Goal: Information Seeking & Learning: Learn about a topic

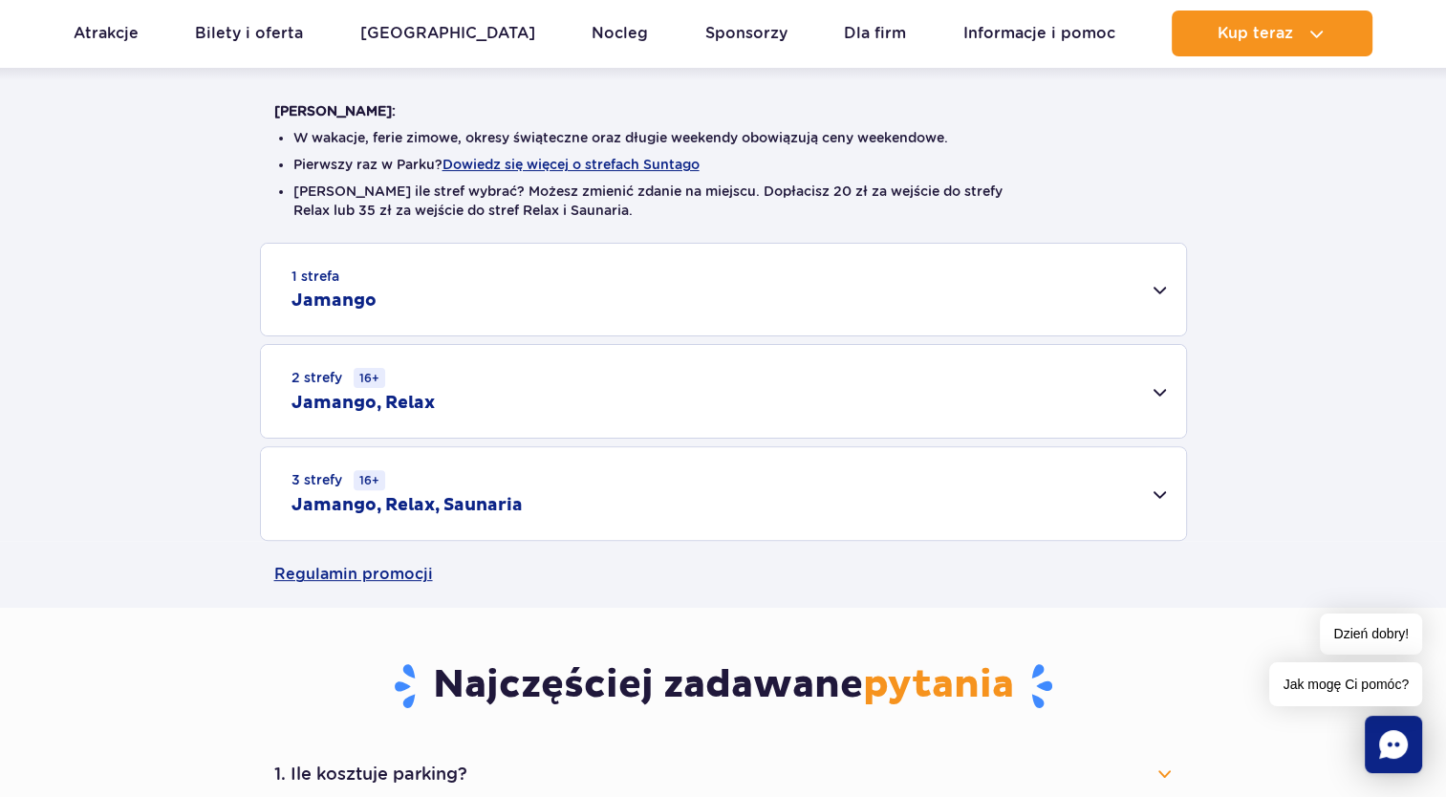
scroll to position [478, 0]
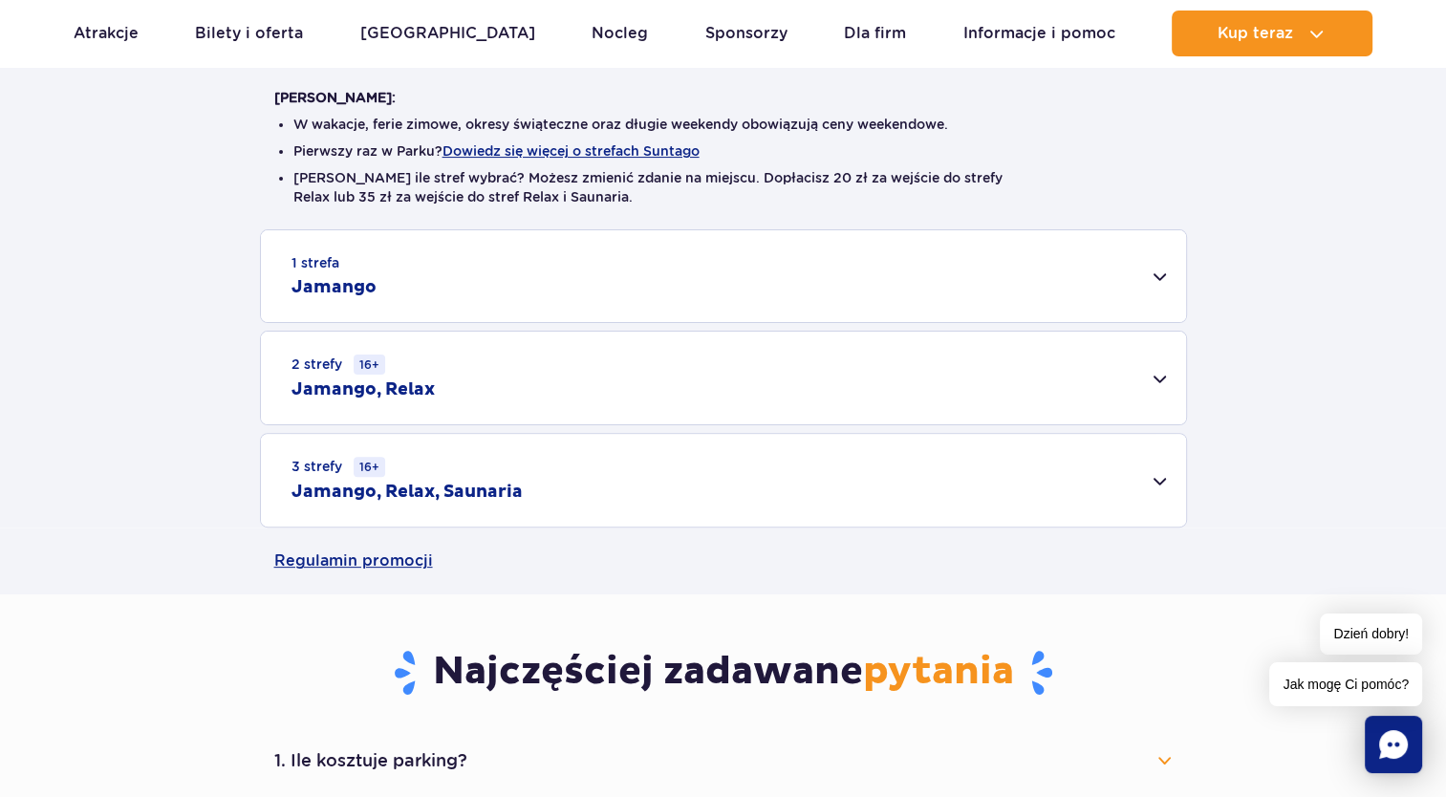
click at [406, 387] on h2 "Jamango, Relax" at bounding box center [363, 390] width 143 height 23
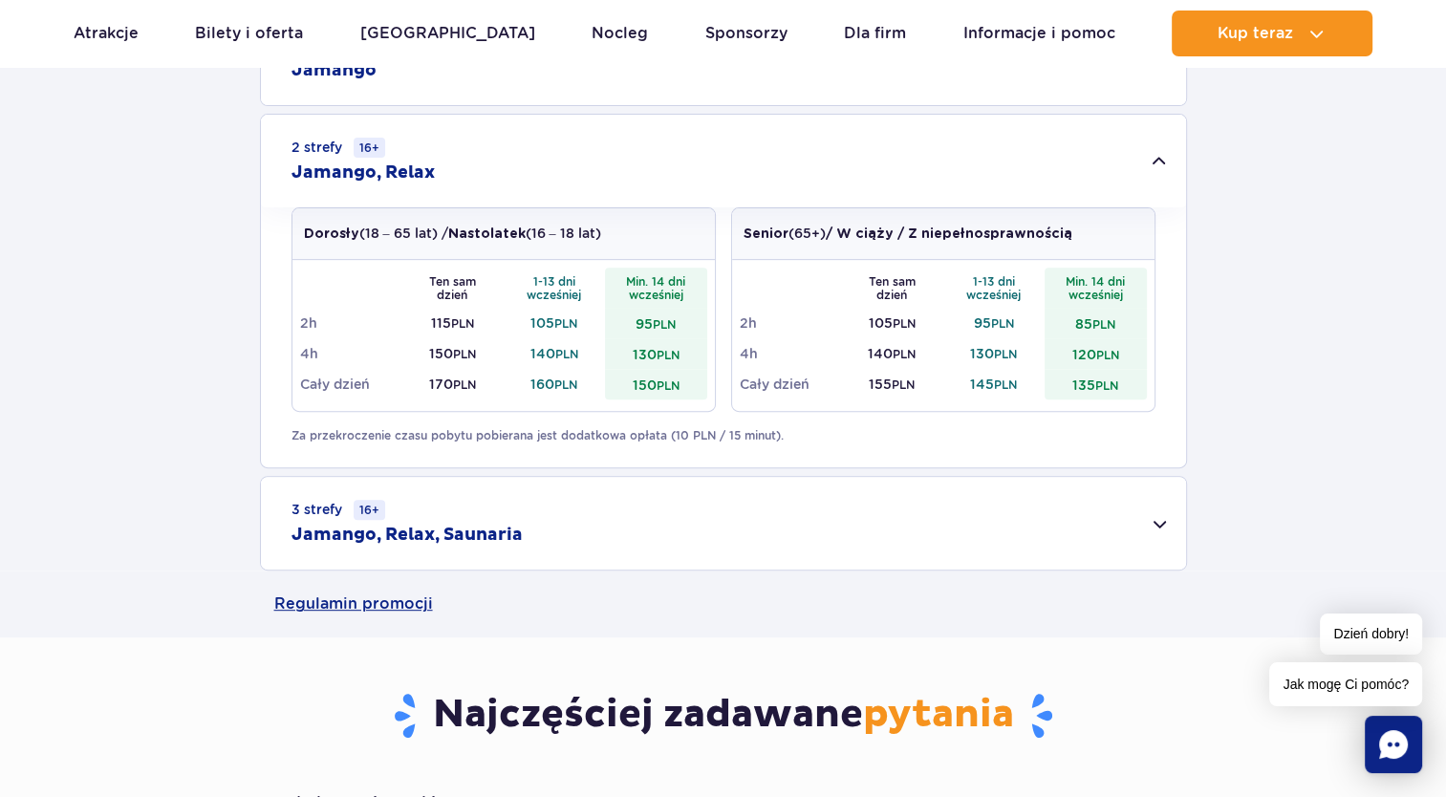
scroll to position [574, 0]
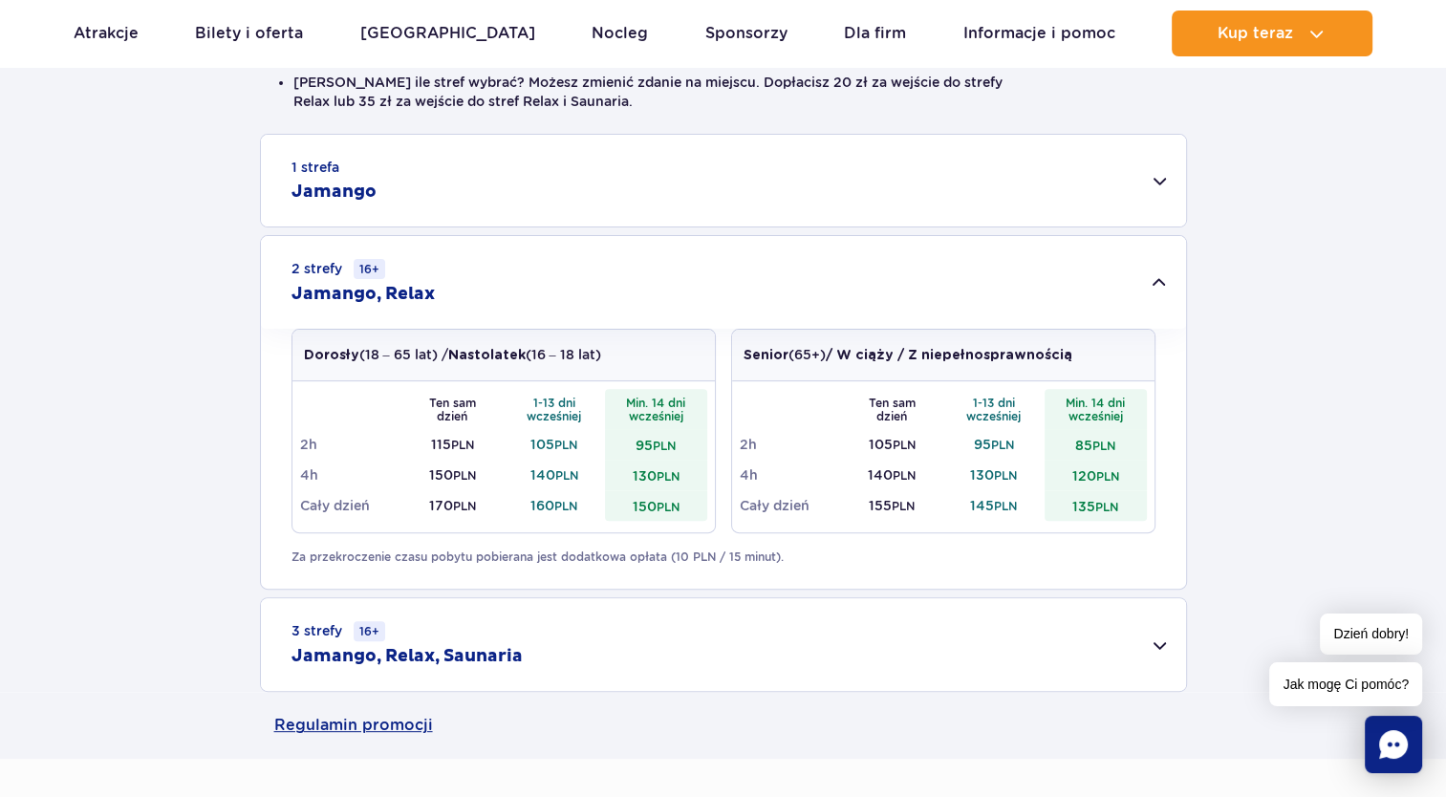
click at [346, 201] on h2 "Jamango" at bounding box center [334, 192] width 85 height 23
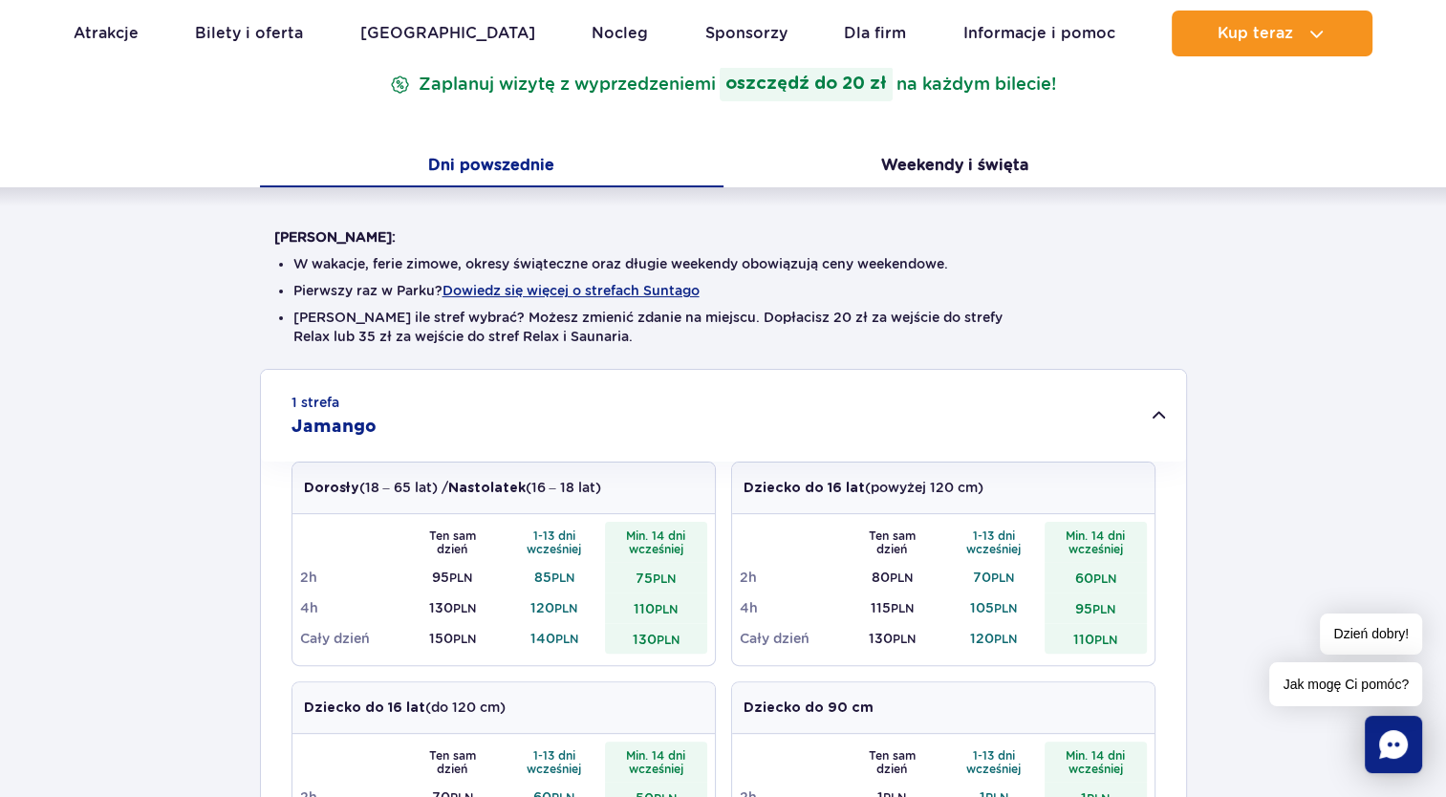
scroll to position [96, 0]
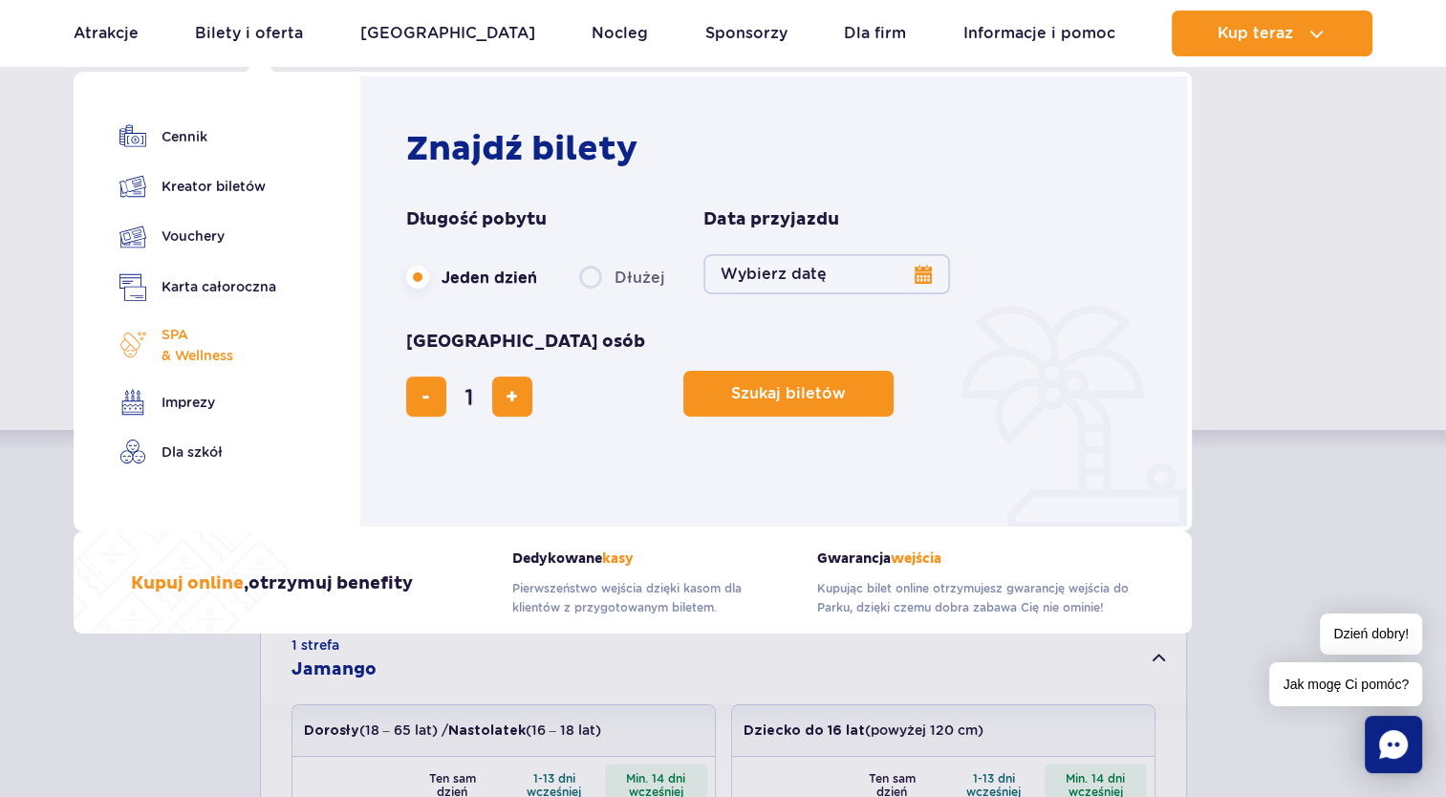
click at [212, 350] on span "SPA & Wellness" at bounding box center [198, 345] width 72 height 42
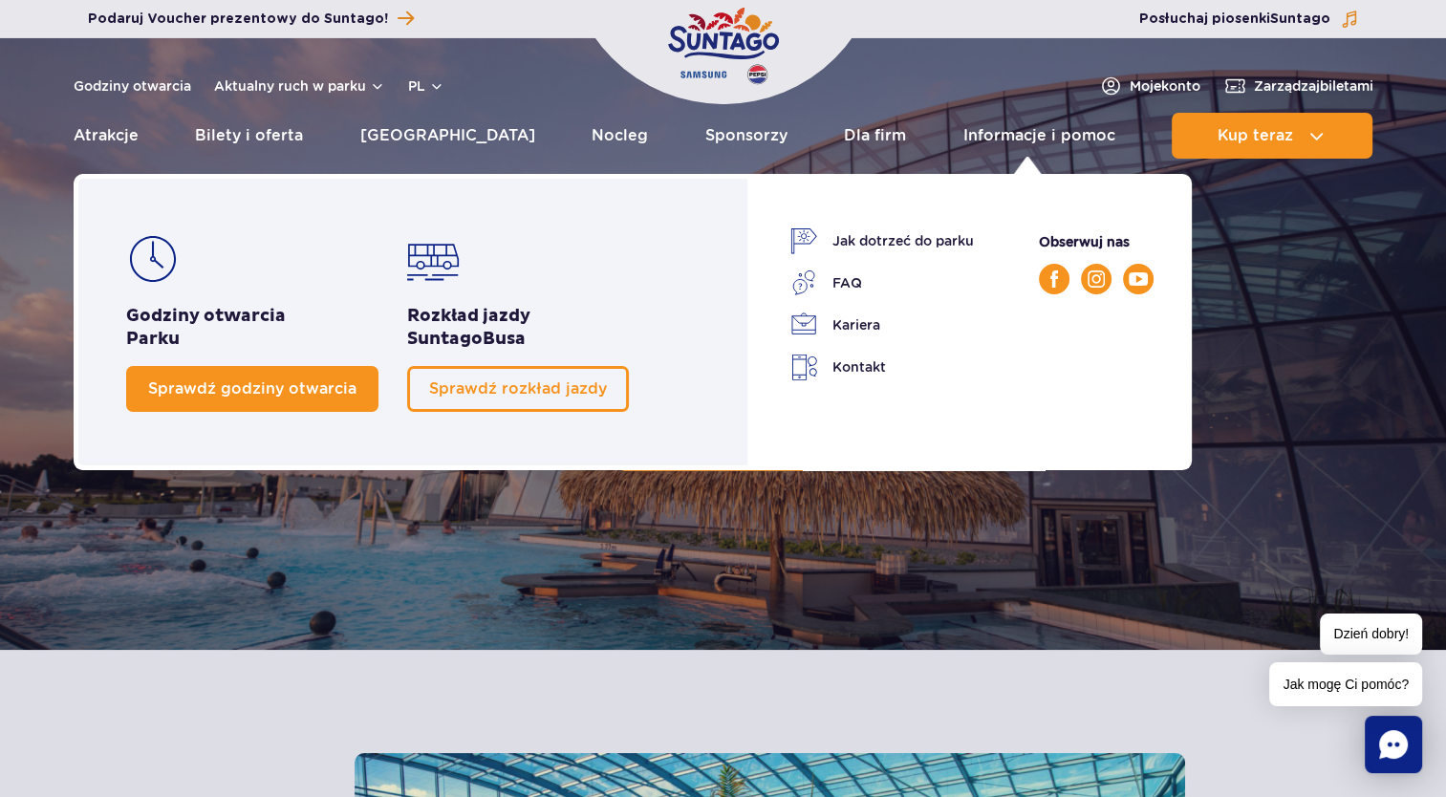
click at [291, 387] on span "Sprawdź godziny otwarcia" at bounding box center [252, 389] width 208 height 18
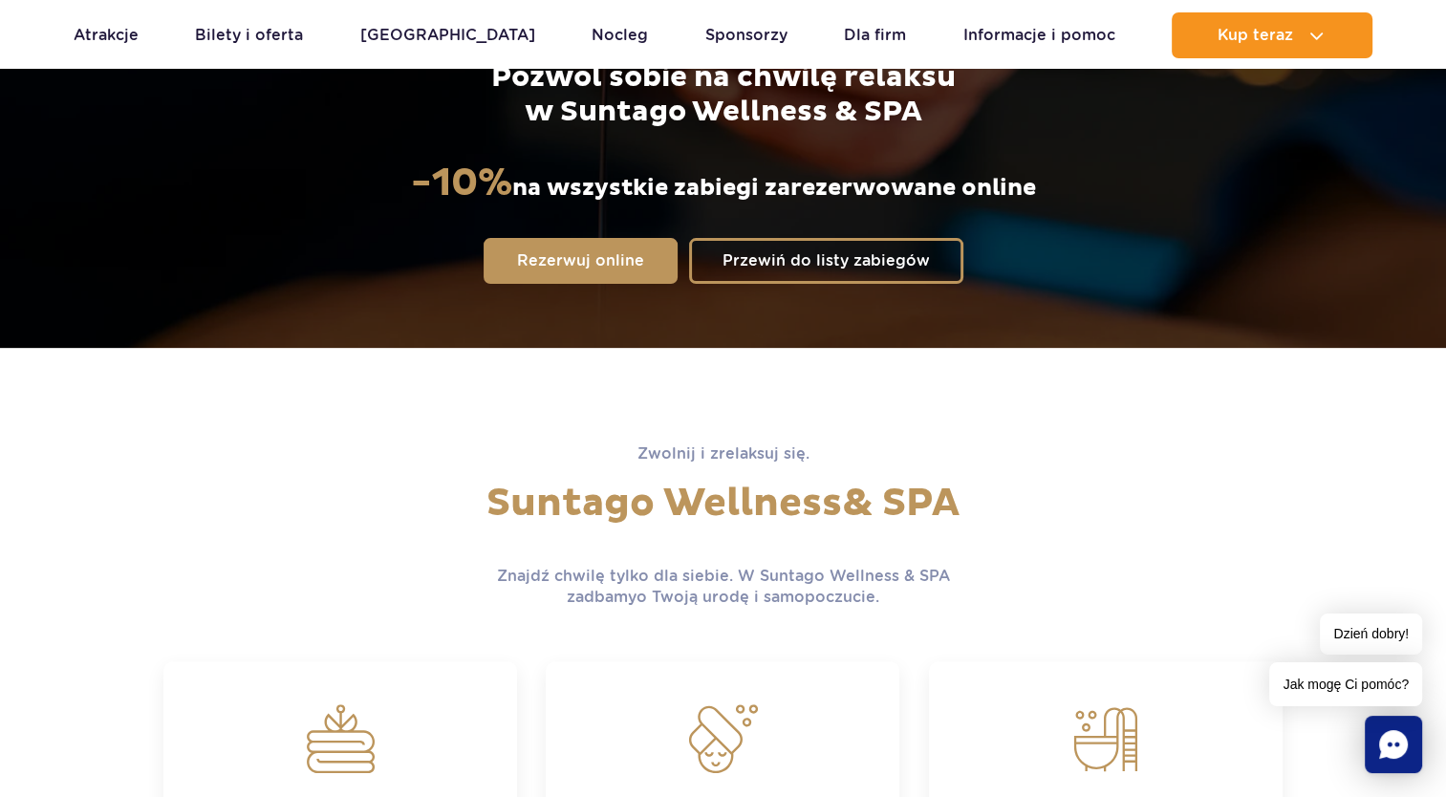
scroll to position [168, 0]
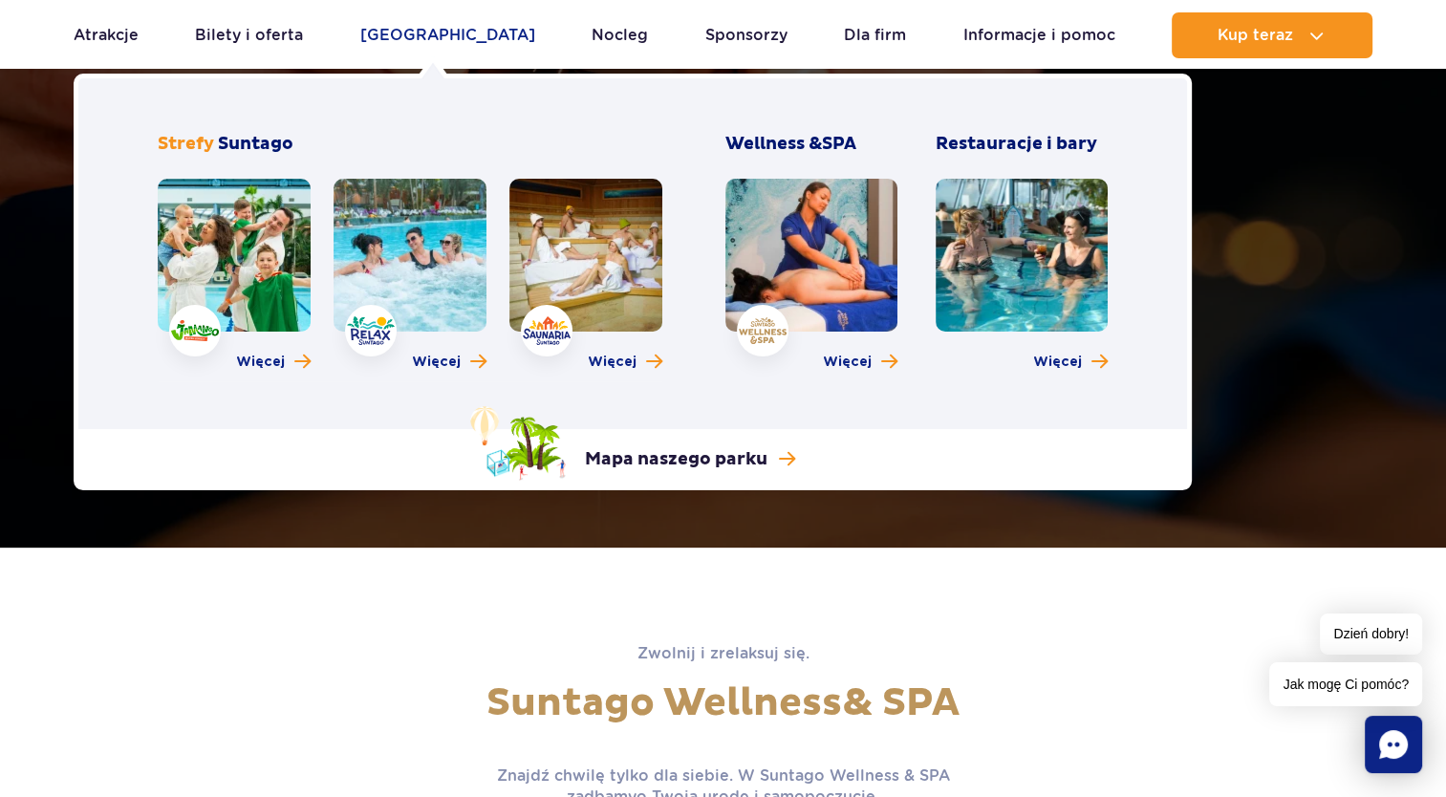
click at [447, 46] on link "[GEOGRAPHIC_DATA]" at bounding box center [447, 35] width 175 height 46
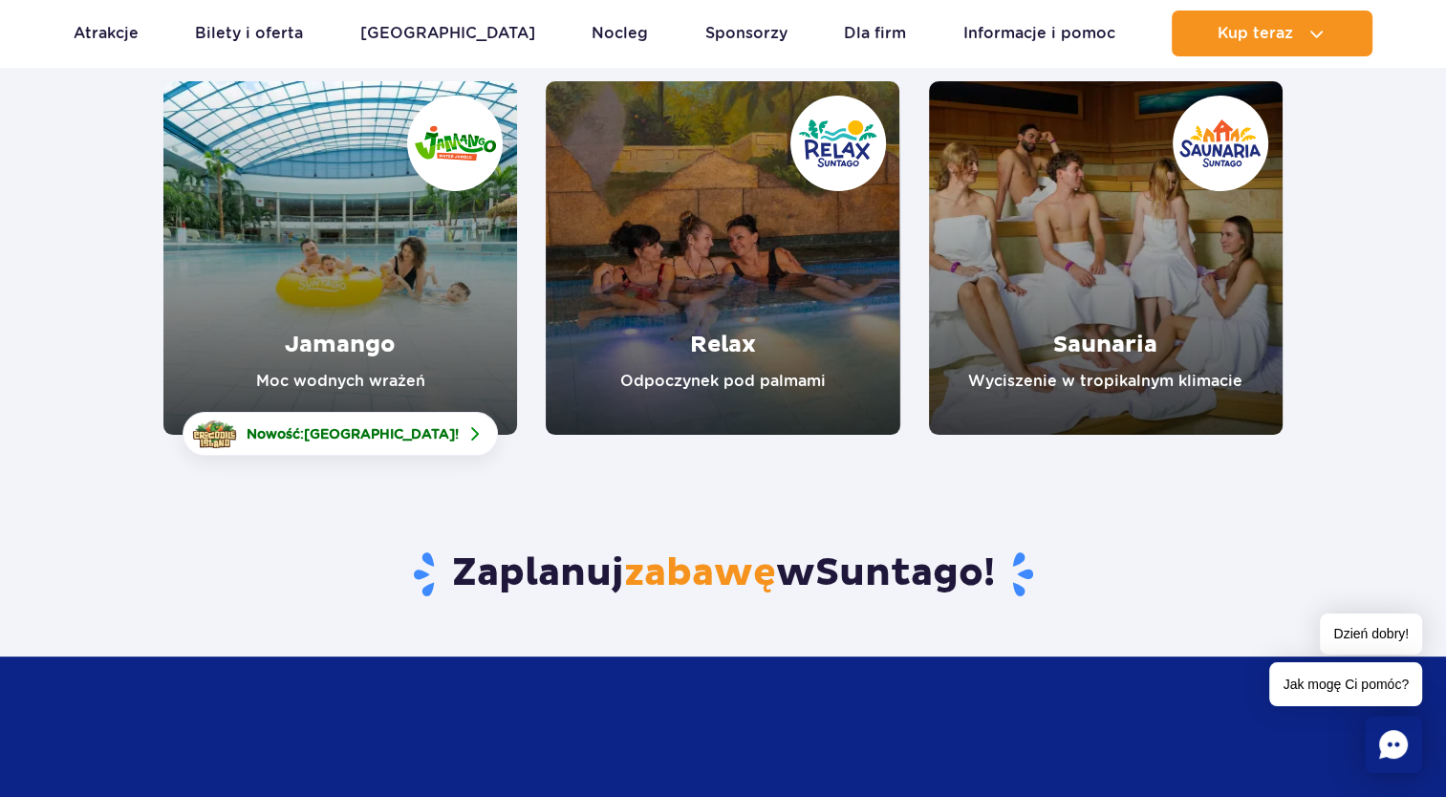
scroll to position [287, 0]
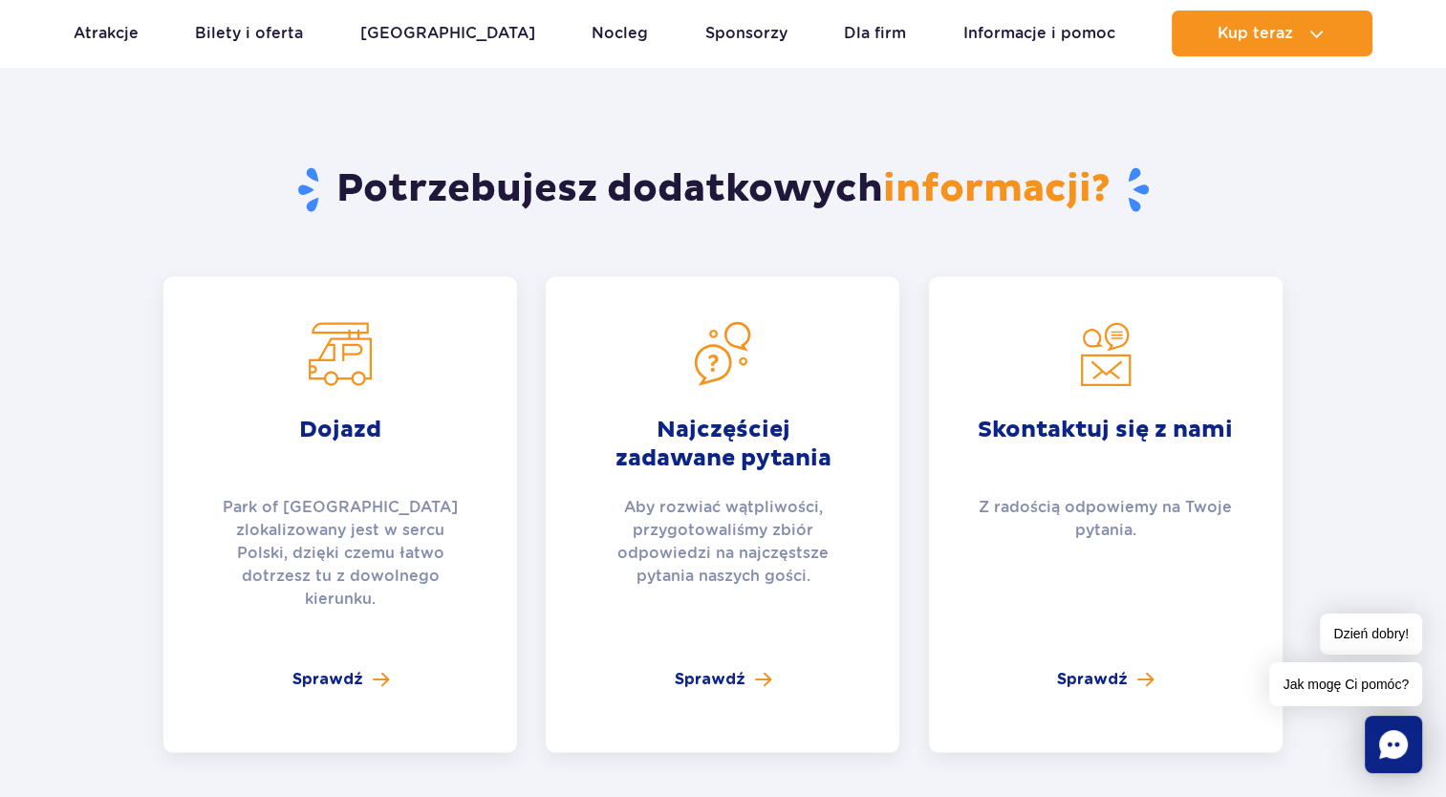
scroll to position [3919, 0]
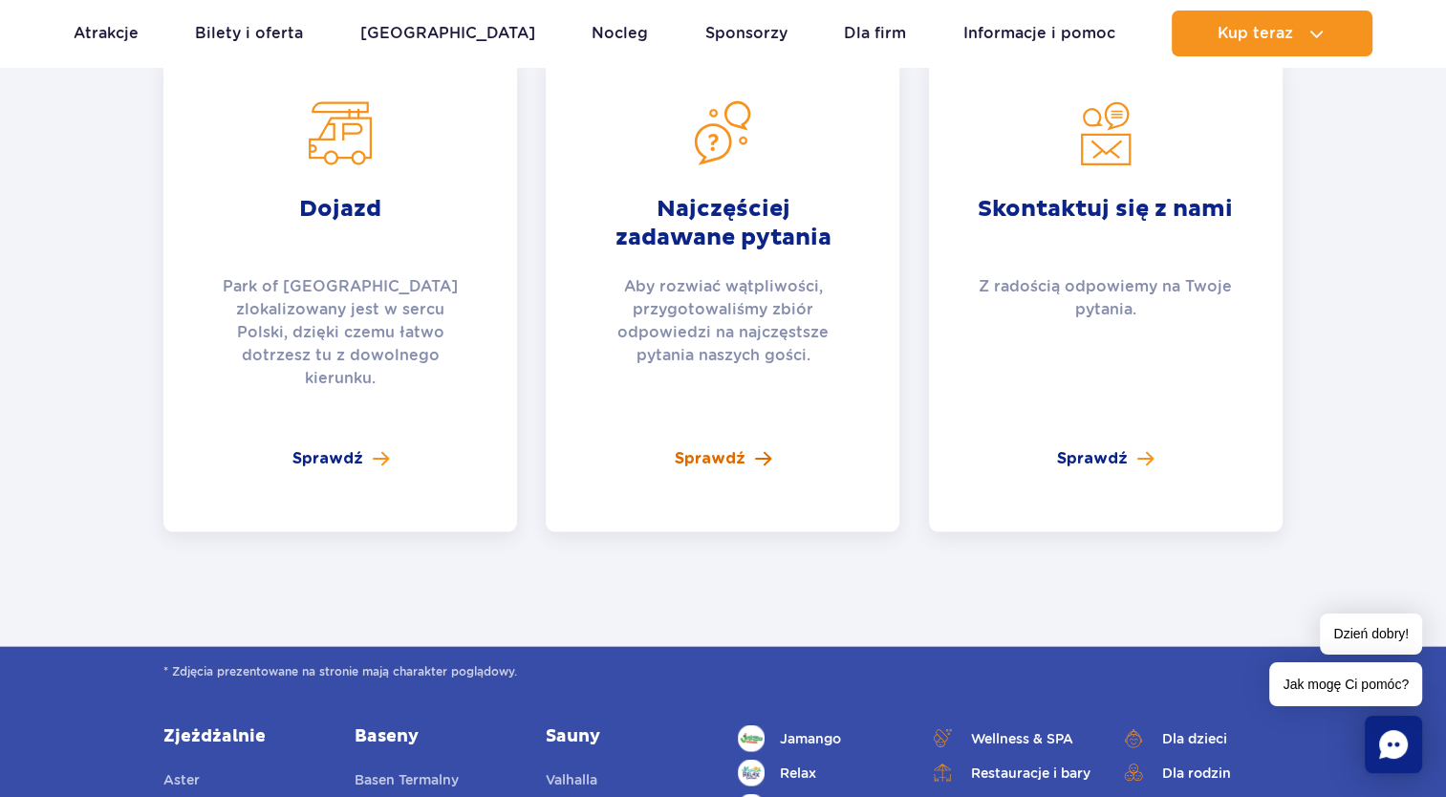
click at [722, 447] on span "Sprawdź" at bounding box center [710, 458] width 71 height 23
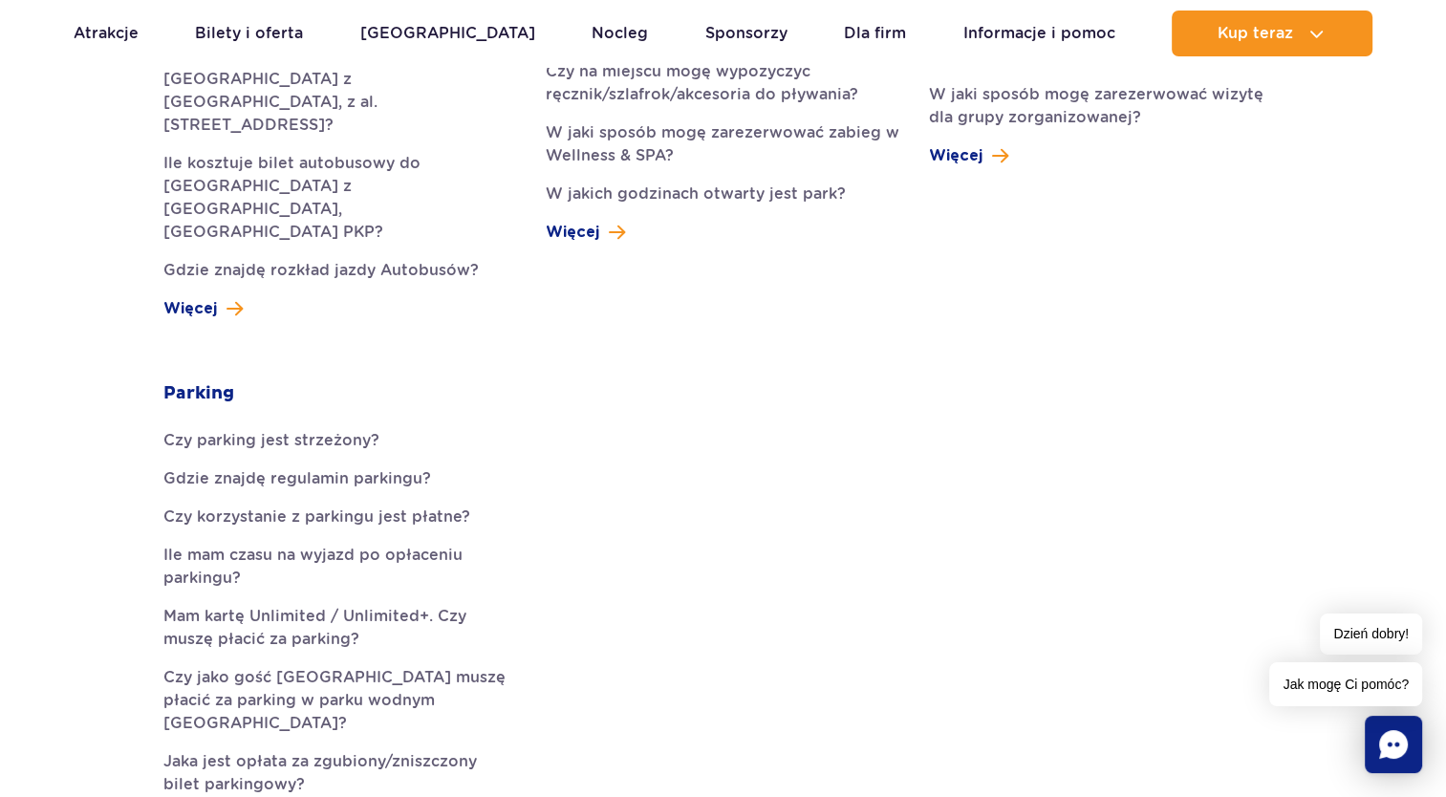
scroll to position [860, 0]
click at [597, 224] on span "Więcej" at bounding box center [573, 231] width 54 height 23
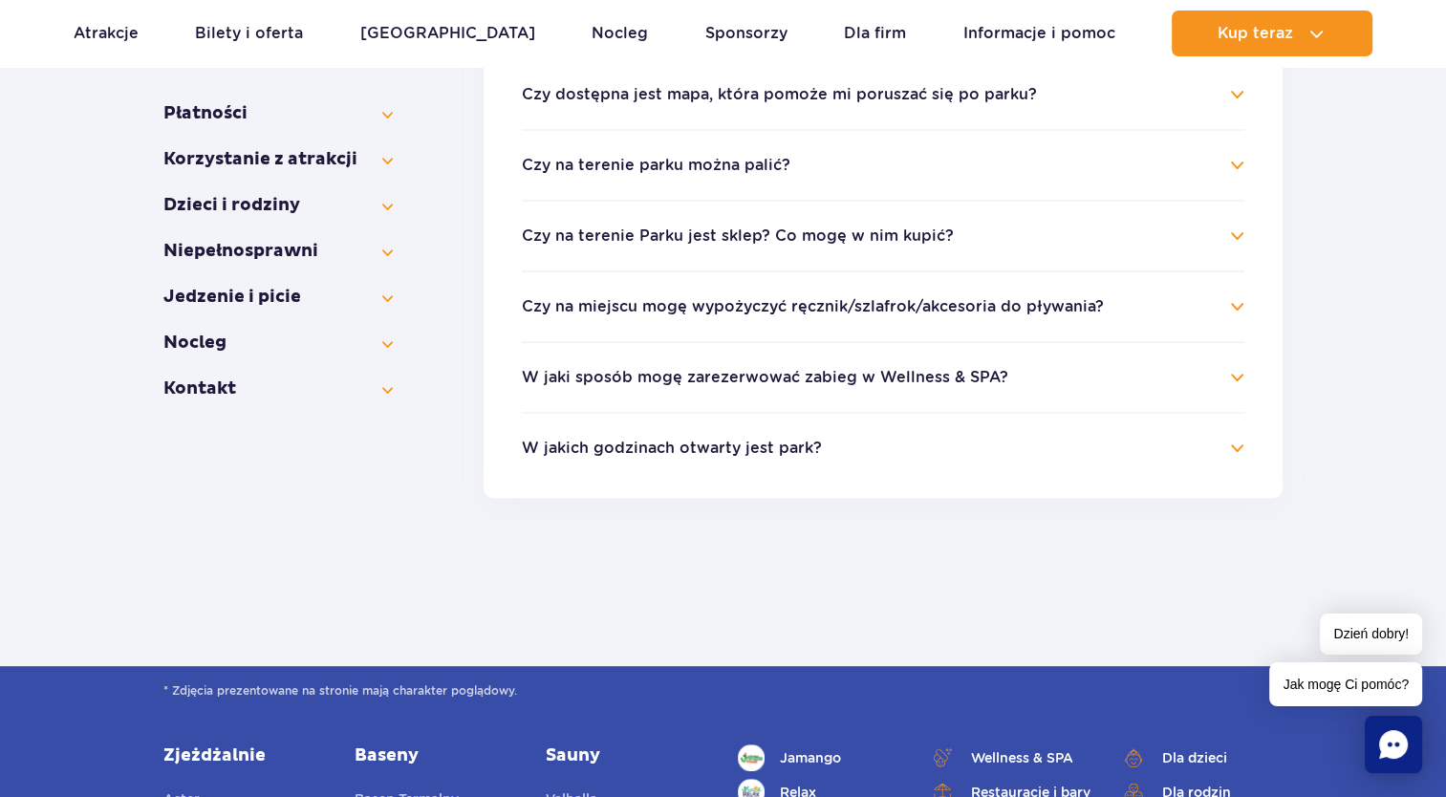
scroll to position [574, 0]
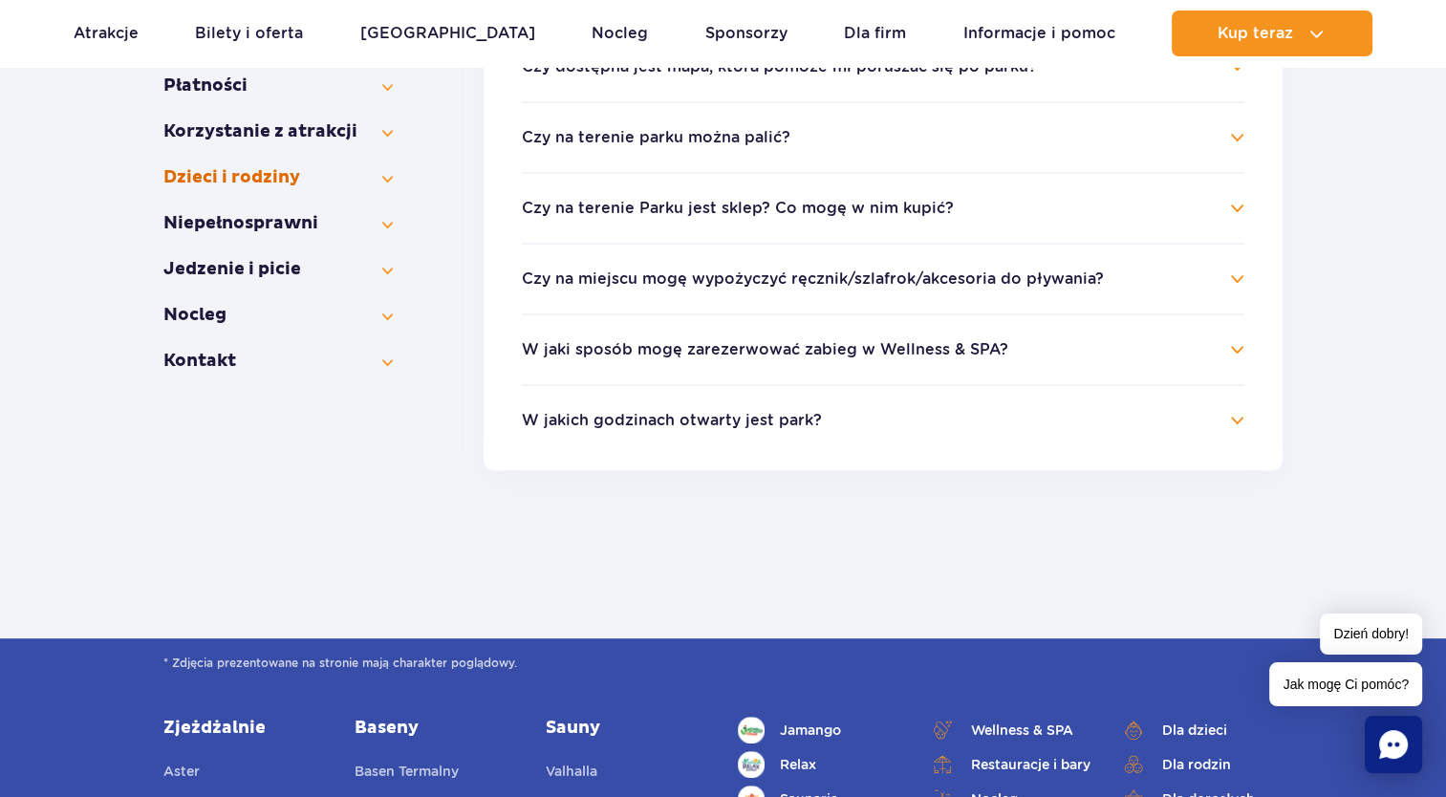
click at [257, 166] on button "Dzieci i rodziny" at bounding box center [277, 177] width 229 height 23
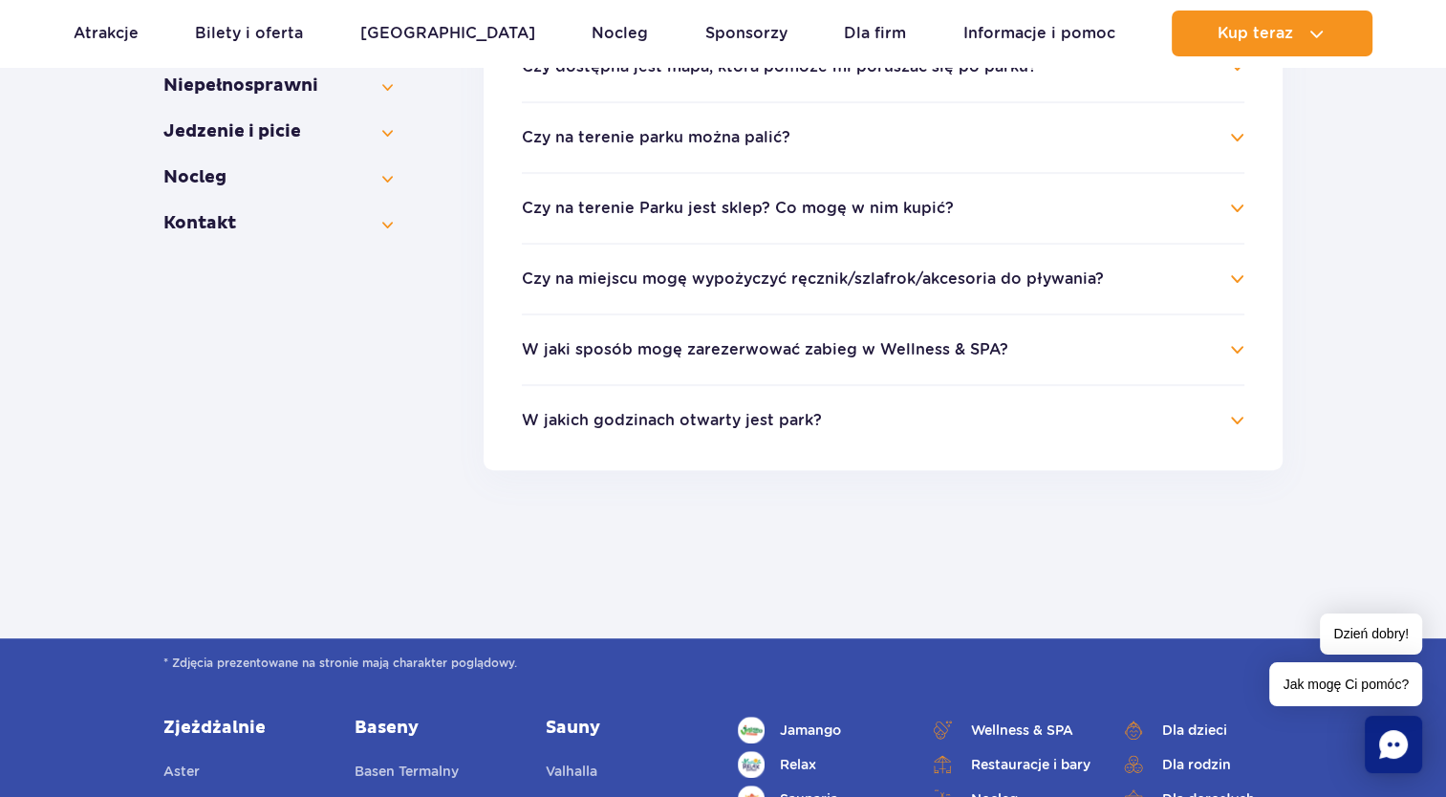
scroll to position [474, 0]
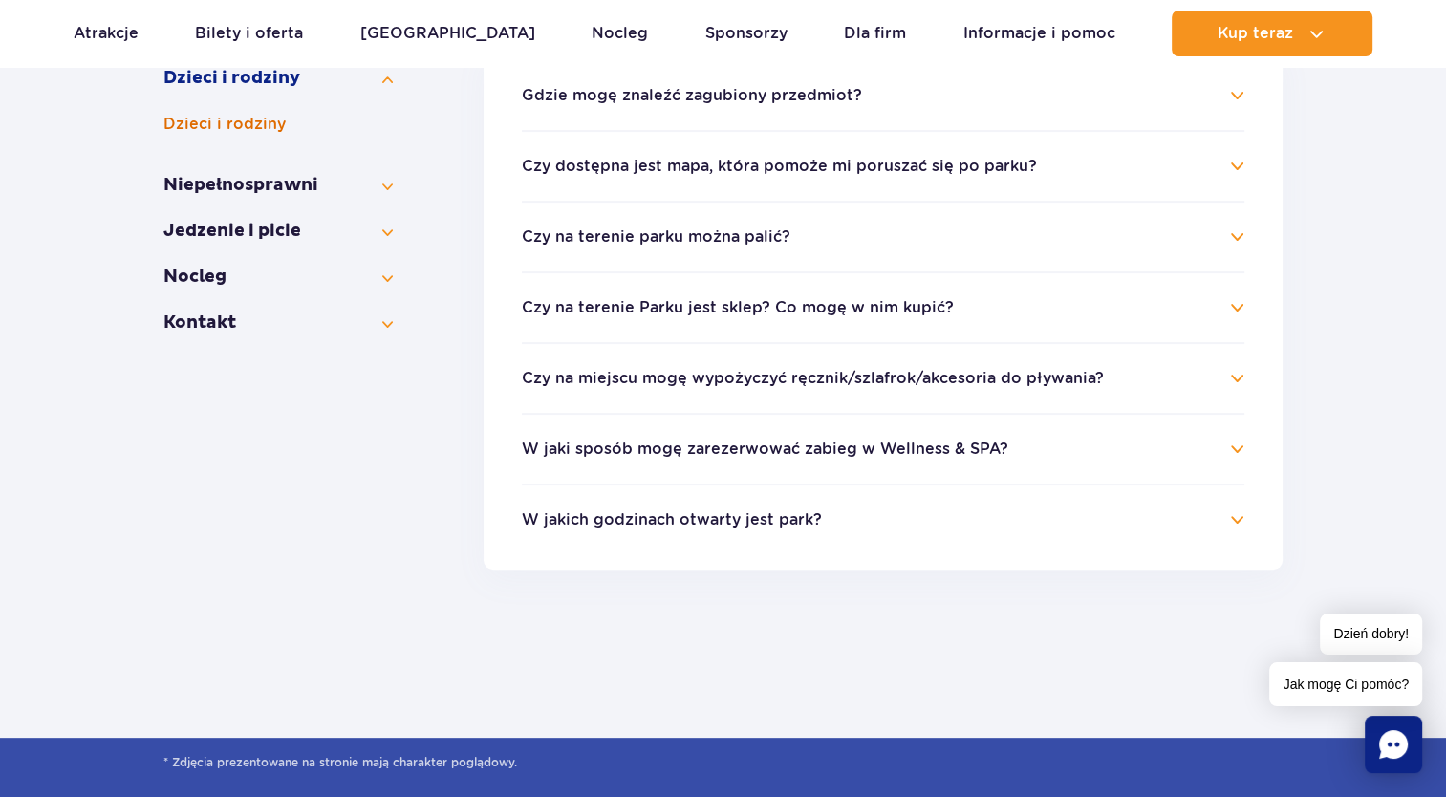
click at [268, 124] on button "Dzieci i rodziny" at bounding box center [277, 124] width 229 height 23
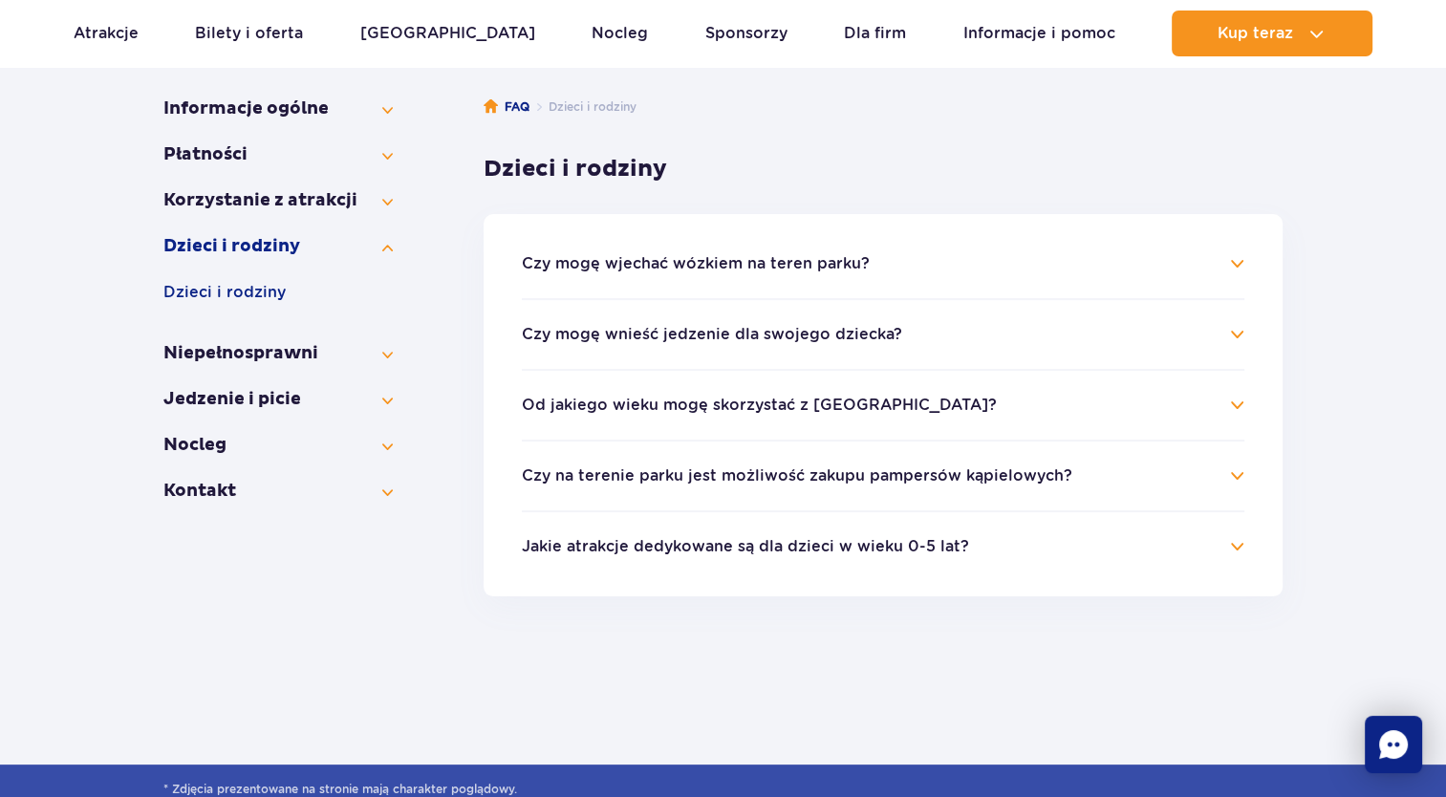
scroll to position [187, 0]
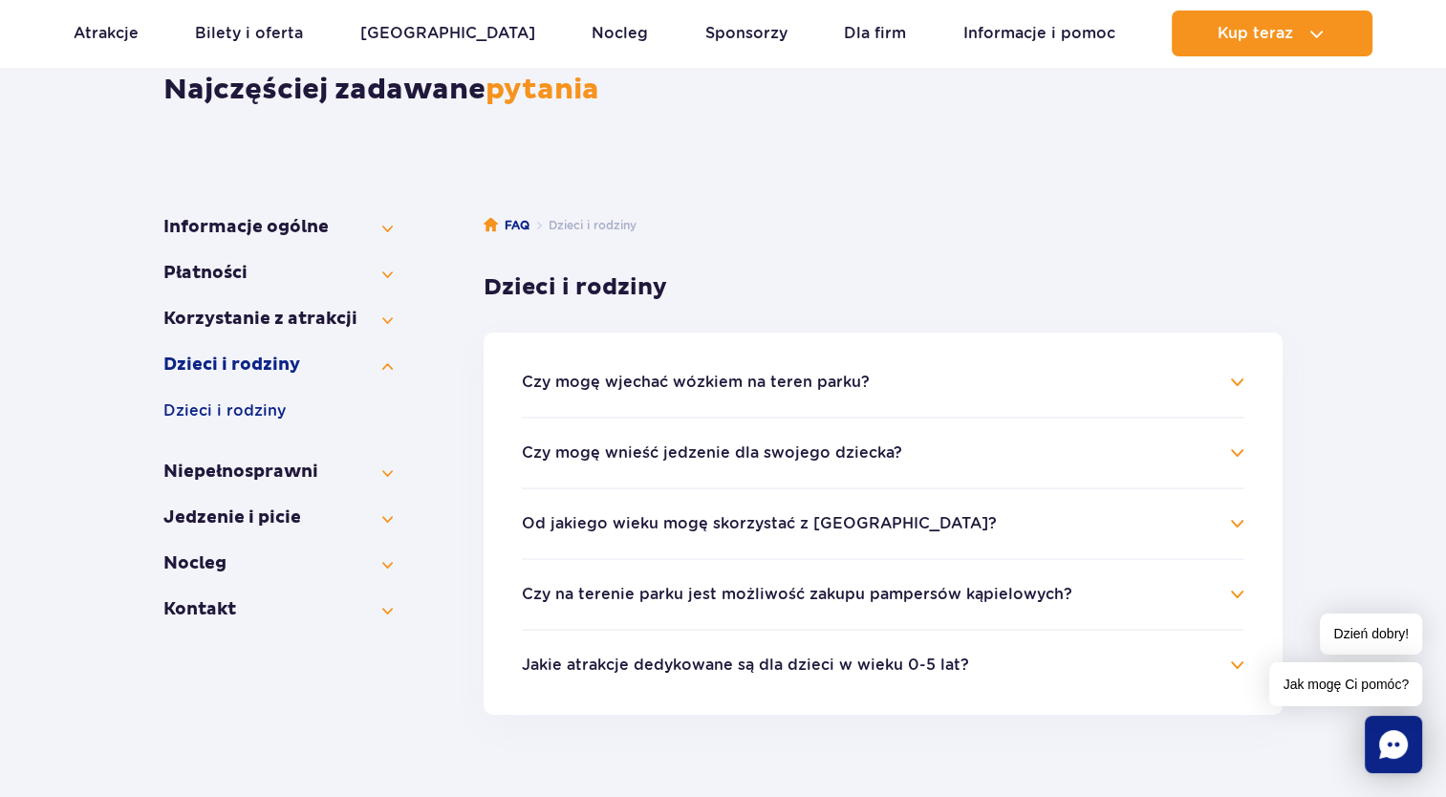
click at [815, 517] on button "Od jakiego wieku mogę skorzystać z [GEOGRAPHIC_DATA]?" at bounding box center [759, 523] width 475 height 17
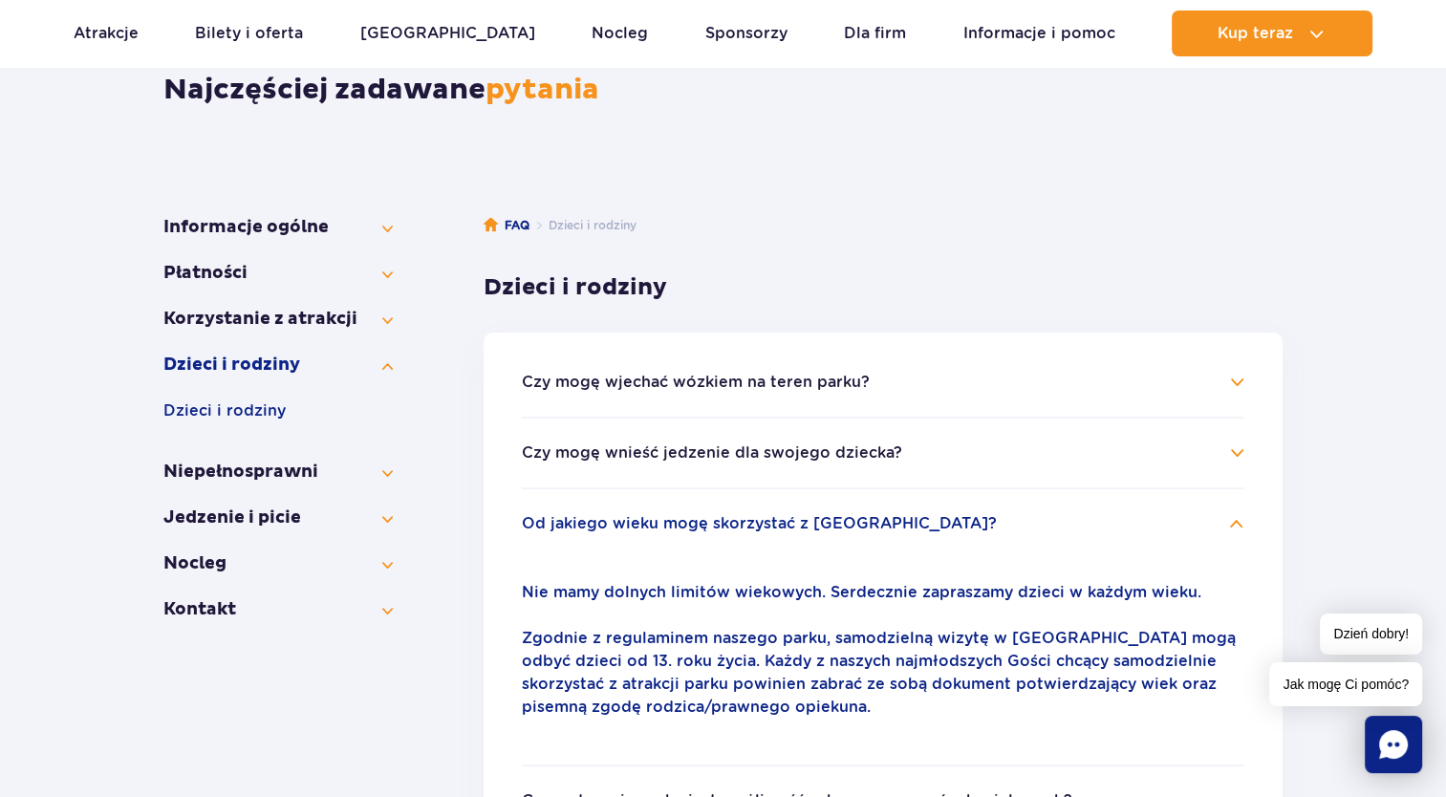
scroll to position [474, 0]
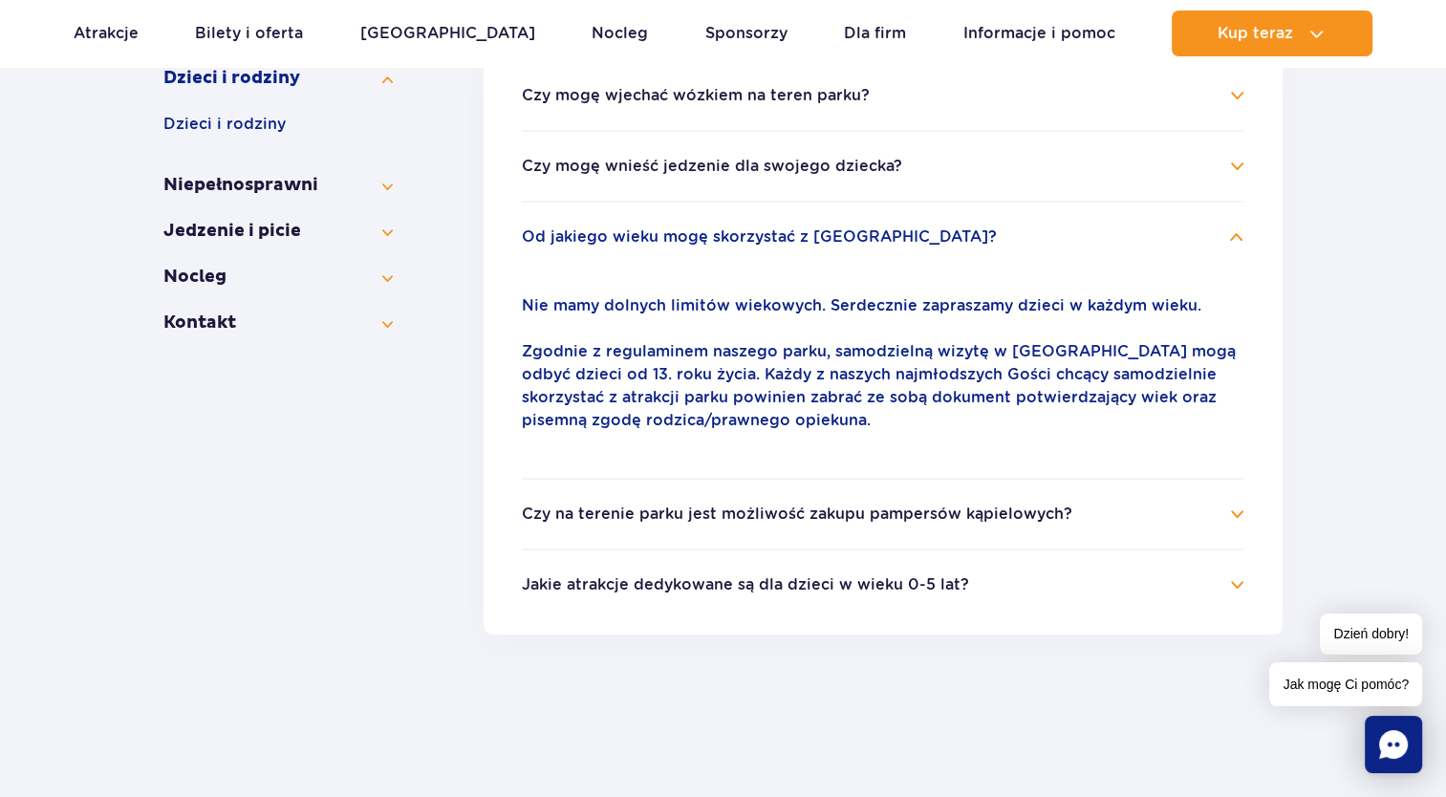
click at [814, 584] on button "Jakie atrakcje dedykowane są dla dzieci w wieku 0-5 lat?" at bounding box center [745, 584] width 447 height 17
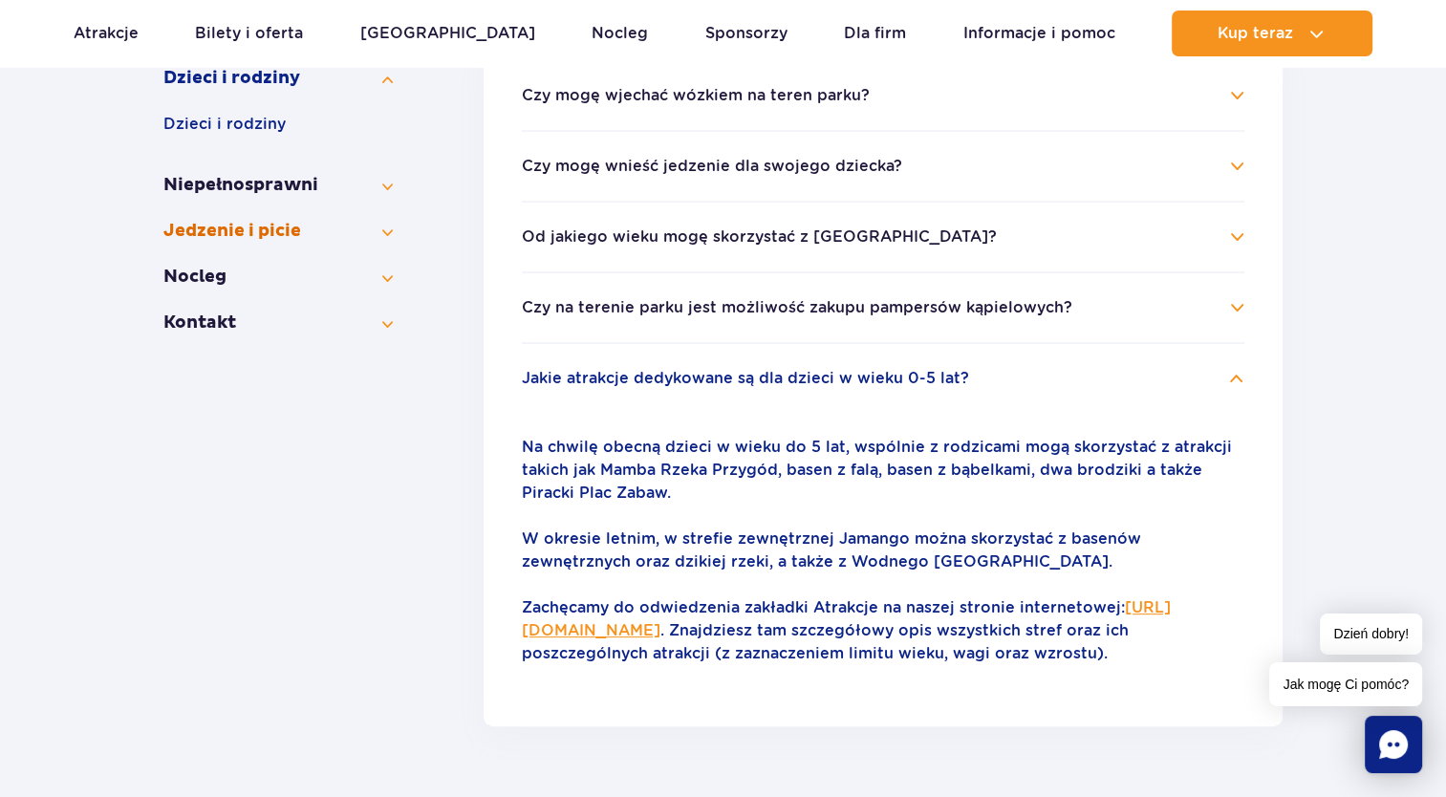
click at [287, 220] on button "Jedzenie i picie" at bounding box center [277, 231] width 229 height 23
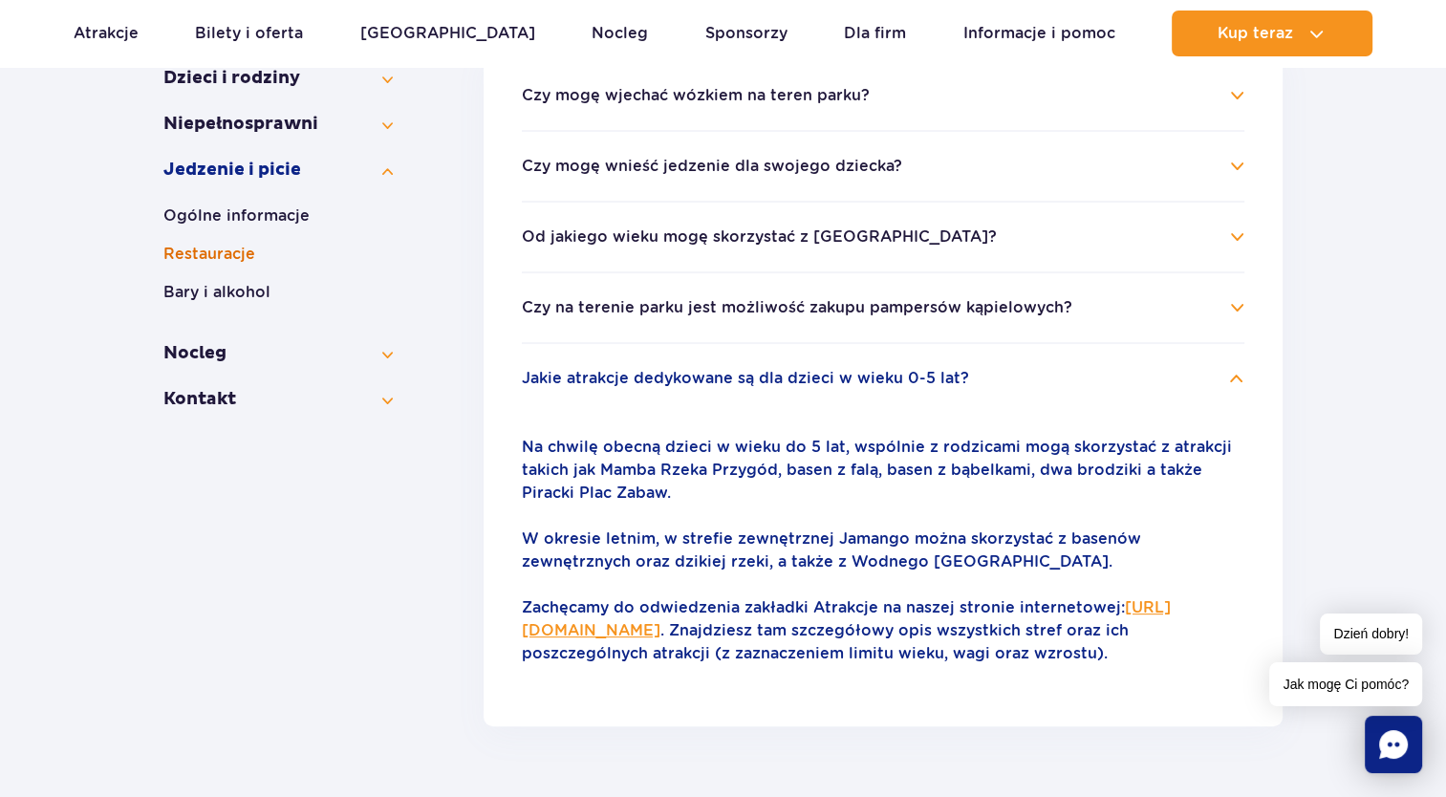
click at [231, 255] on button "Restauracje" at bounding box center [277, 254] width 229 height 23
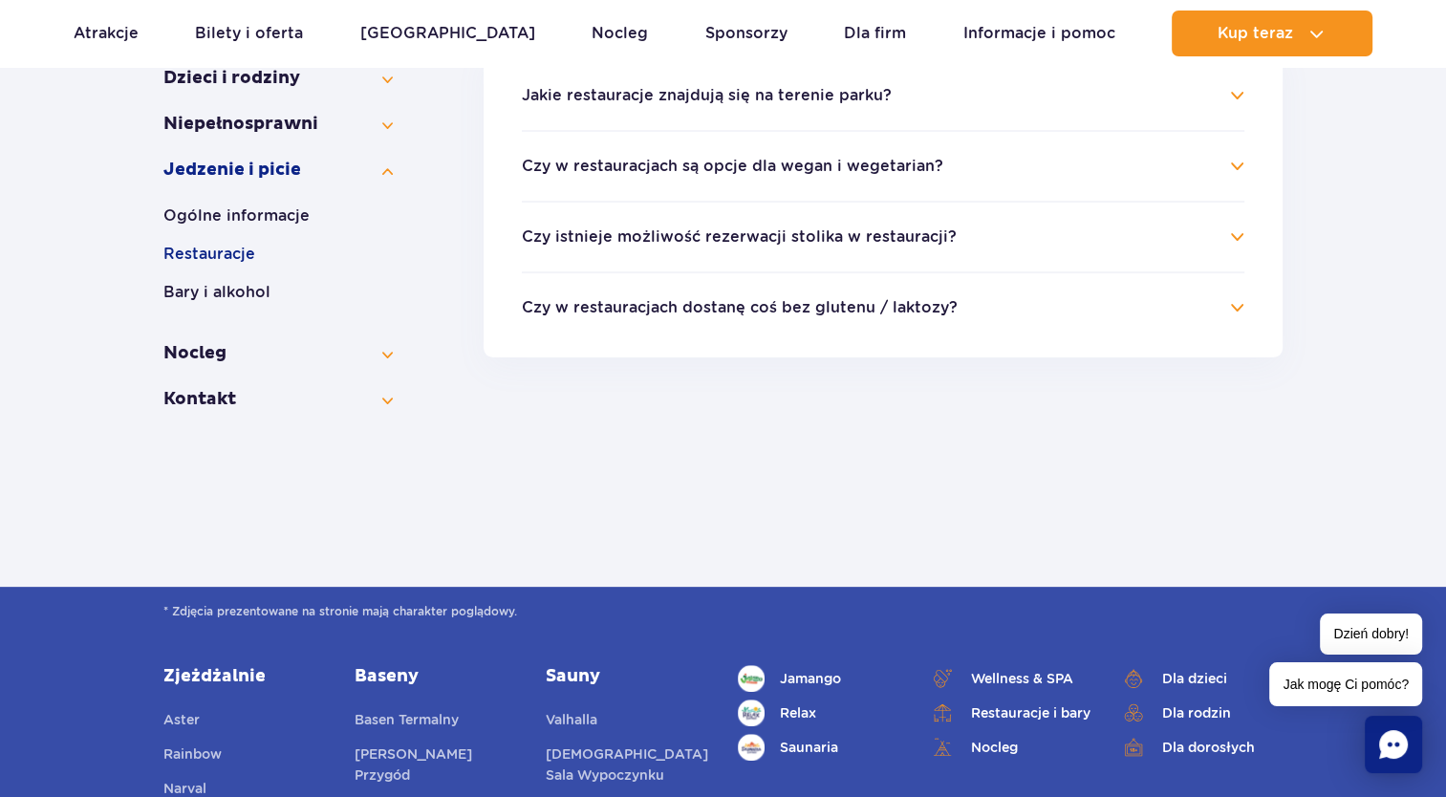
click at [784, 98] on button "Jakie restauracje znajdują się na terenie parku?" at bounding box center [707, 95] width 370 height 17
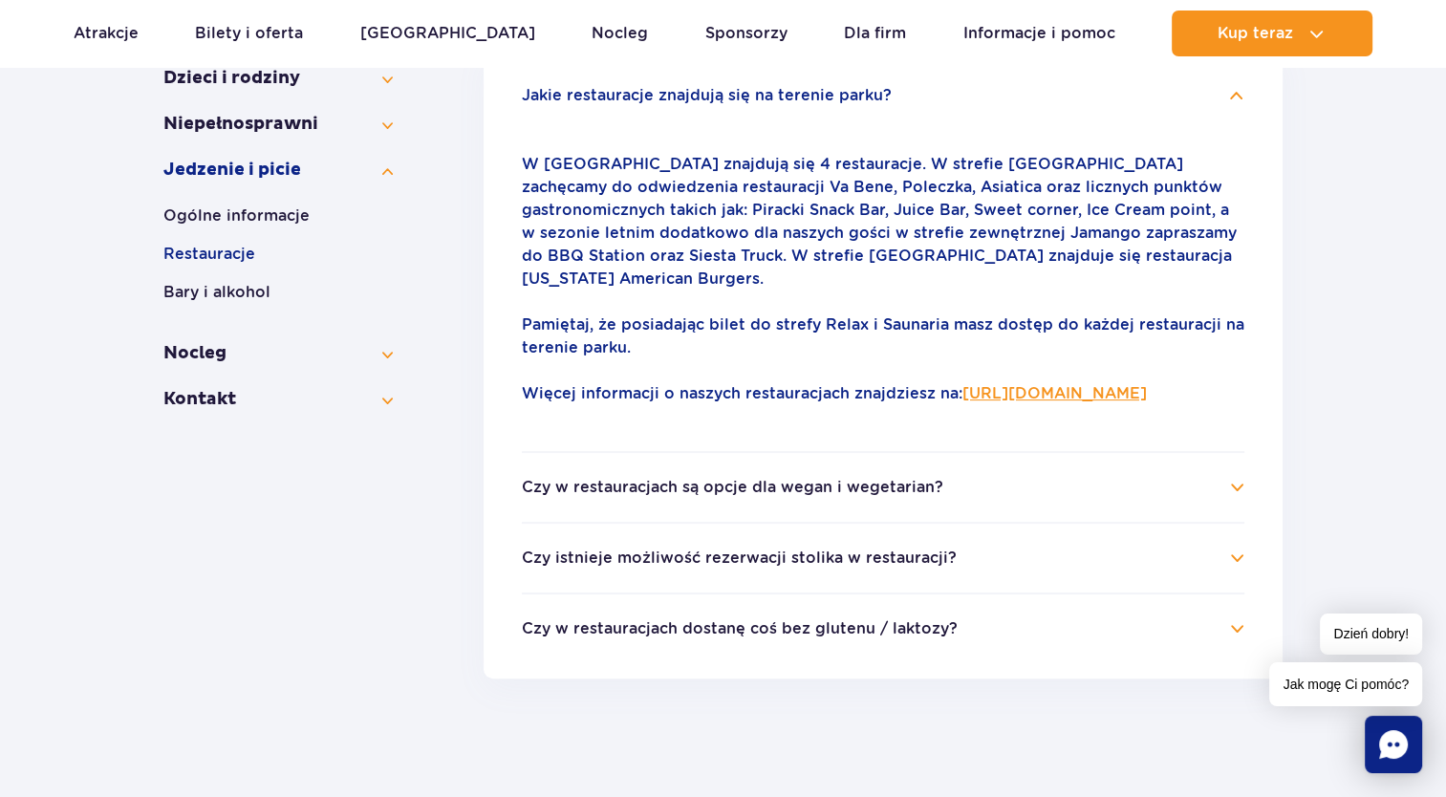
click at [828, 488] on button "Czy w restauracjach są opcje dla wegan i wegetarian?" at bounding box center [733, 487] width 422 height 17
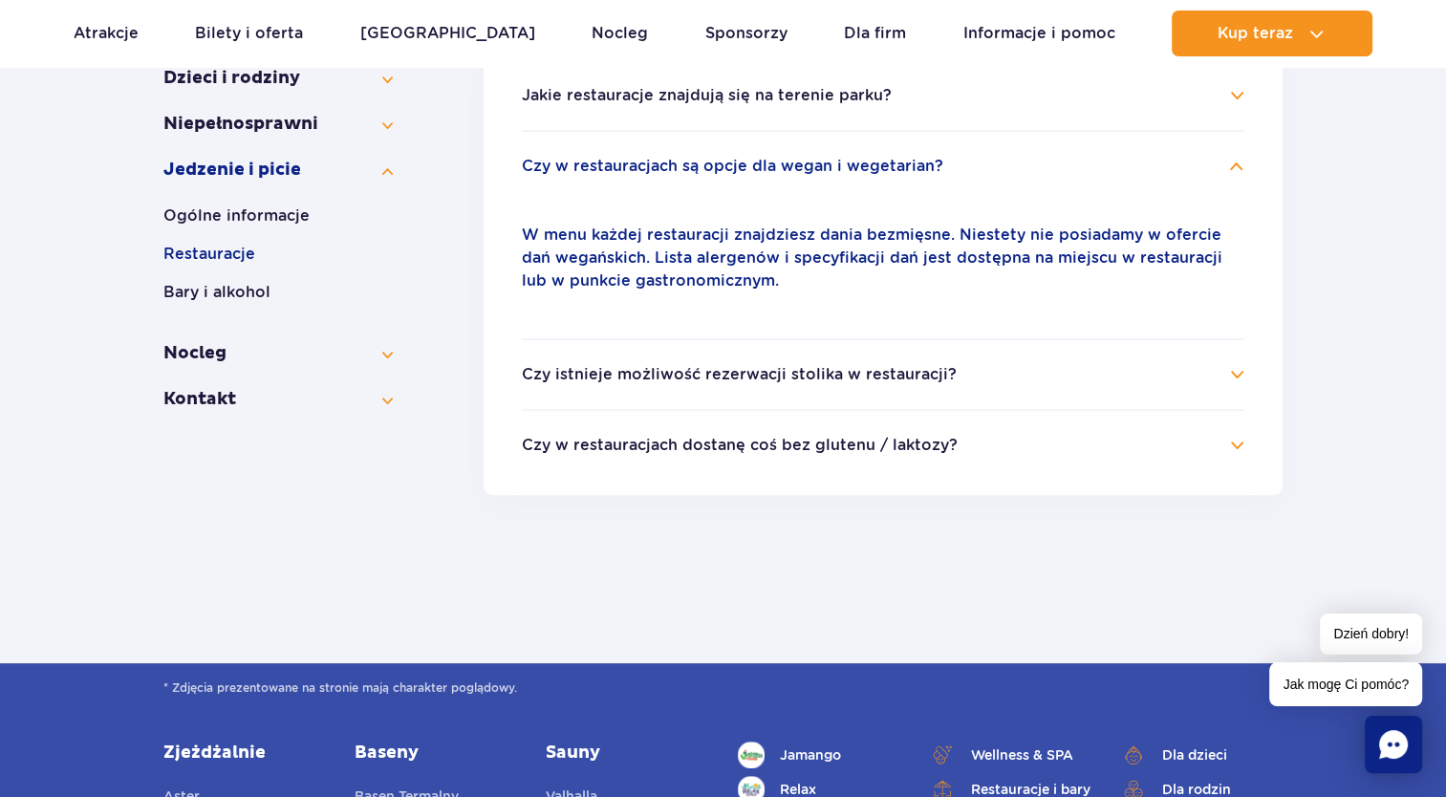
click at [764, 449] on button "Czy w restauracjach dostanę coś bez glutenu / laktozy?" at bounding box center [740, 445] width 436 height 17
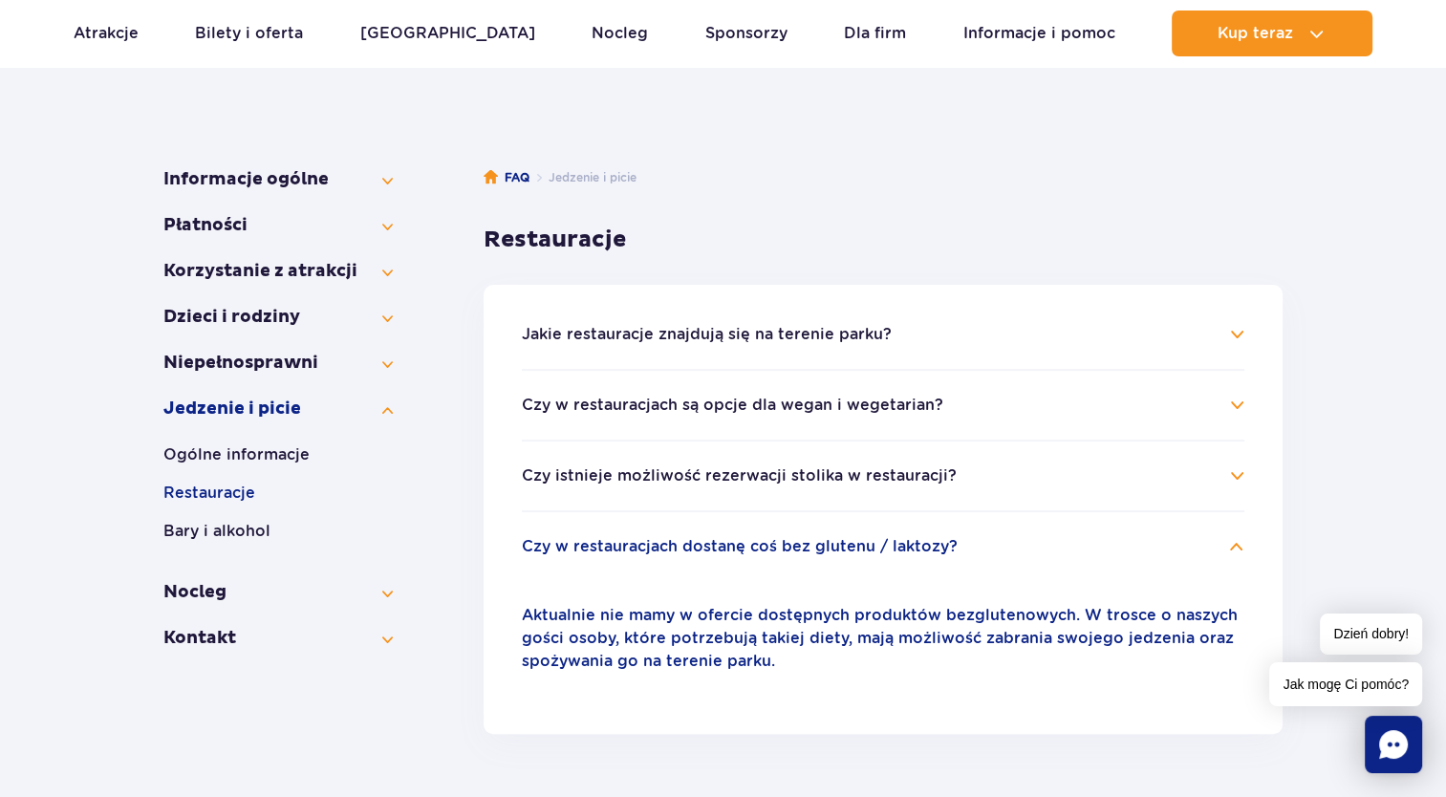
scroll to position [474, 0]
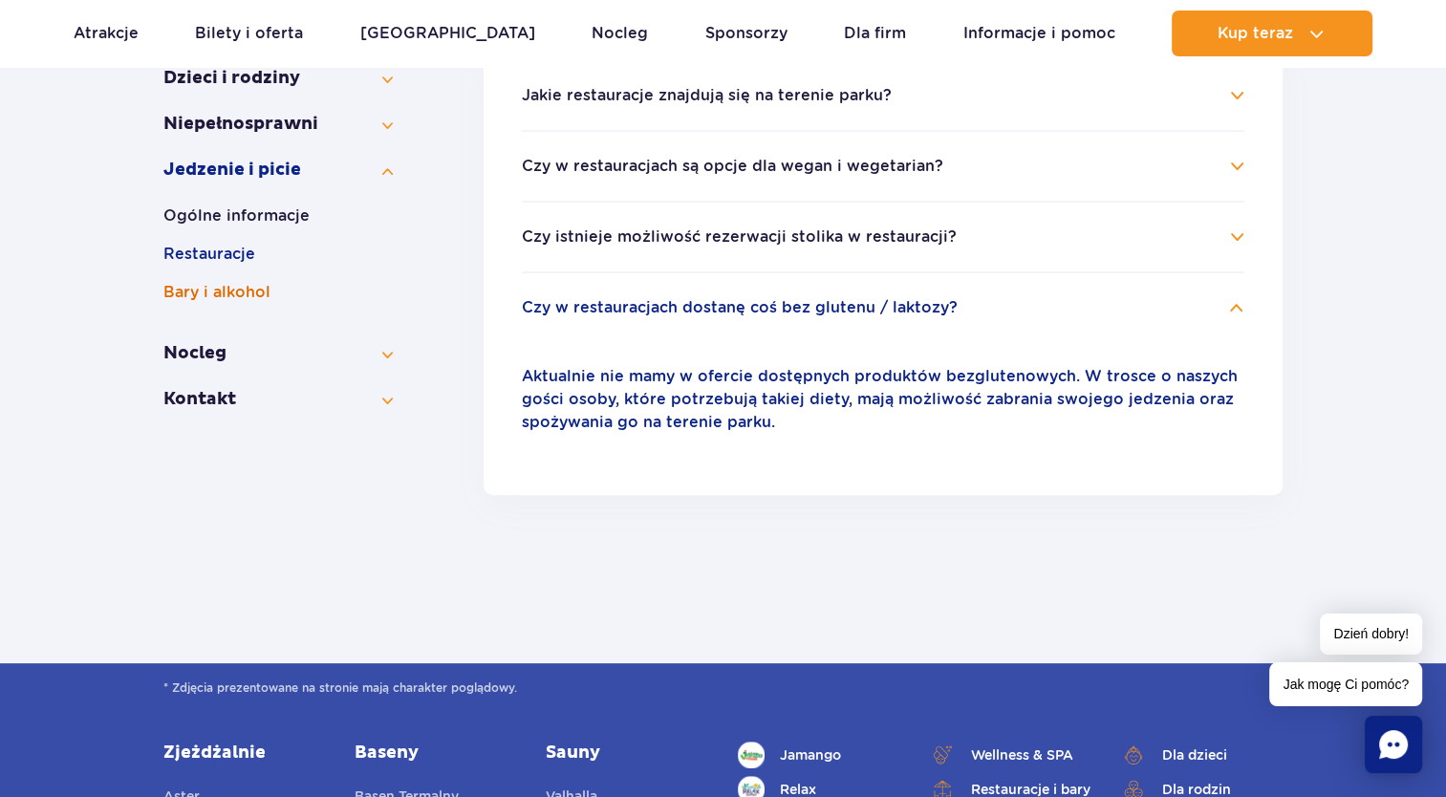
click at [249, 295] on button "Bary i alkohol" at bounding box center [277, 292] width 229 height 23
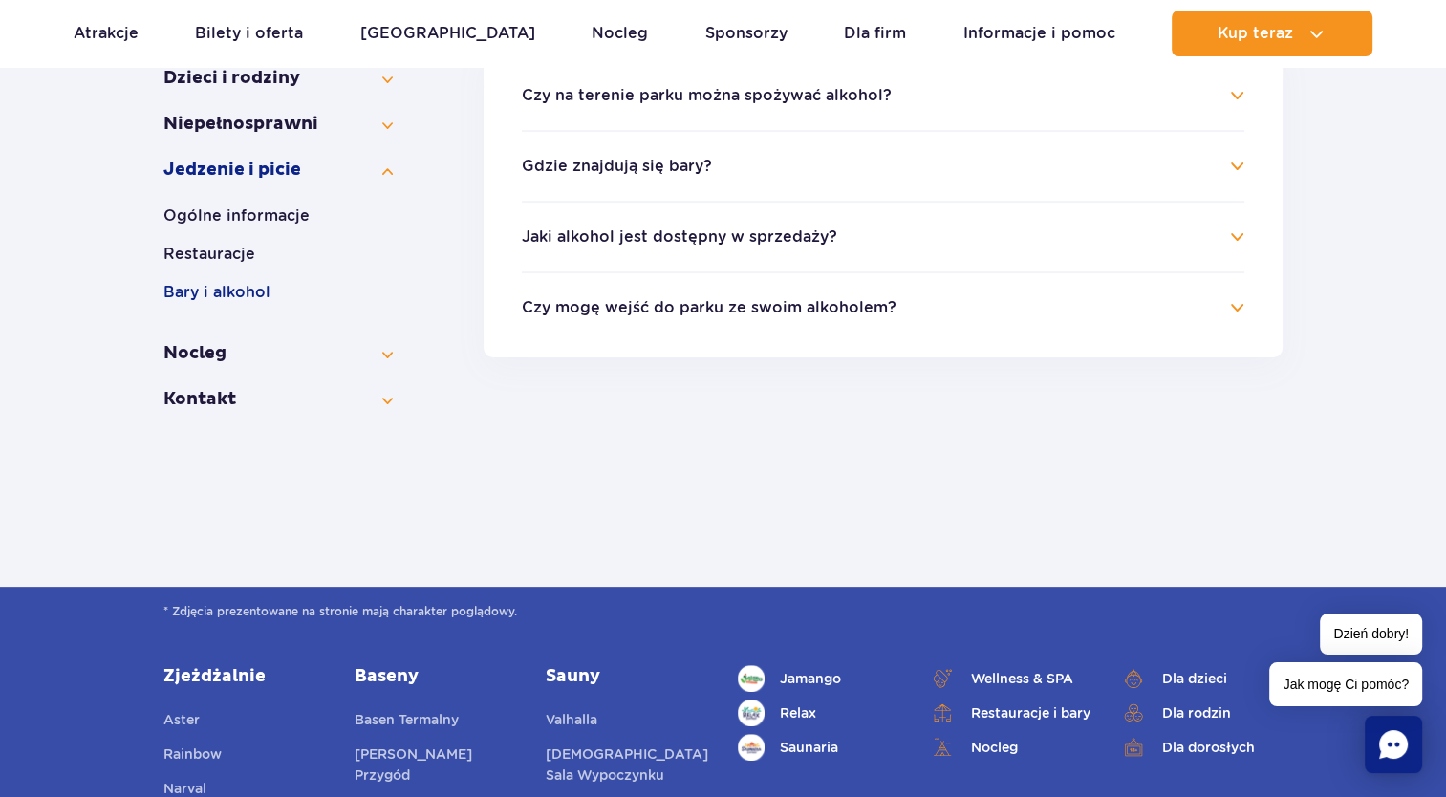
click at [632, 88] on button "Czy na terenie parku można spożywać alkohol?" at bounding box center [707, 95] width 370 height 17
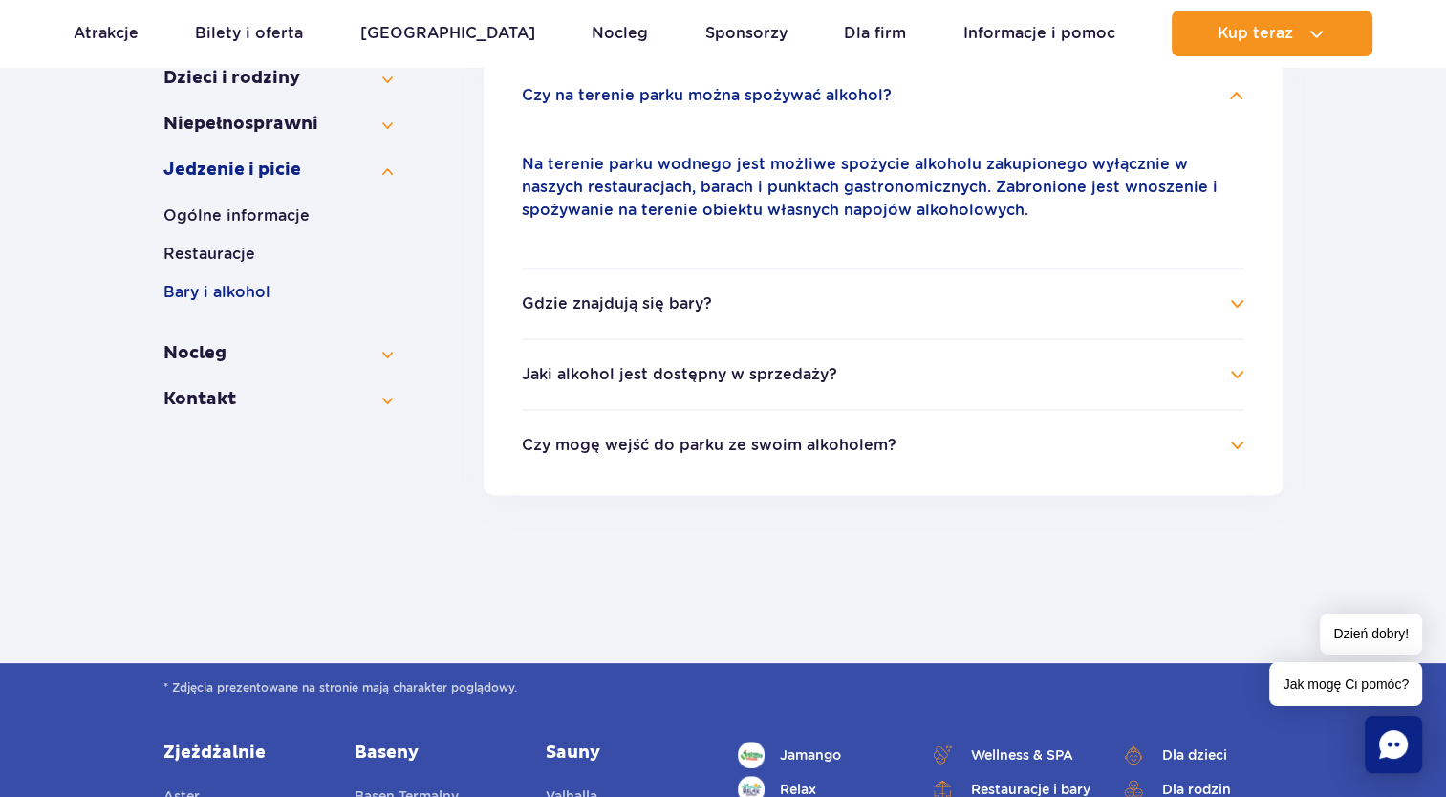
click at [644, 308] on button "Gdzie znajdują się bary?" at bounding box center [617, 303] width 190 height 17
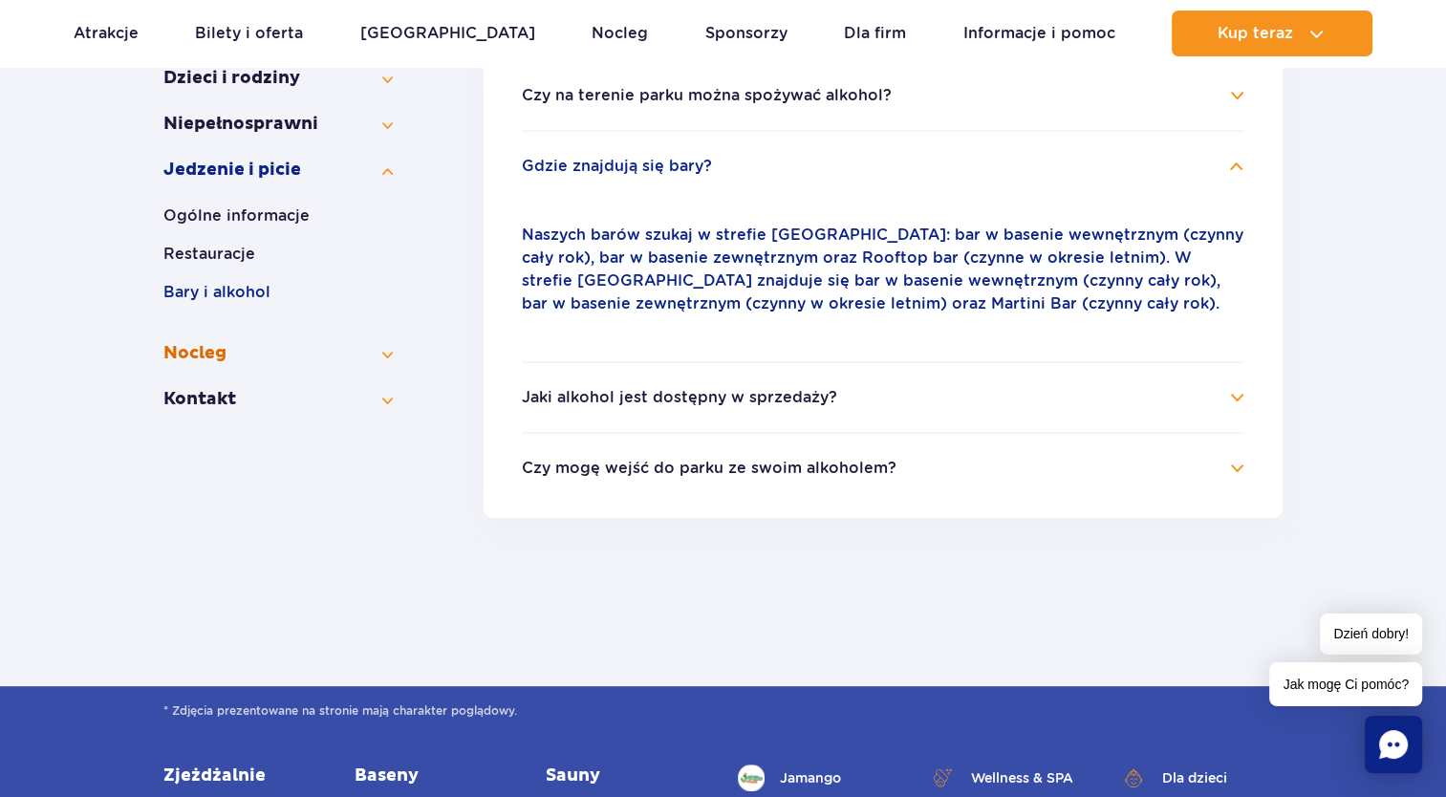
click at [215, 353] on button "Nocleg" at bounding box center [277, 353] width 229 height 23
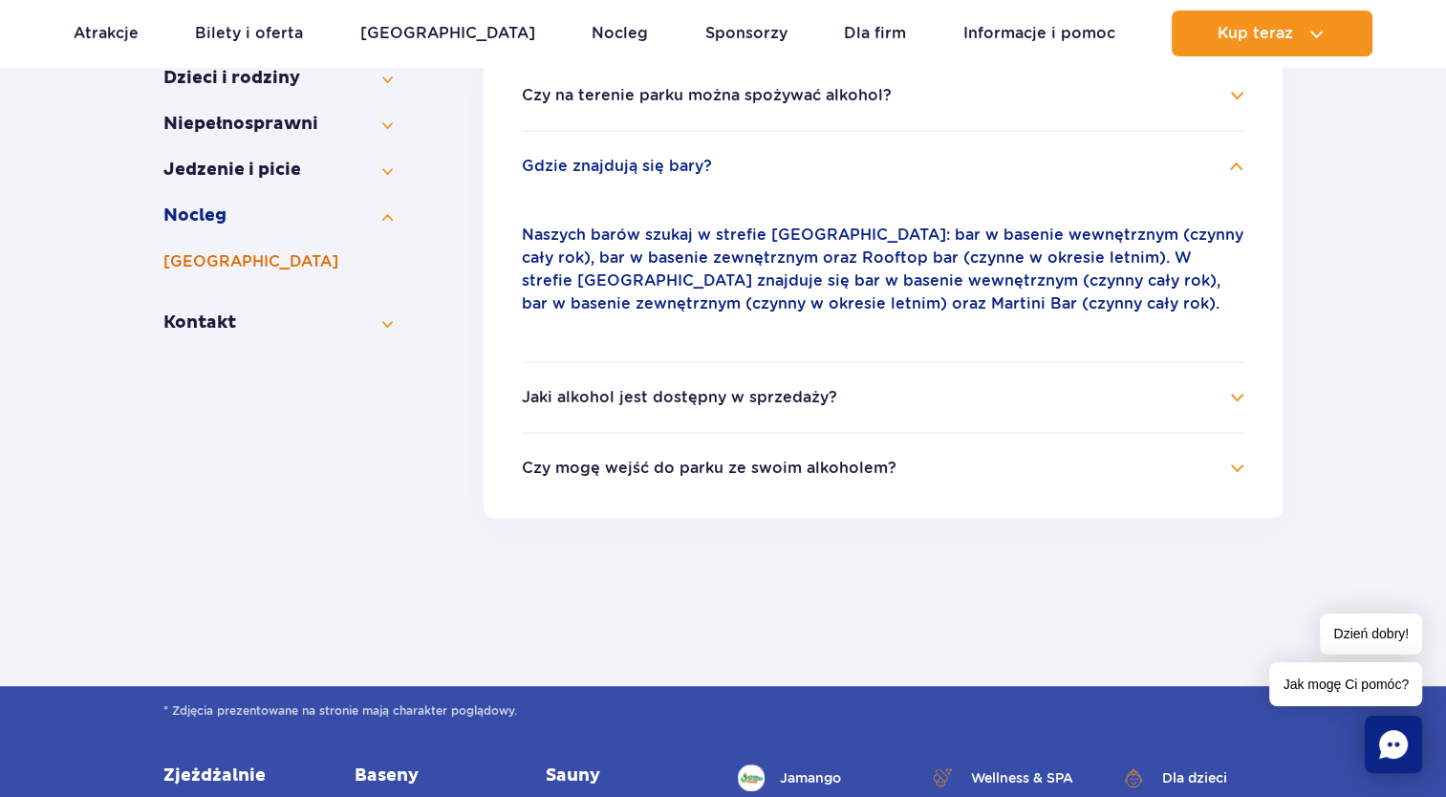
click at [226, 263] on button "[GEOGRAPHIC_DATA]" at bounding box center [277, 261] width 229 height 23
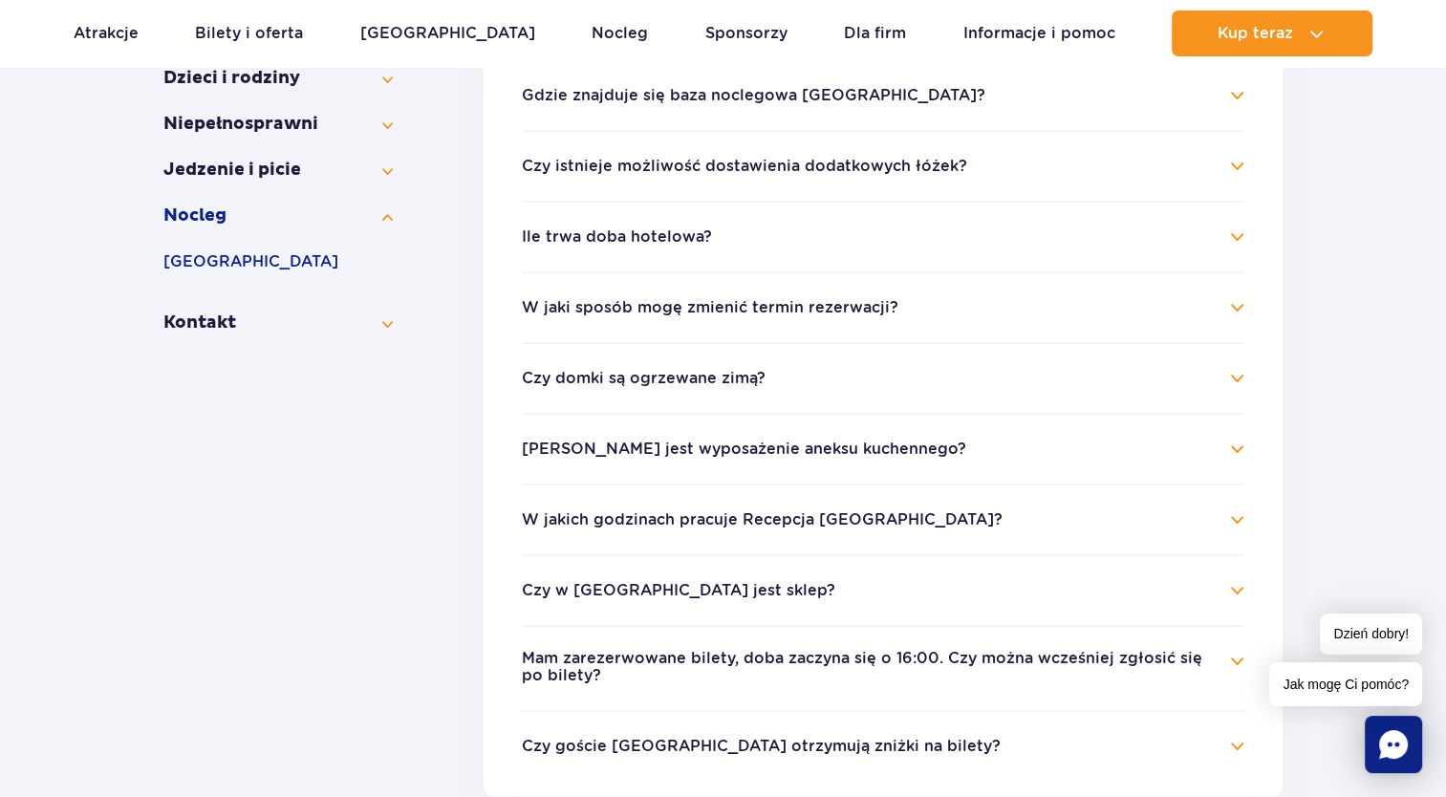
click at [669, 235] on button "Ile trwa doba hotelowa?" at bounding box center [617, 236] width 190 height 17
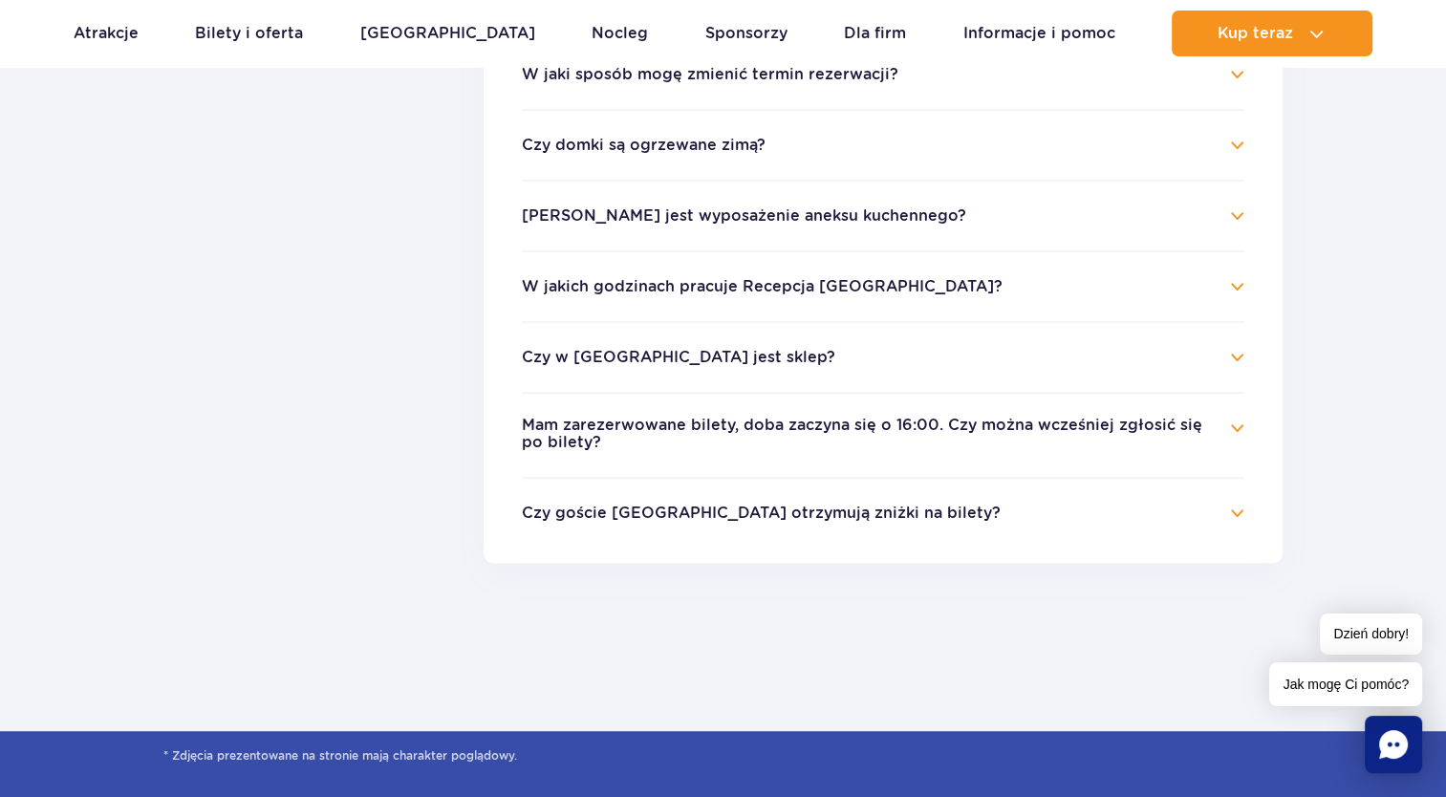
scroll to position [857, 0]
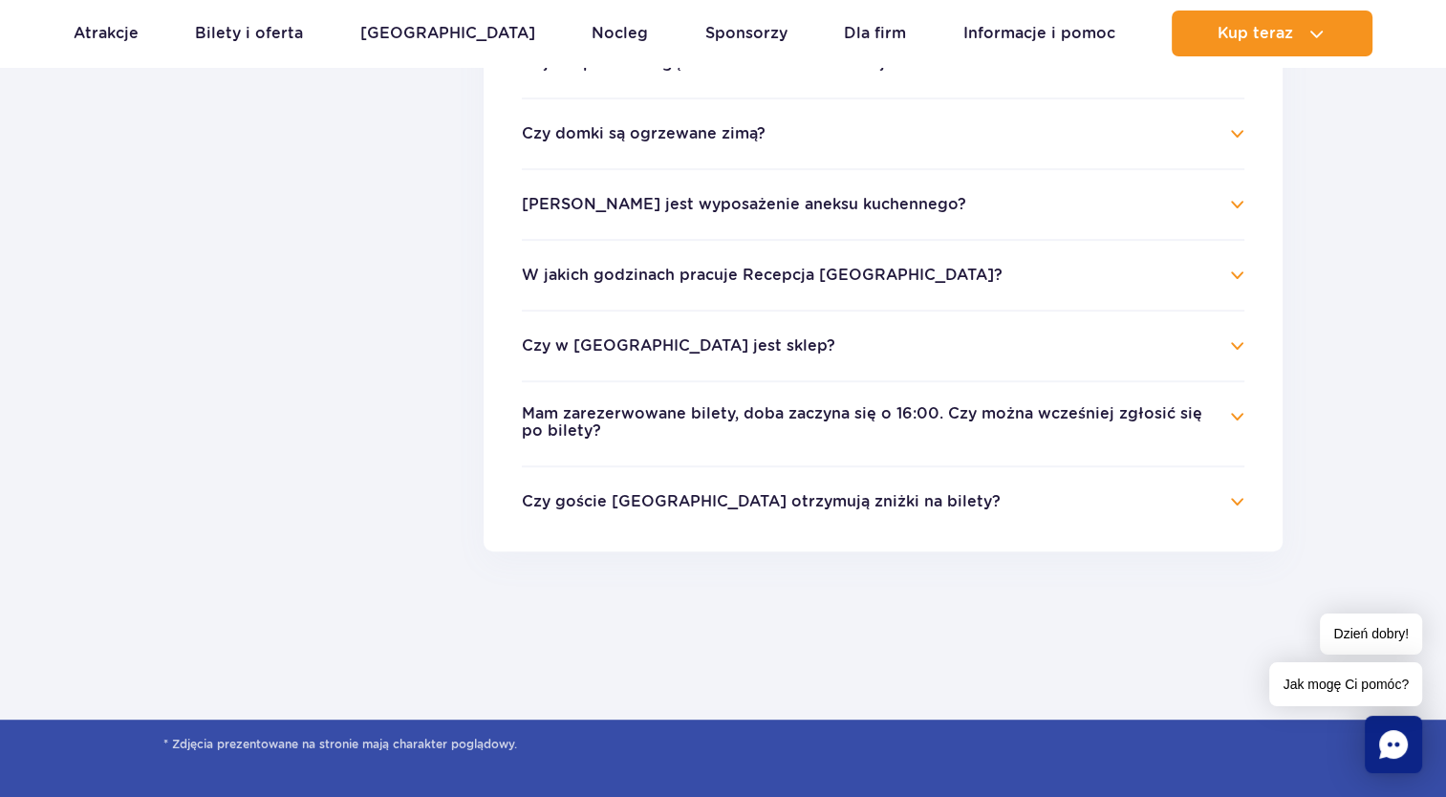
click at [718, 128] on button "Czy domki są ogrzewane zimą?" at bounding box center [644, 133] width 244 height 17
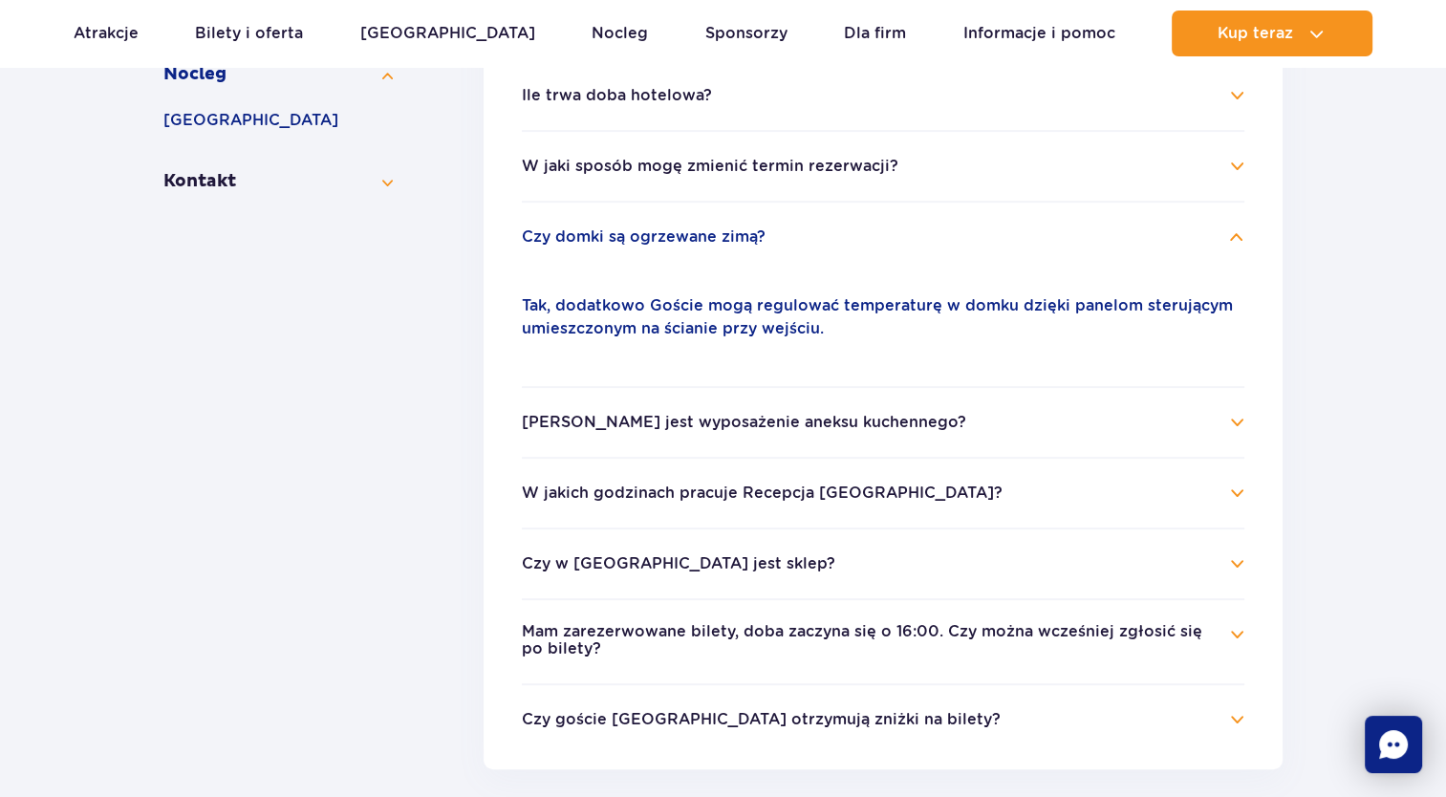
scroll to position [570, 0]
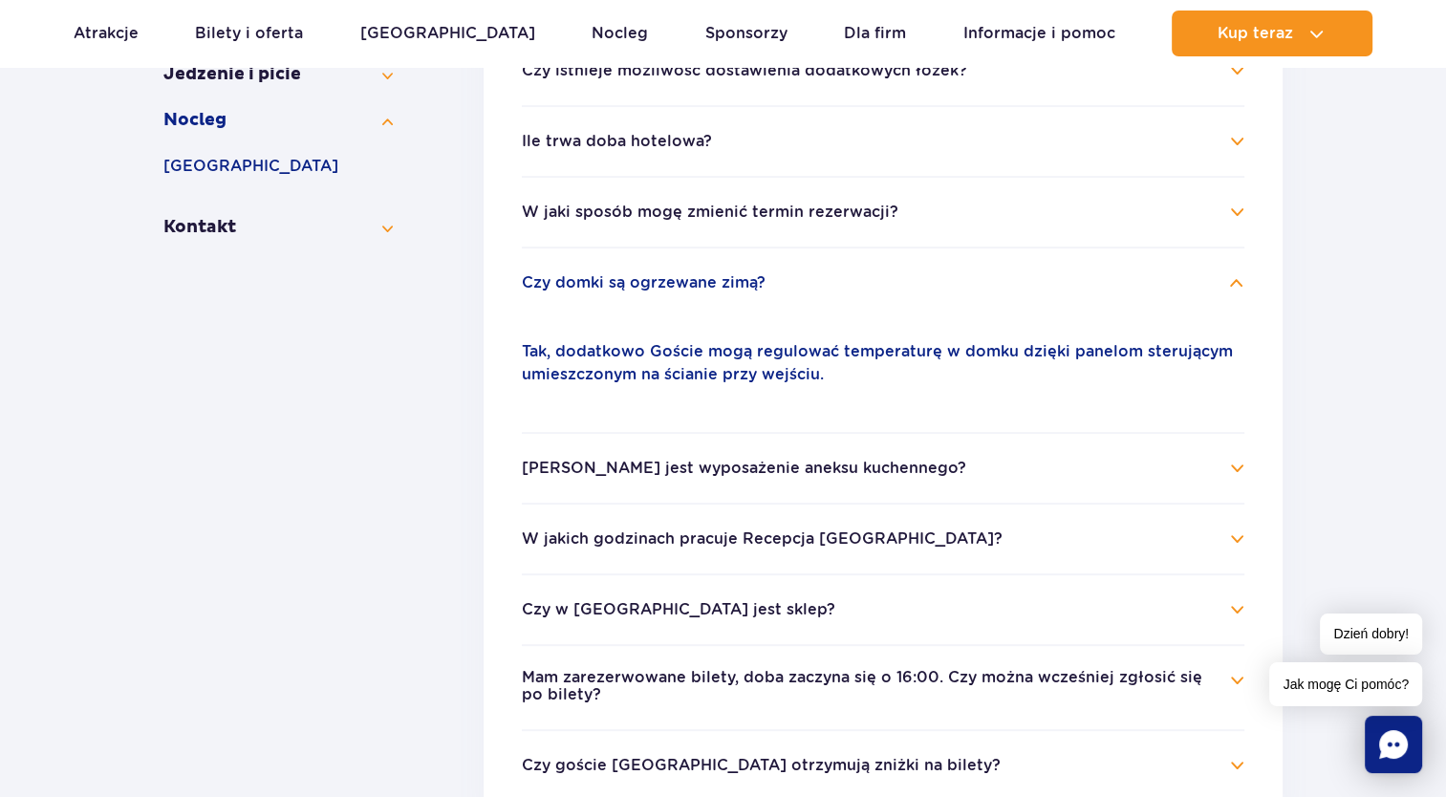
click at [824, 468] on button "Jakie jest wyposażenie aneksu kuchennego?" at bounding box center [744, 468] width 445 height 17
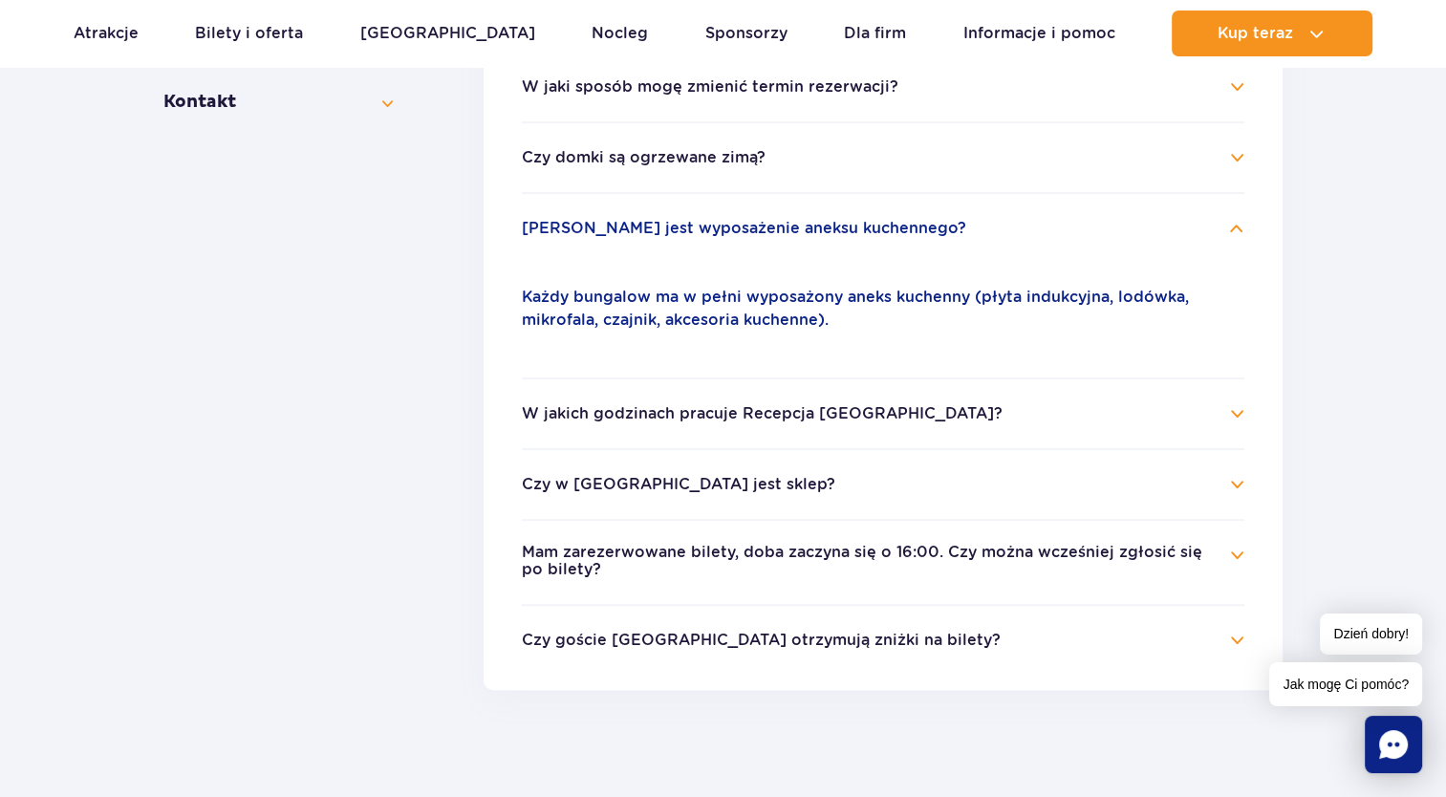
scroll to position [857, 0]
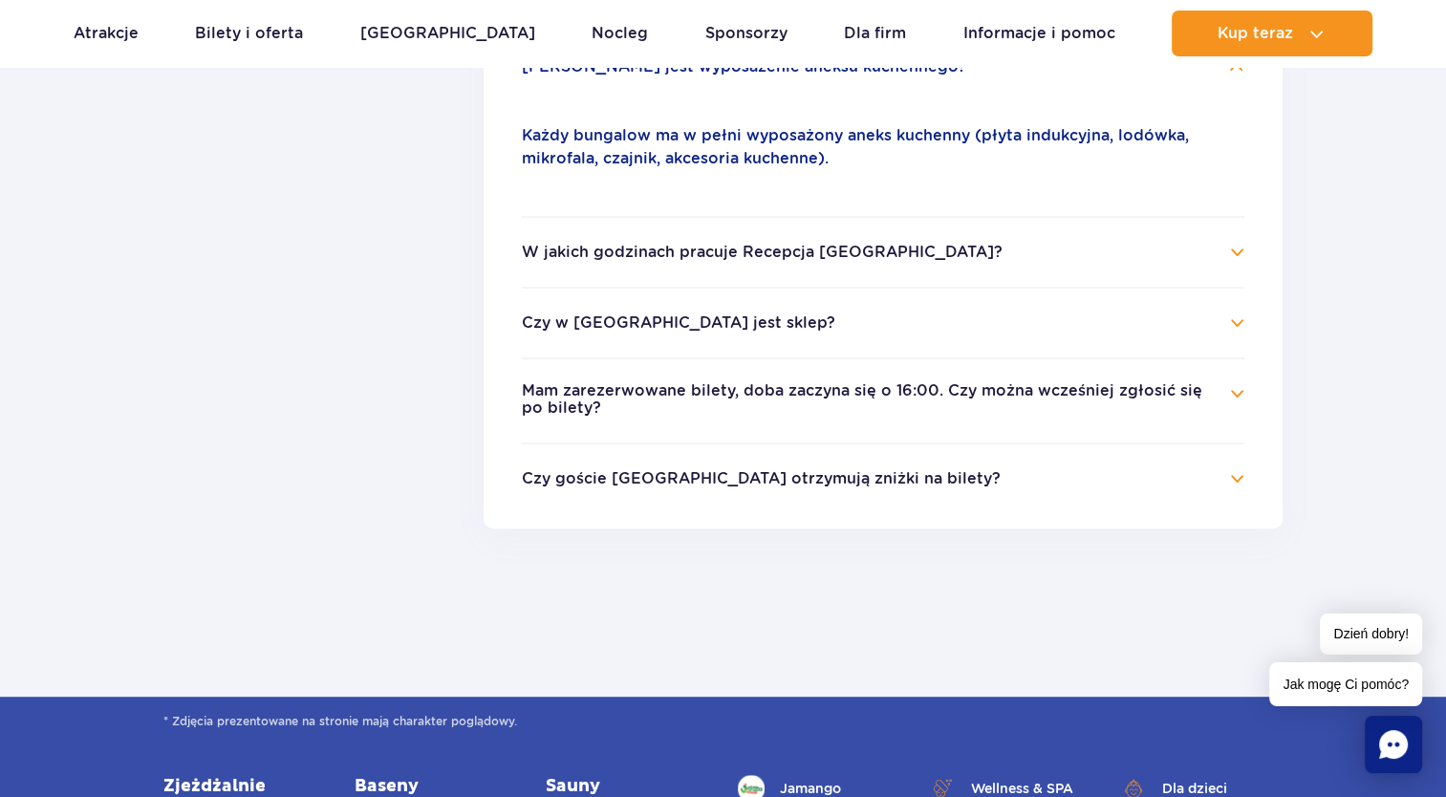
click at [749, 323] on button "Czy w Suntago Village jest sklep?" at bounding box center [679, 323] width 314 height 17
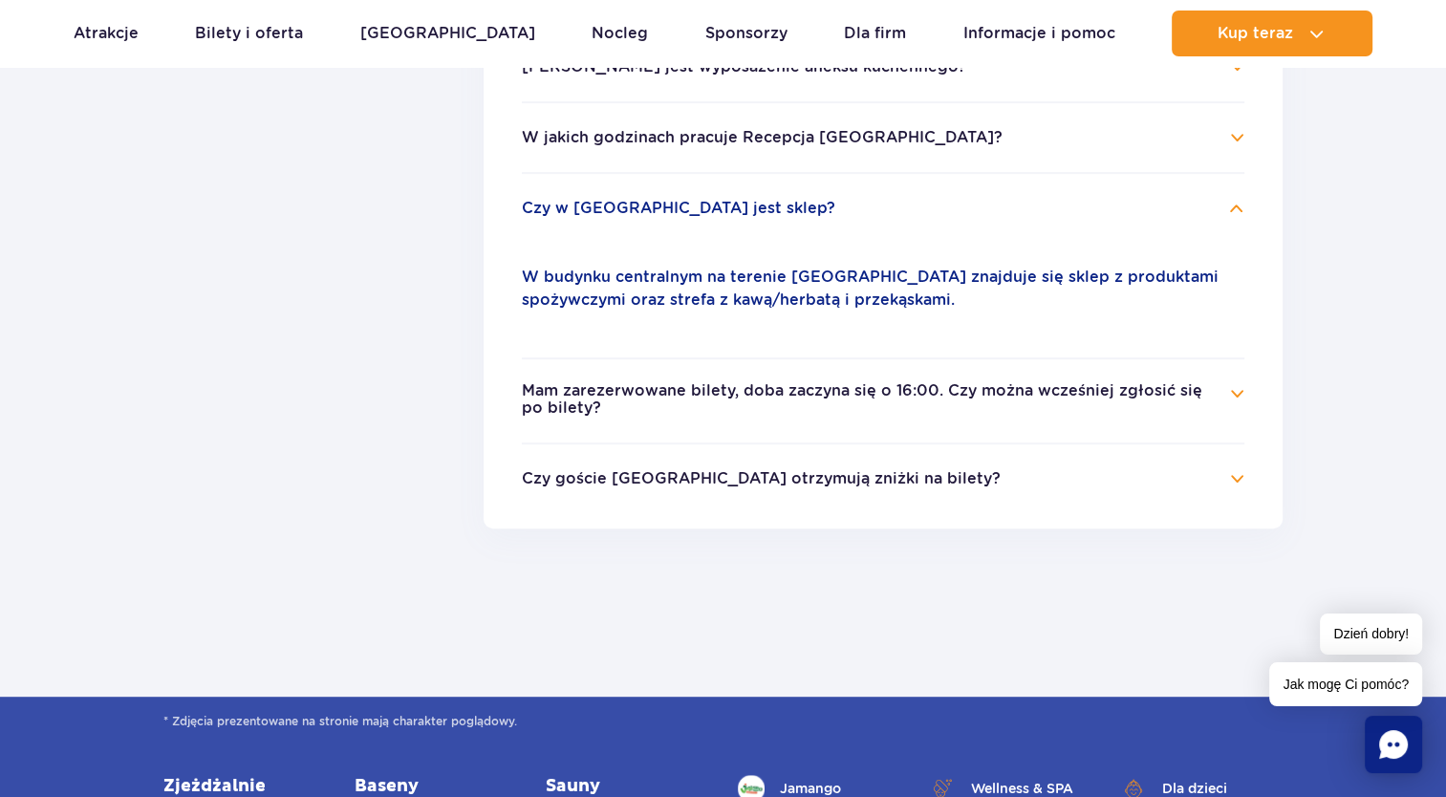
click at [700, 382] on button "Mam zarezerwowane bilety, doba zaczyna się o 16:00. Czy można wcześniej zgłosić…" at bounding box center [869, 399] width 694 height 35
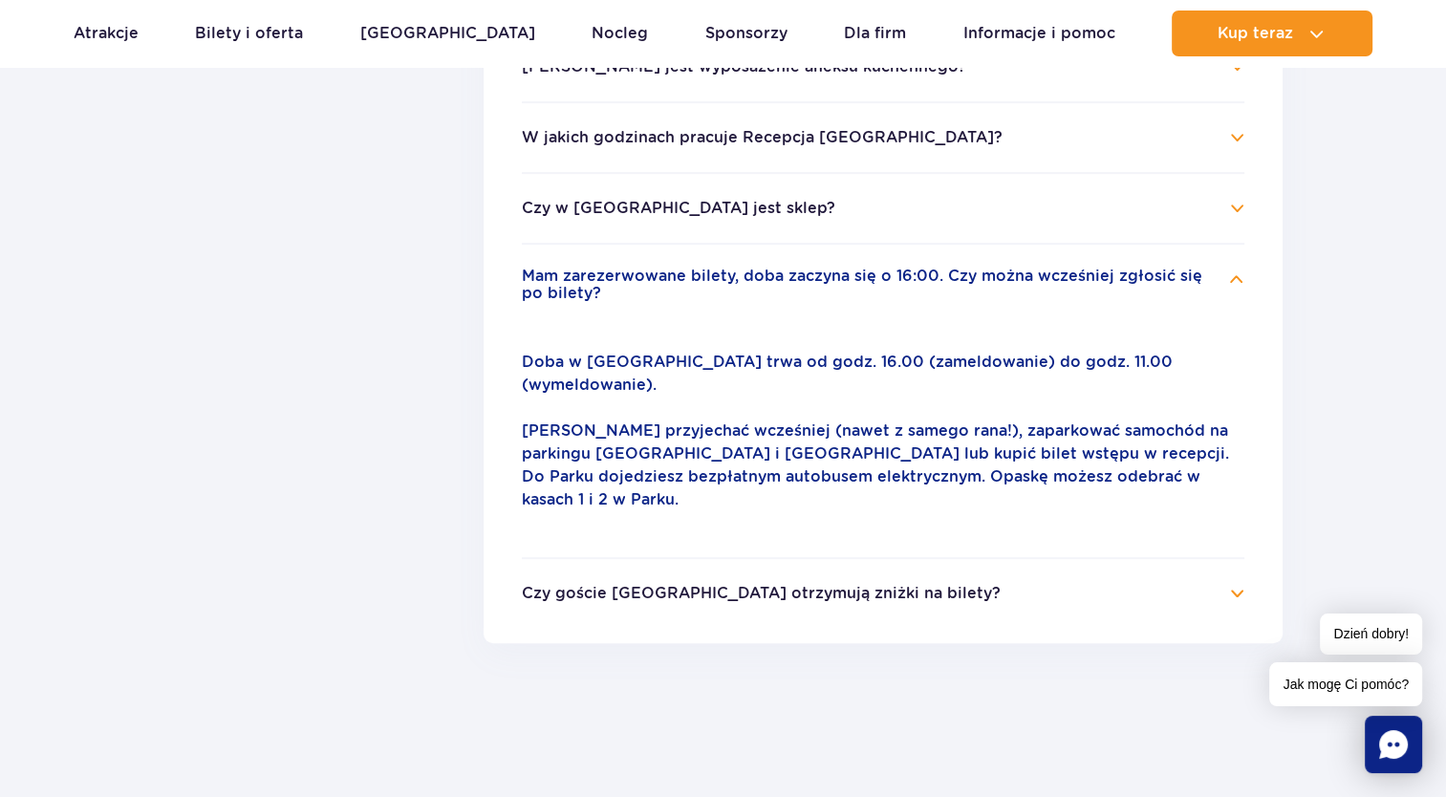
click at [833, 585] on button "Czy goście Suntago Village otrzymują zniżki na bilety?" at bounding box center [761, 593] width 479 height 17
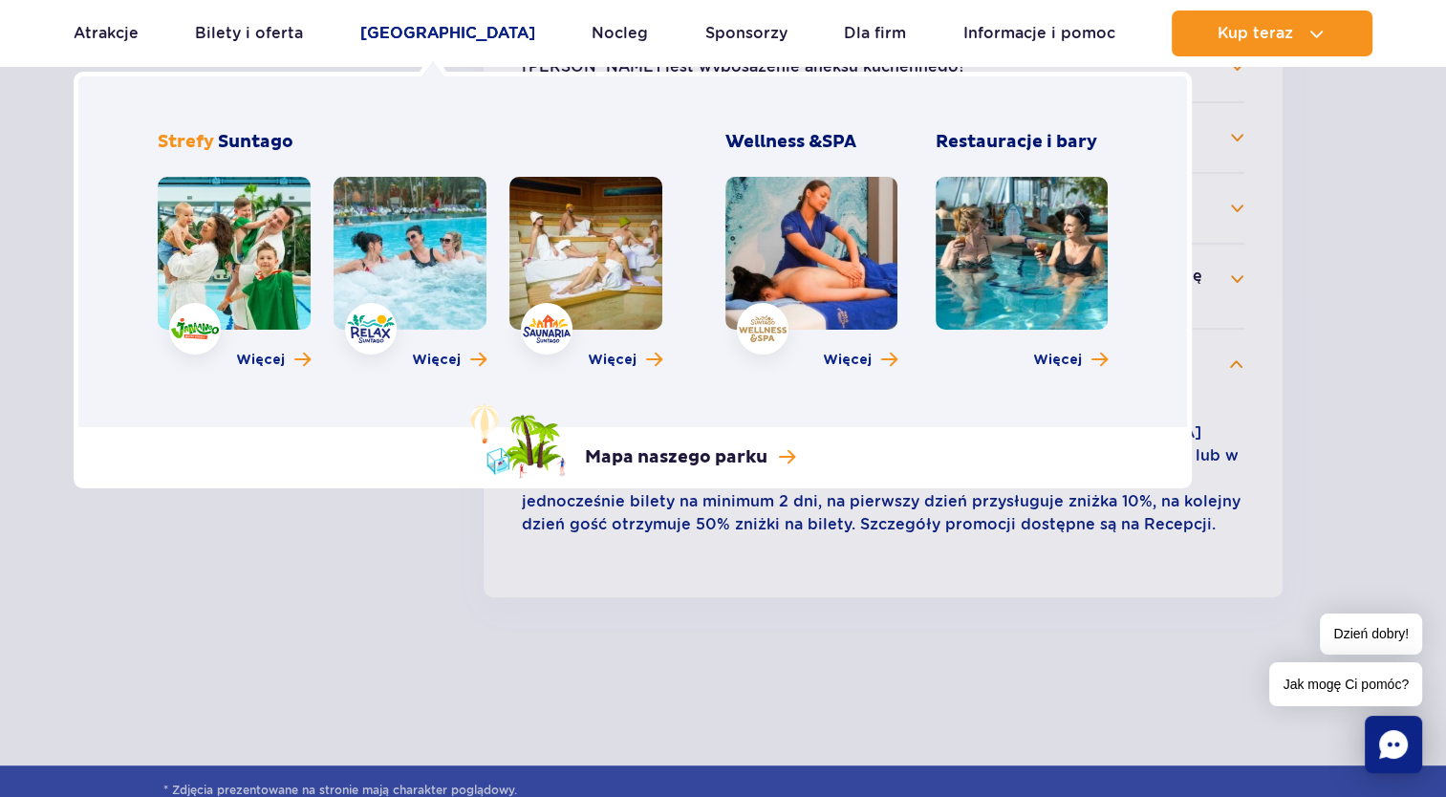
click at [433, 34] on link "[GEOGRAPHIC_DATA]" at bounding box center [447, 34] width 175 height 46
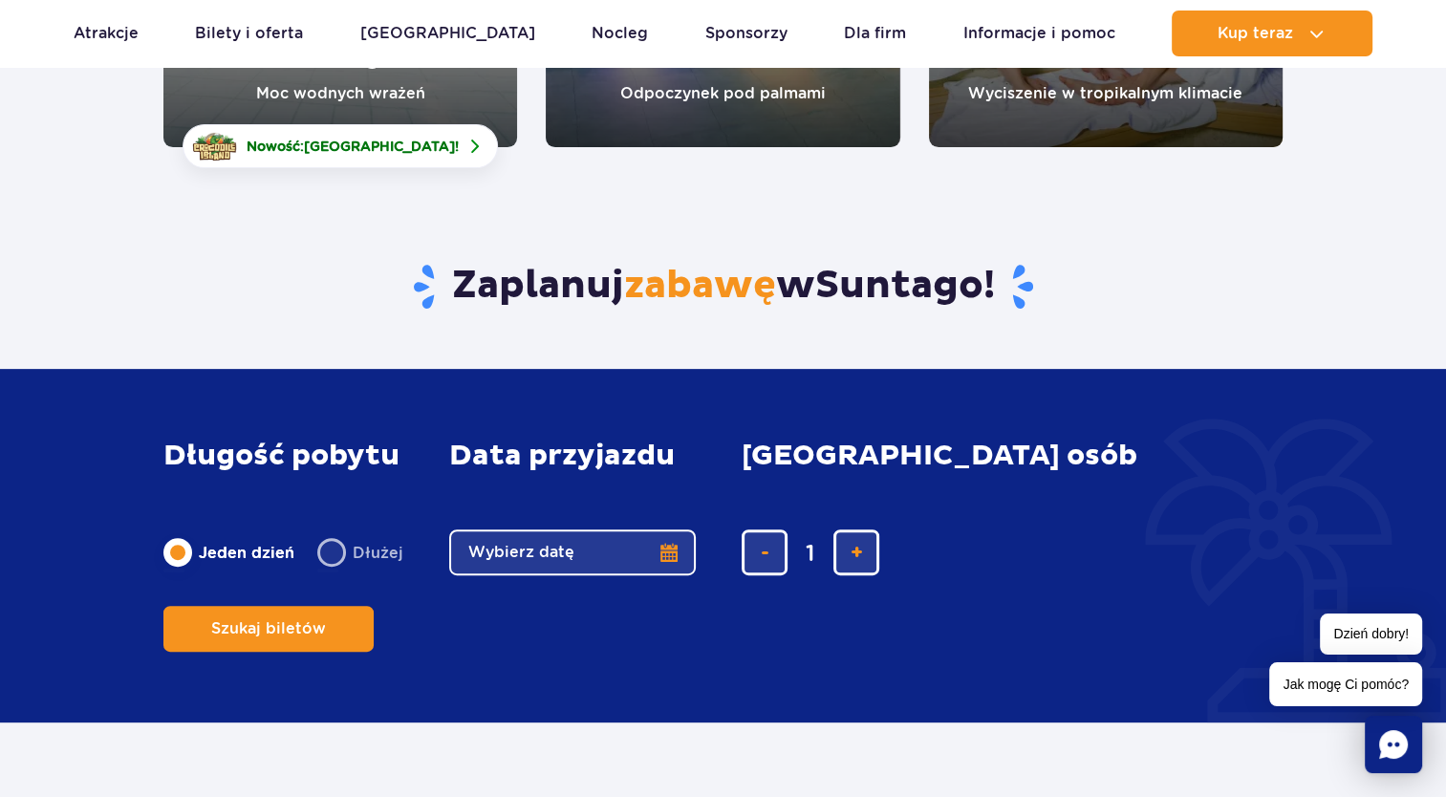
scroll to position [478, 0]
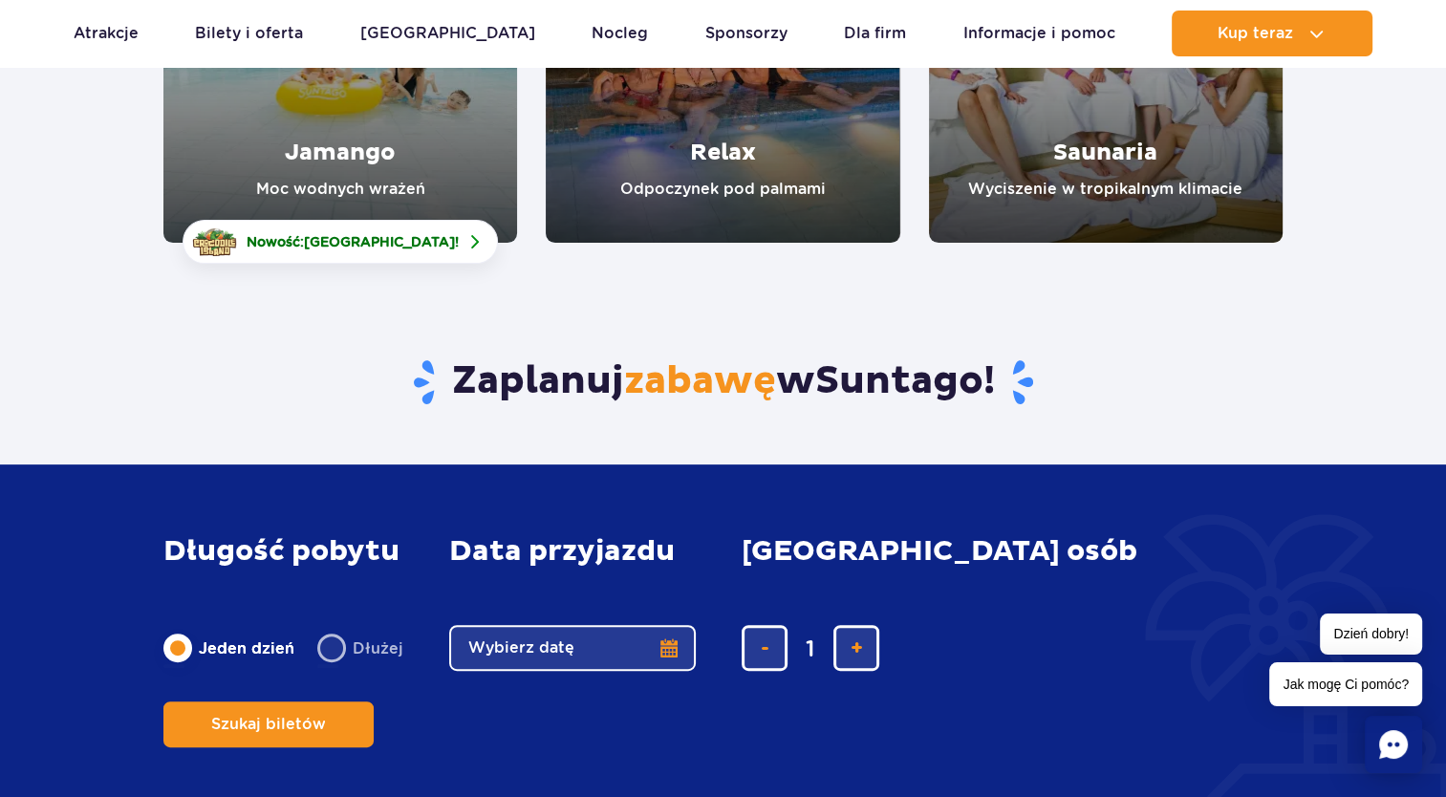
click at [367, 161] on link "Jamango" at bounding box center [340, 66] width 354 height 354
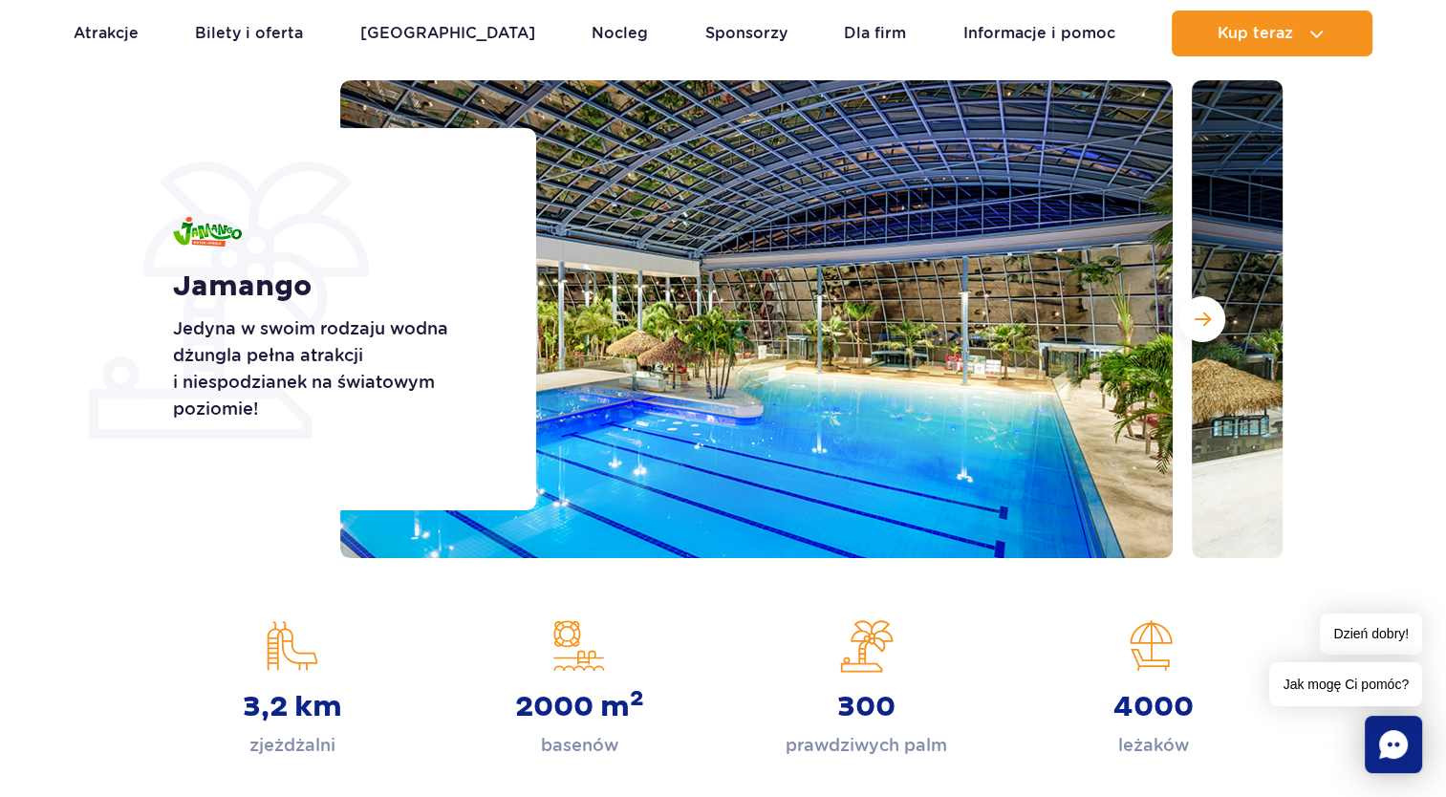
scroll to position [191, 0]
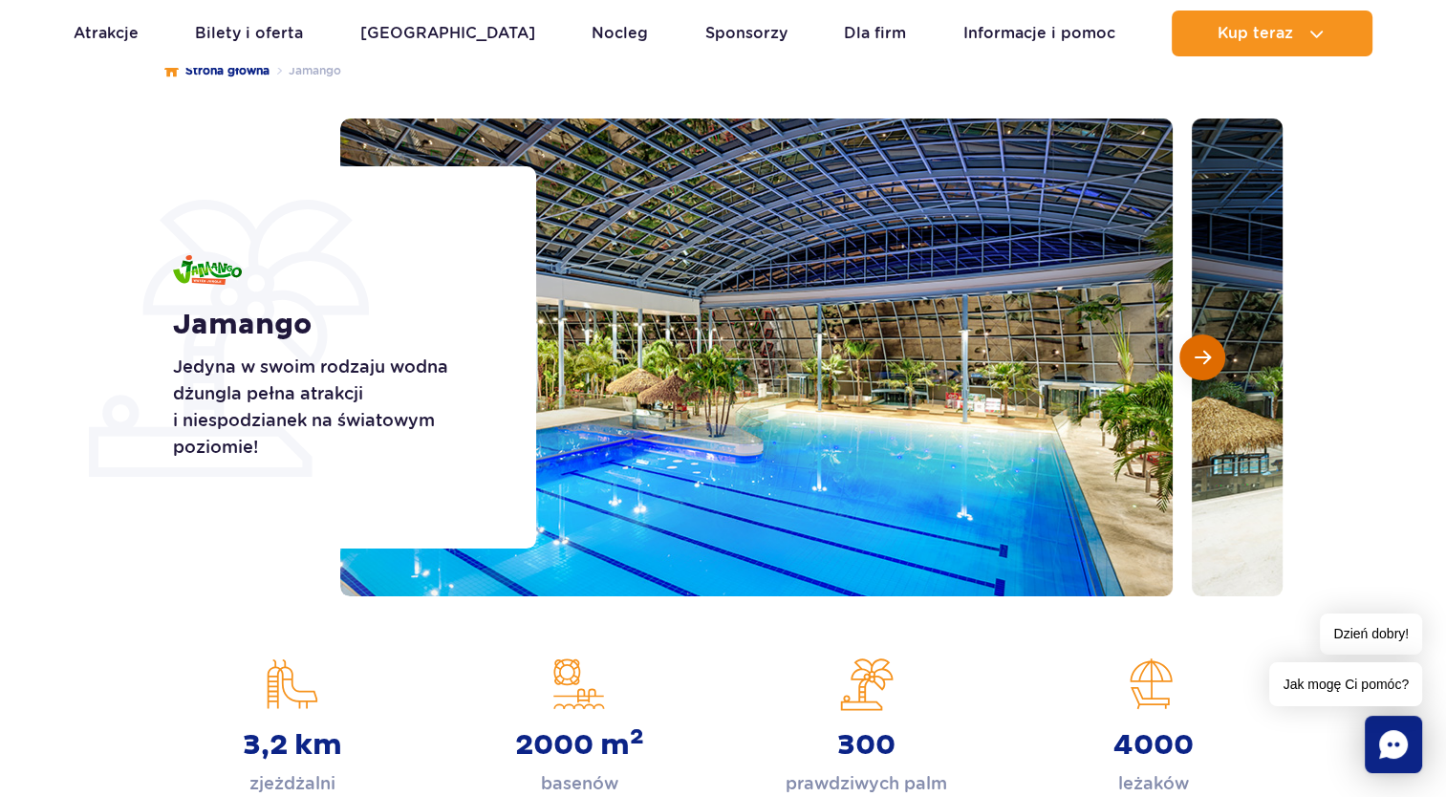
click at [1213, 362] on button "Następny slajd" at bounding box center [1203, 358] width 46 height 46
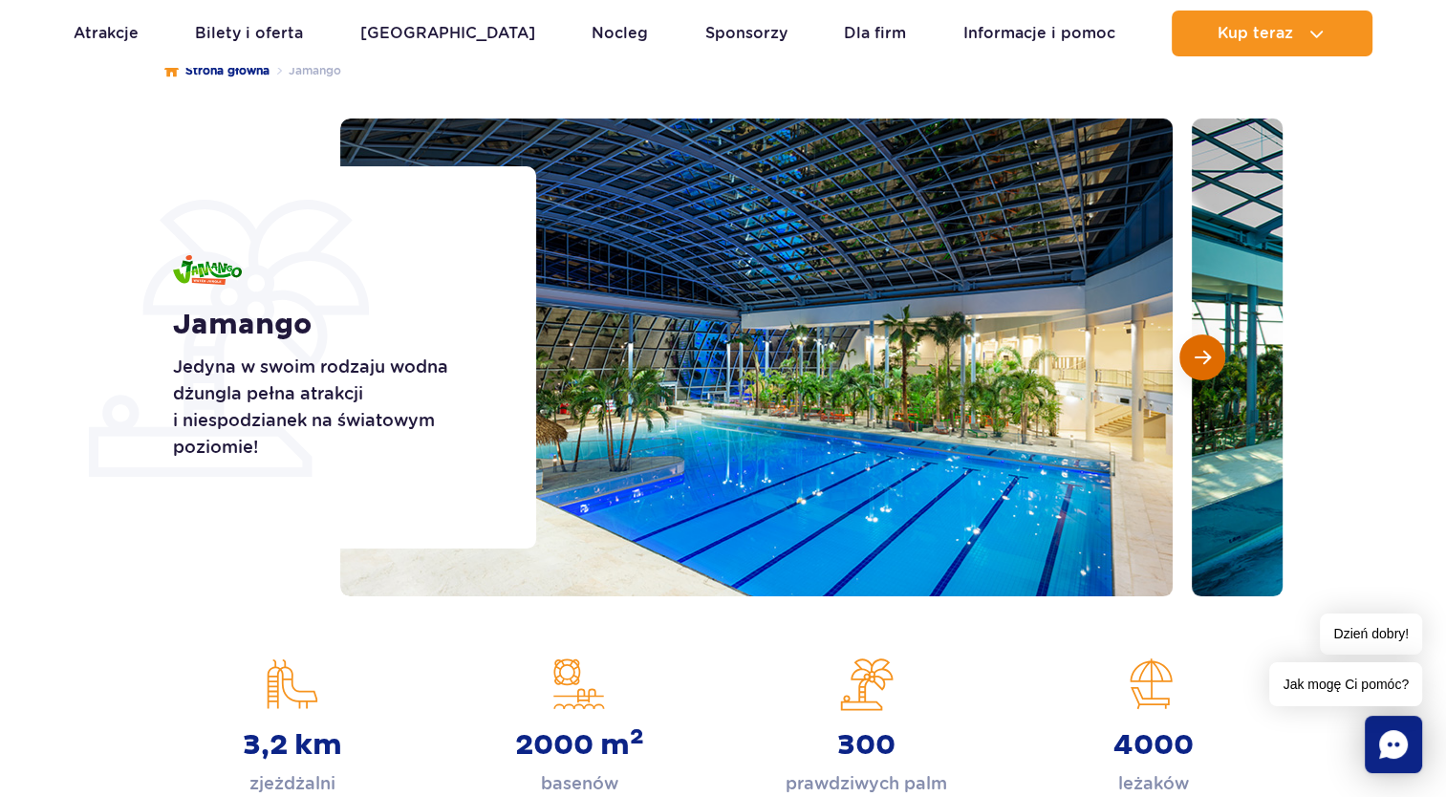
click at [1213, 362] on button "Następny slajd" at bounding box center [1203, 358] width 46 height 46
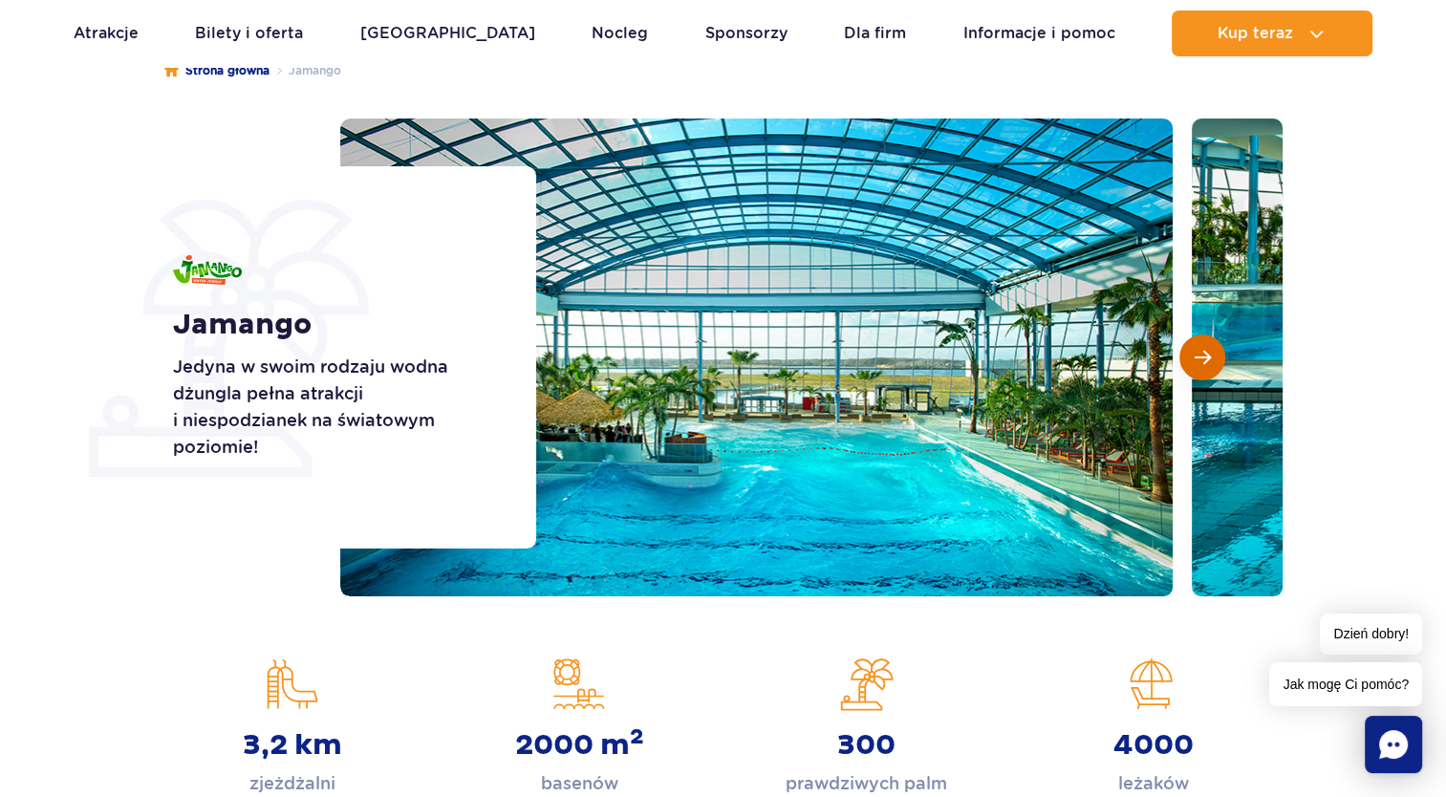
click at [1213, 362] on button "Następny slajd" at bounding box center [1203, 358] width 46 height 46
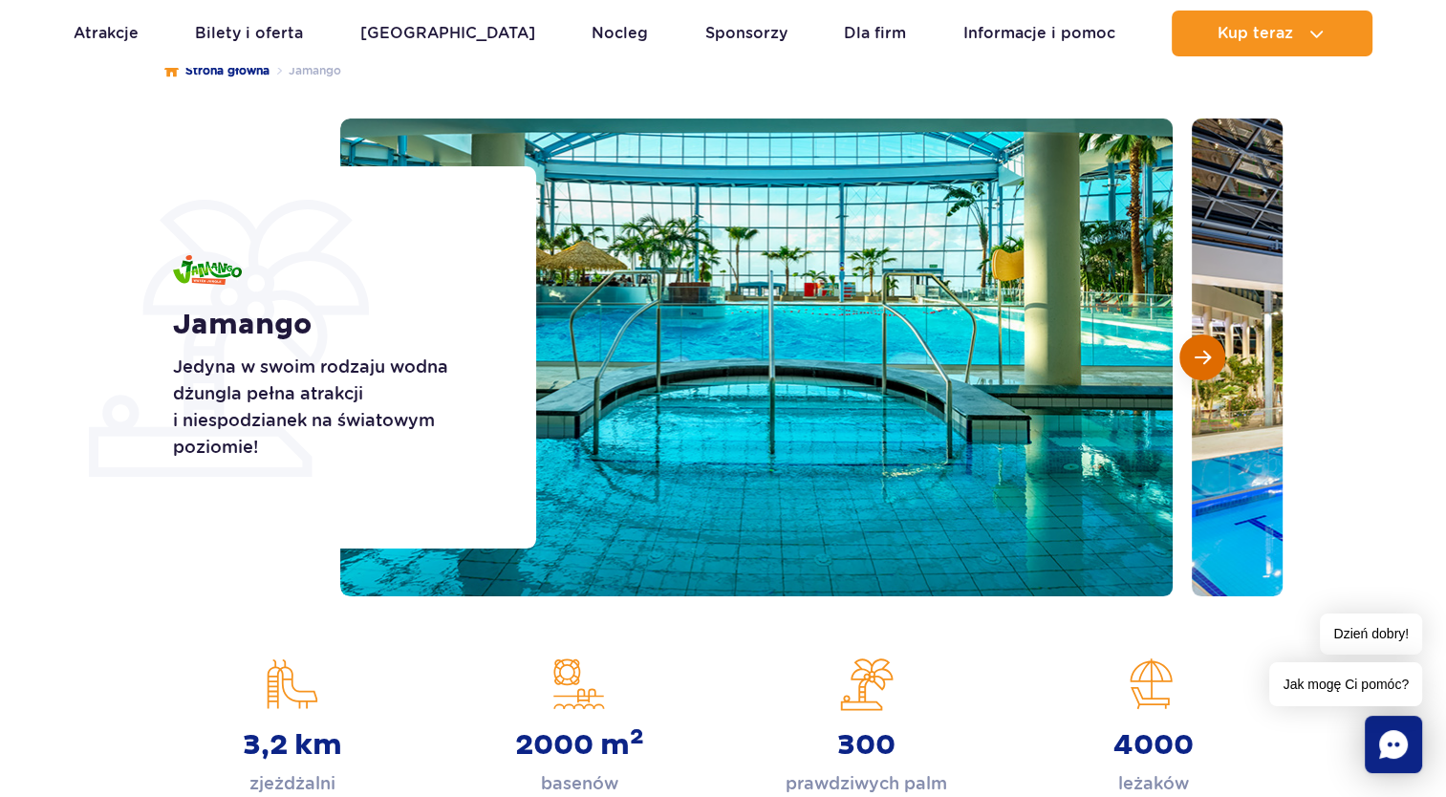
click at [1213, 362] on button "Następny slajd" at bounding box center [1203, 358] width 46 height 46
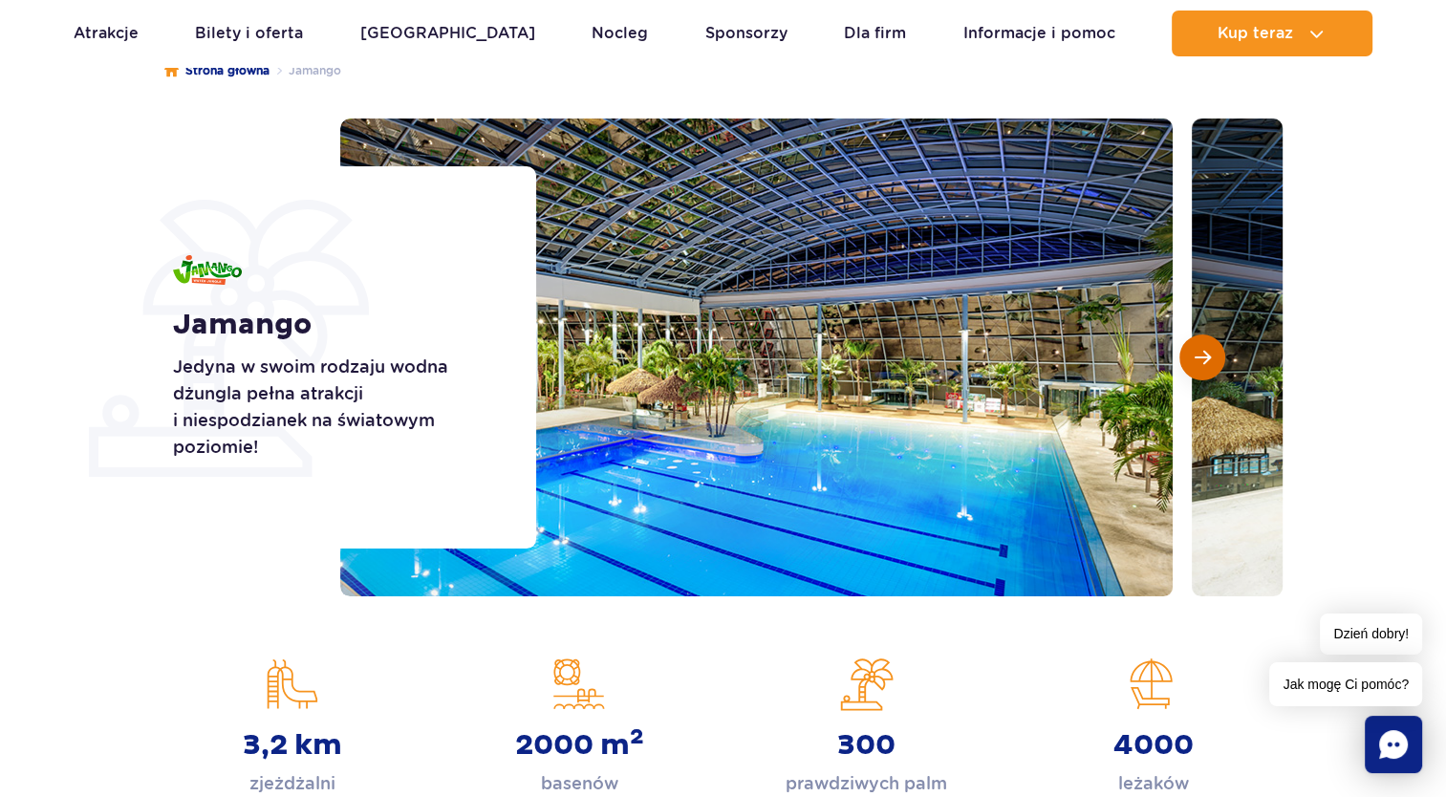
click at [1213, 362] on button "Następny slajd" at bounding box center [1203, 358] width 46 height 46
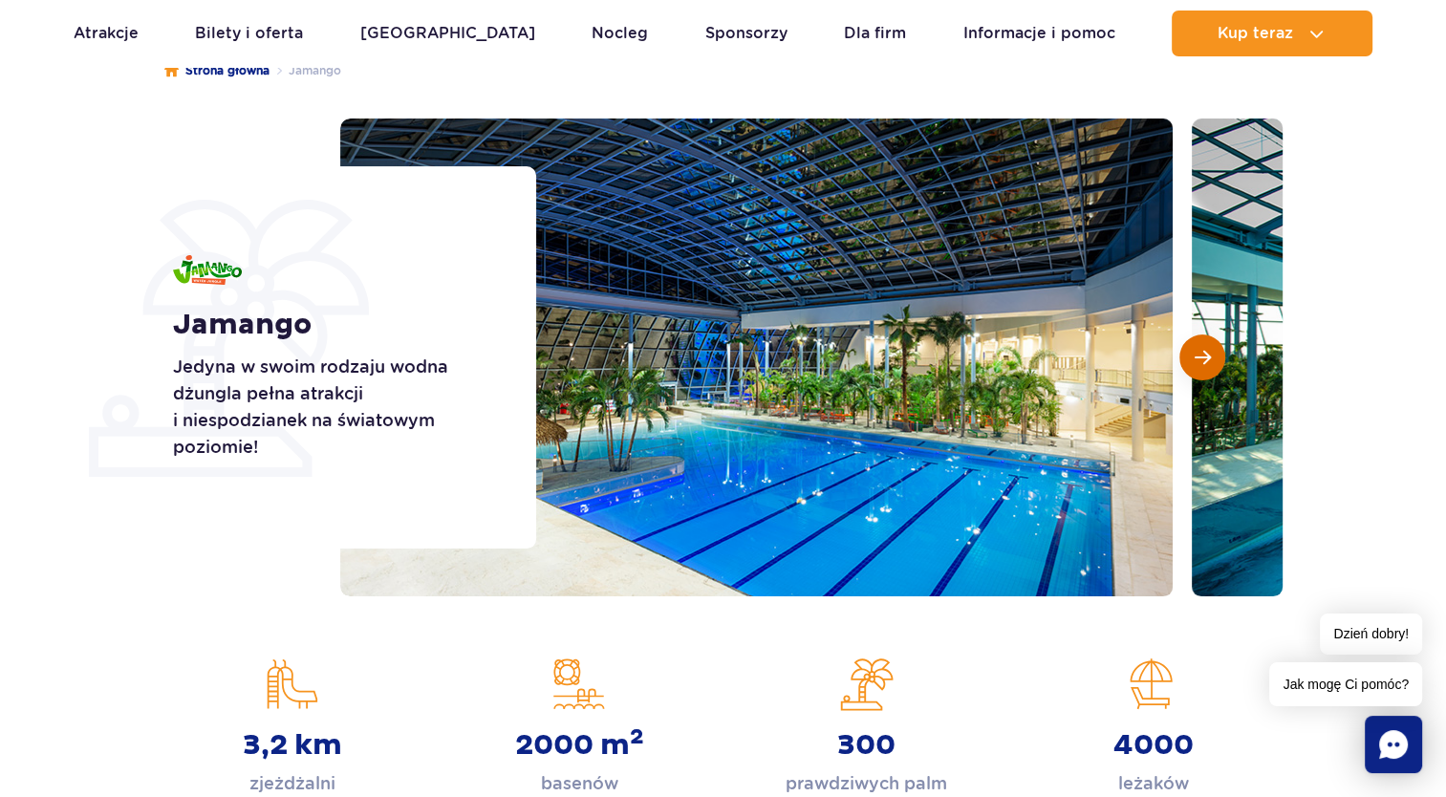
click at [1213, 362] on button "Następny slajd" at bounding box center [1203, 358] width 46 height 46
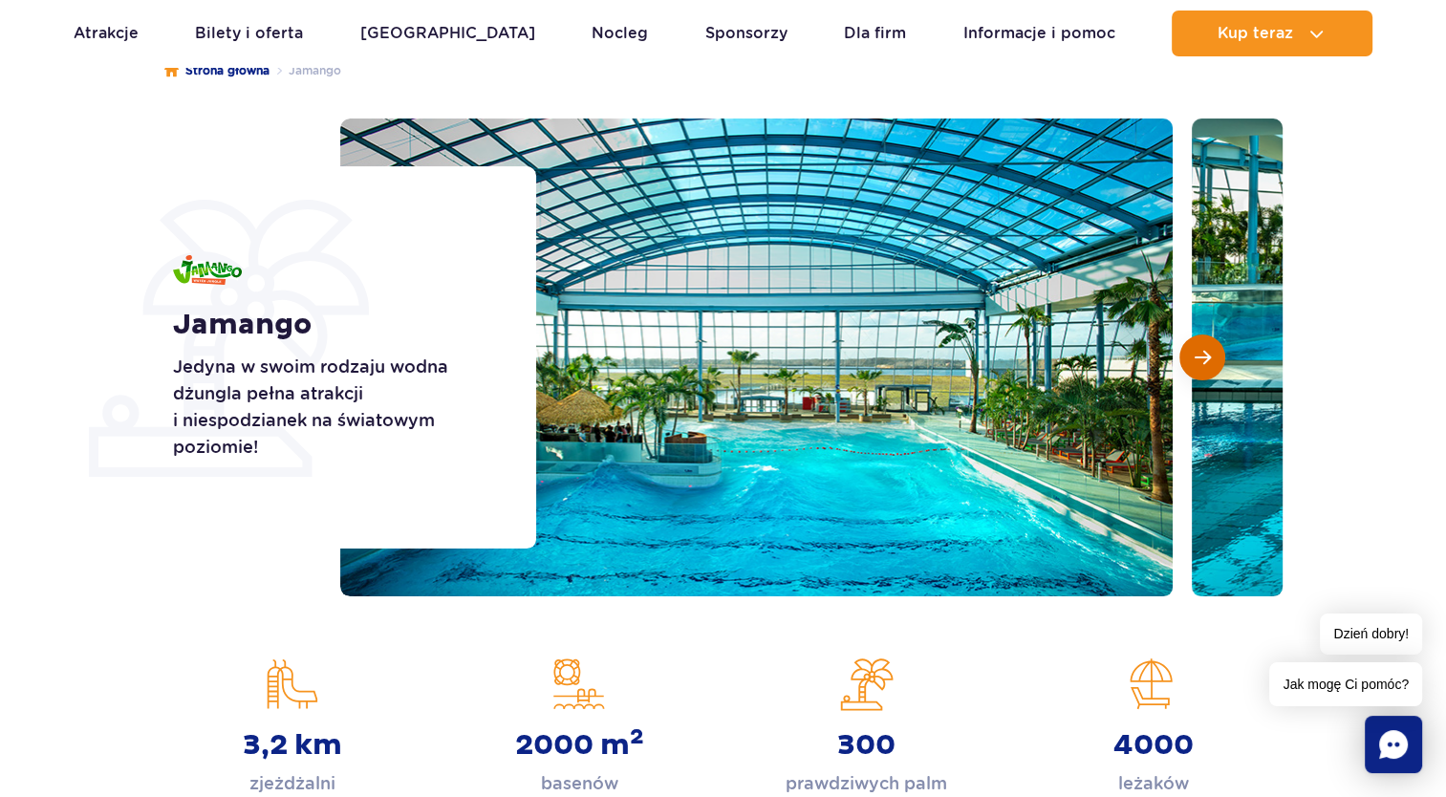
click at [1213, 362] on button "Następny slajd" at bounding box center [1203, 358] width 46 height 46
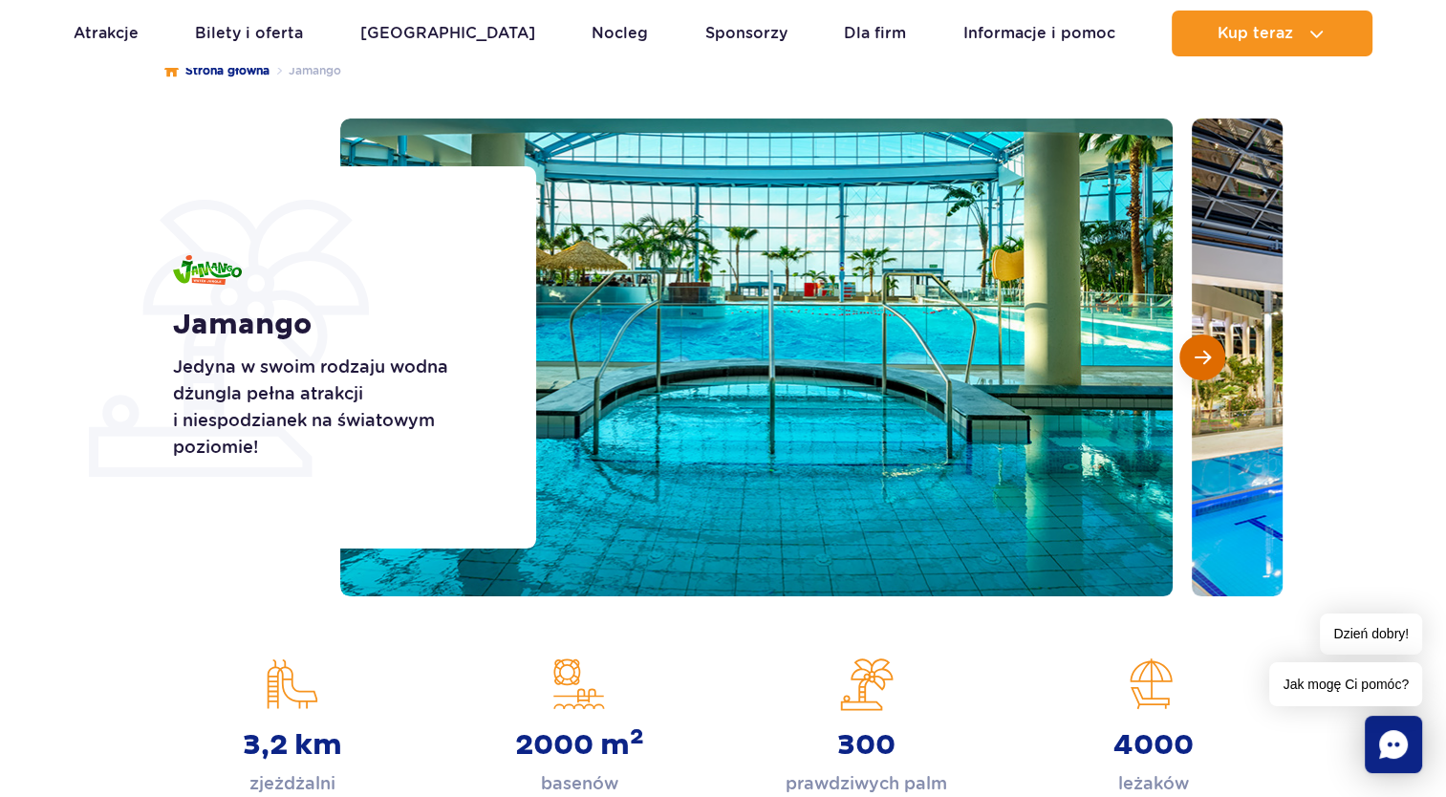
click at [1213, 362] on button "Następny slajd" at bounding box center [1203, 358] width 46 height 46
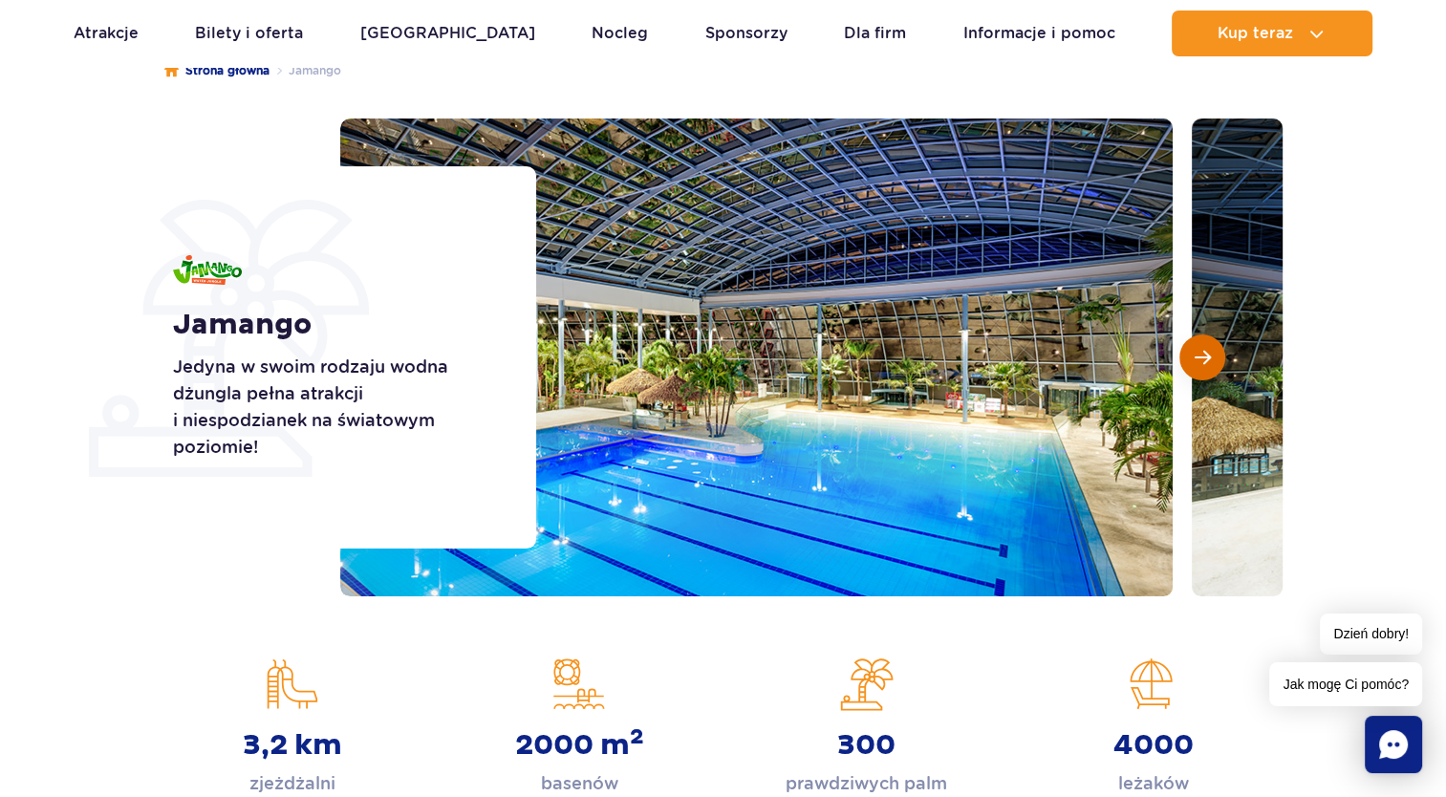
click at [1213, 362] on button "Następny slajd" at bounding box center [1203, 358] width 46 height 46
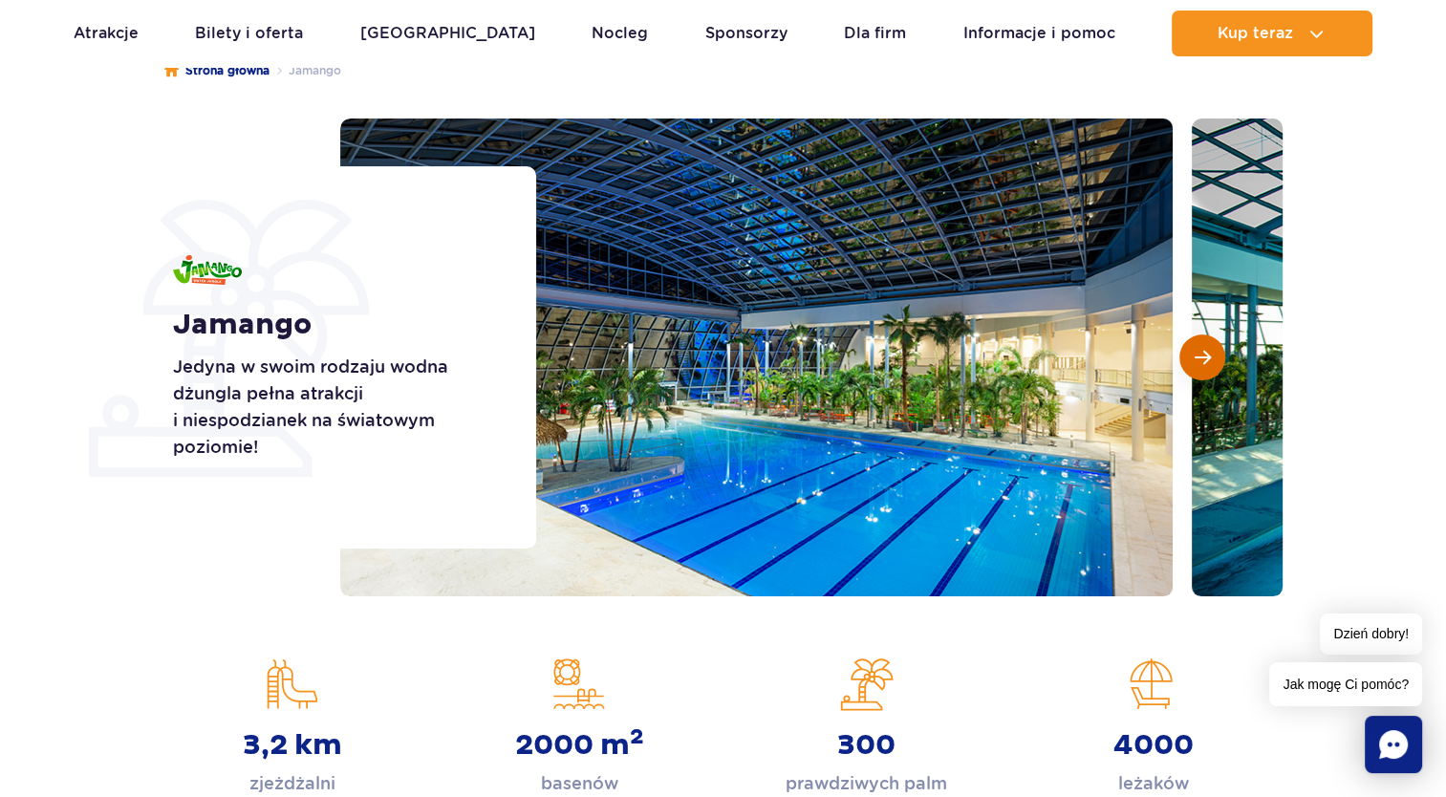
click at [1213, 362] on button "Następny slajd" at bounding box center [1203, 358] width 46 height 46
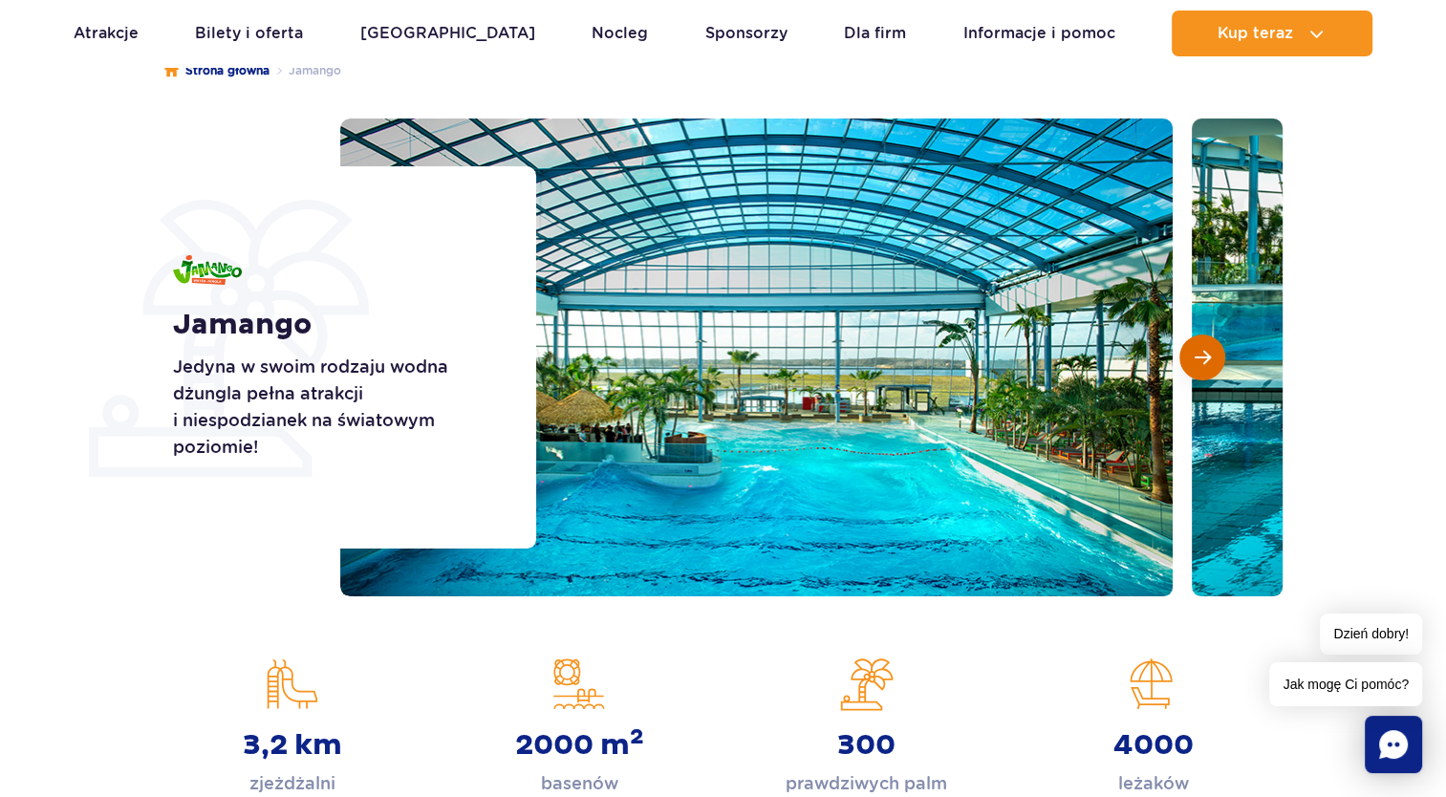
click at [1213, 362] on button "Następny slajd" at bounding box center [1203, 358] width 46 height 46
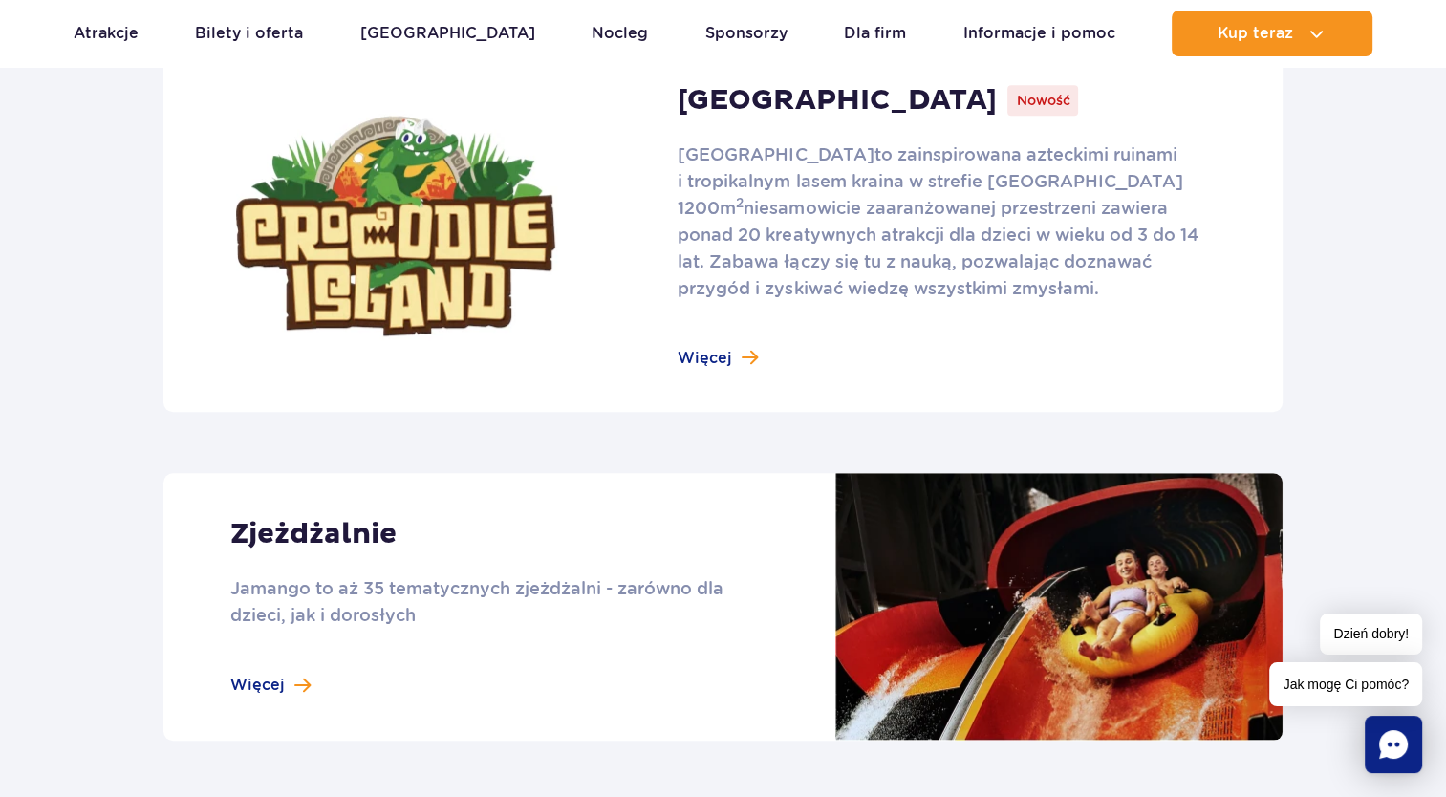
scroll to position [1338, 0]
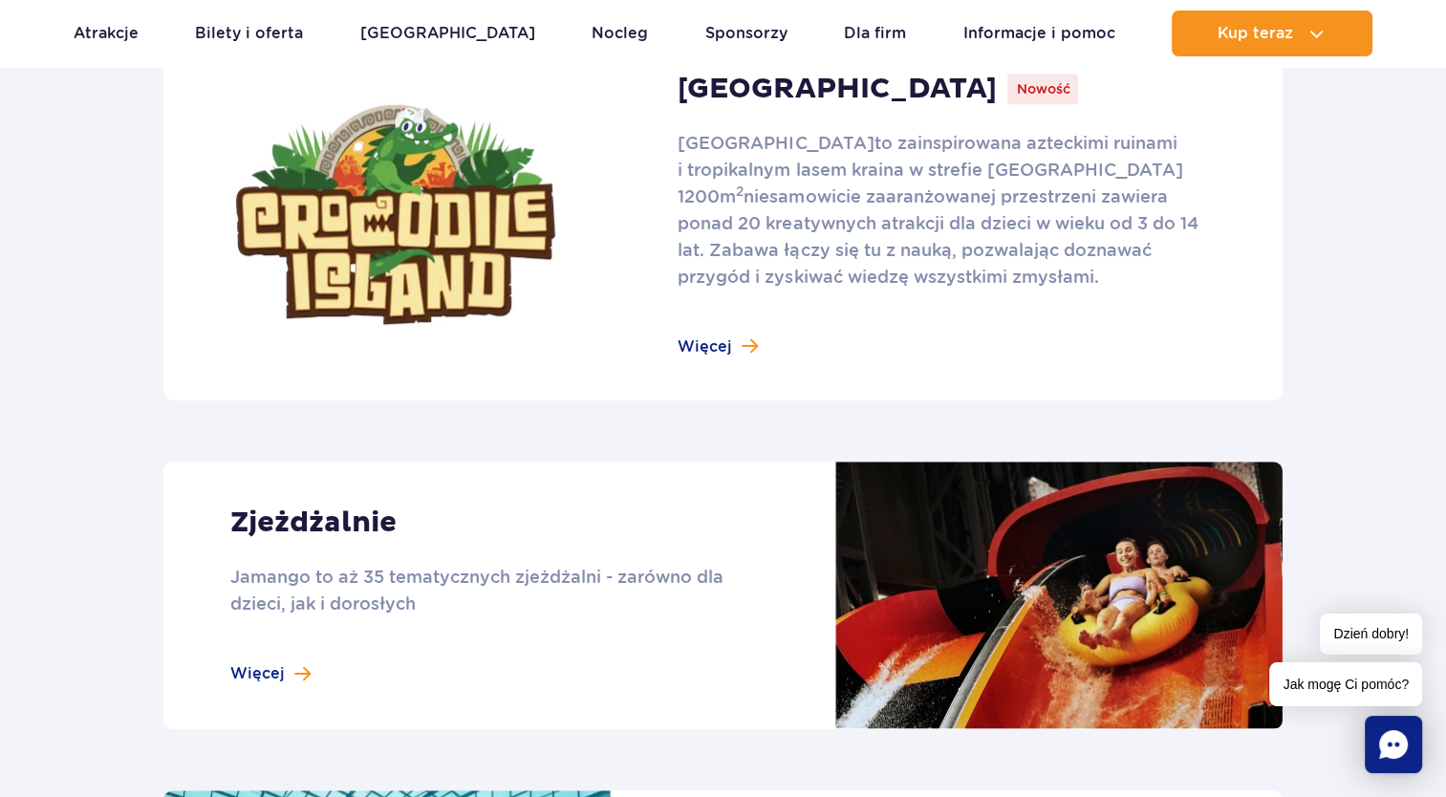
click at [681, 336] on link at bounding box center [722, 215] width 1119 height 372
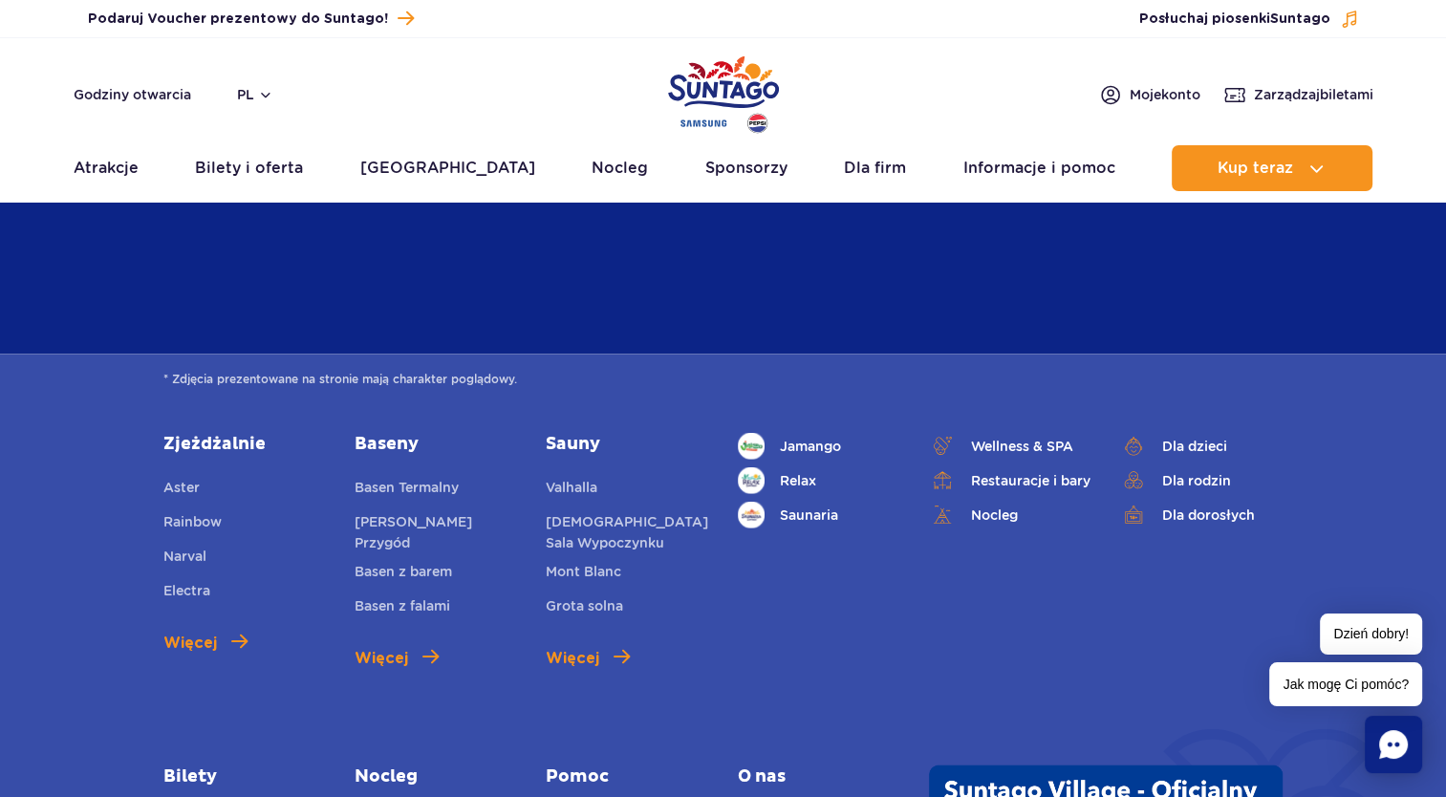
scroll to position [5449, 0]
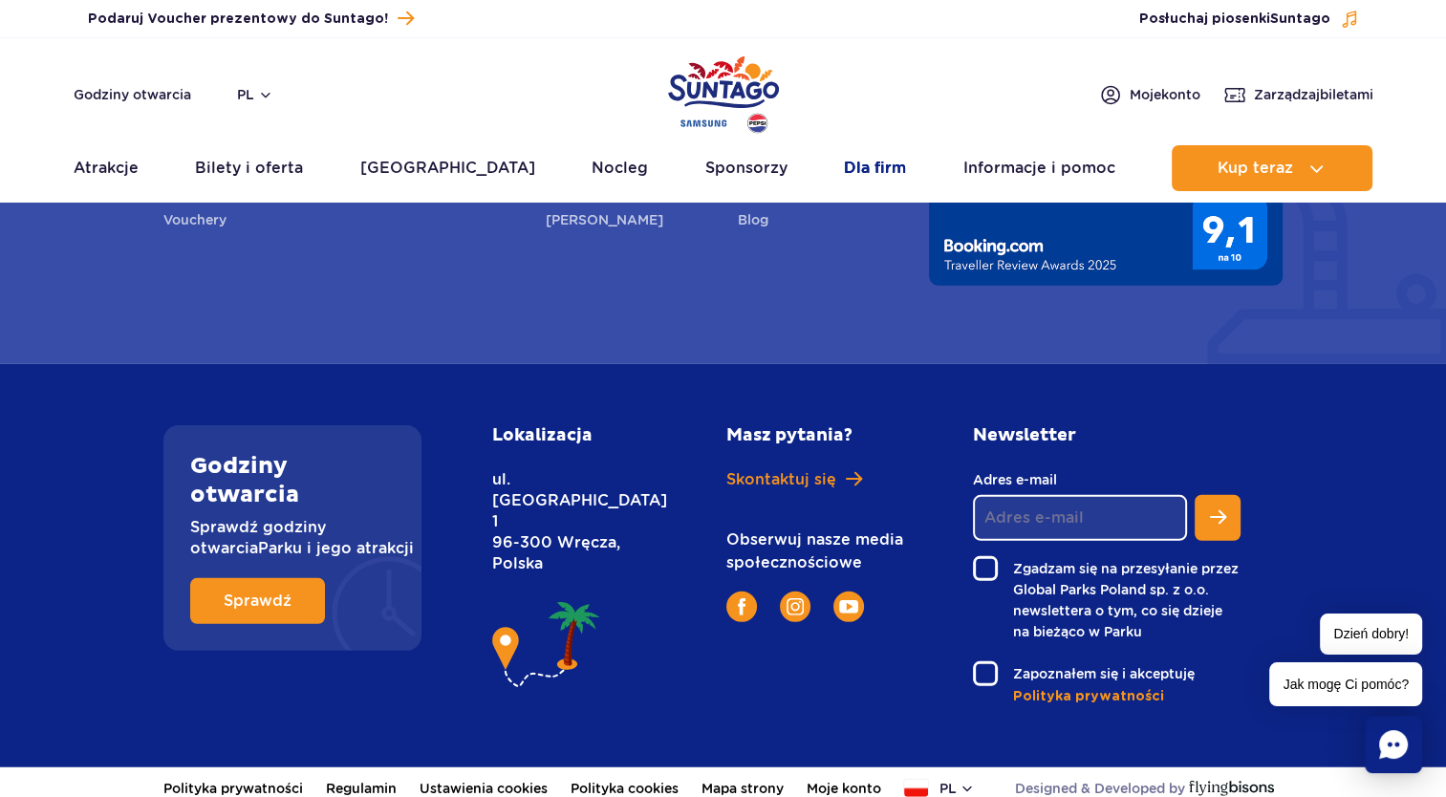
click at [857, 172] on link "Dla firm" at bounding box center [875, 168] width 62 height 46
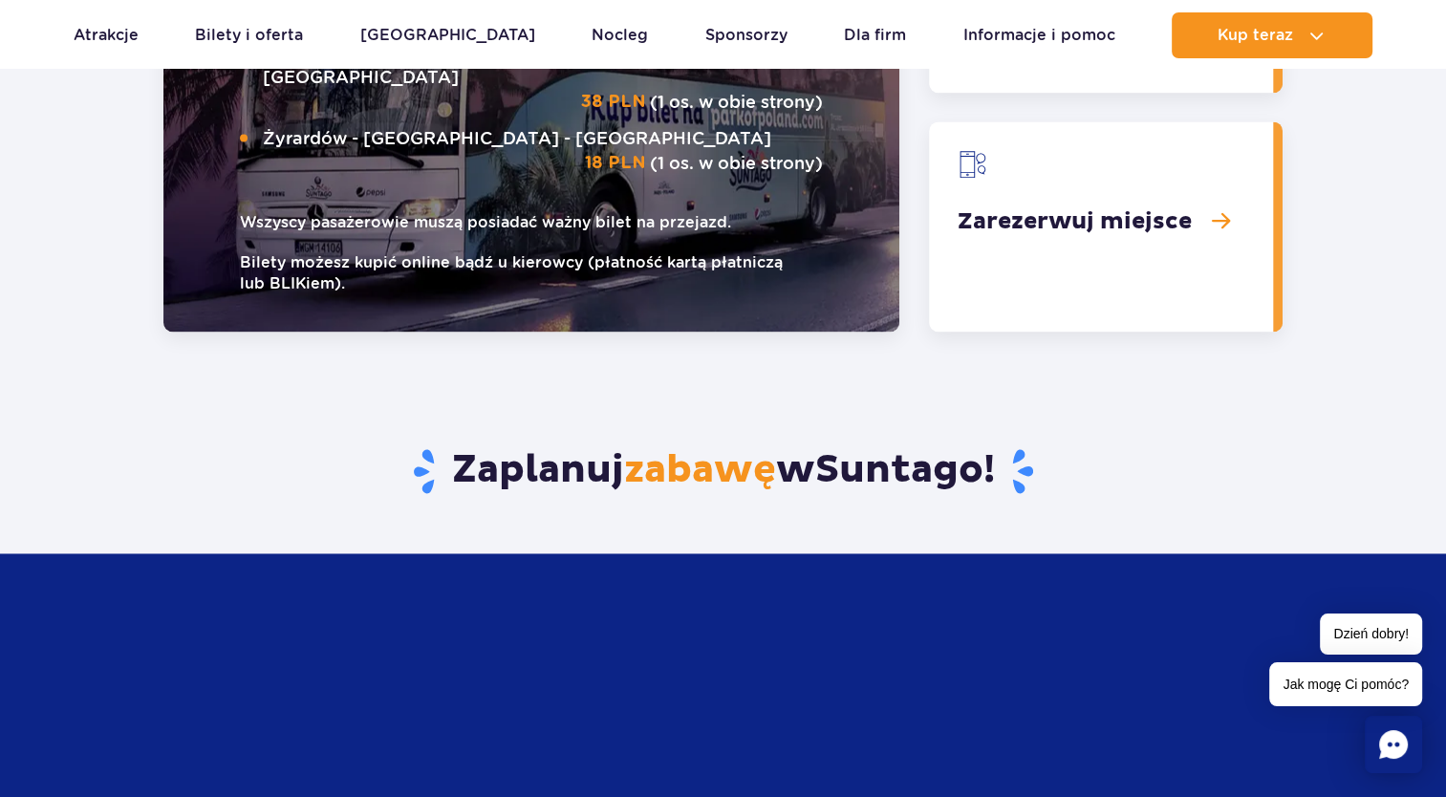
scroll to position [2842, 0]
